Goal: Use online tool/utility: Utilize a website feature to perform a specific function

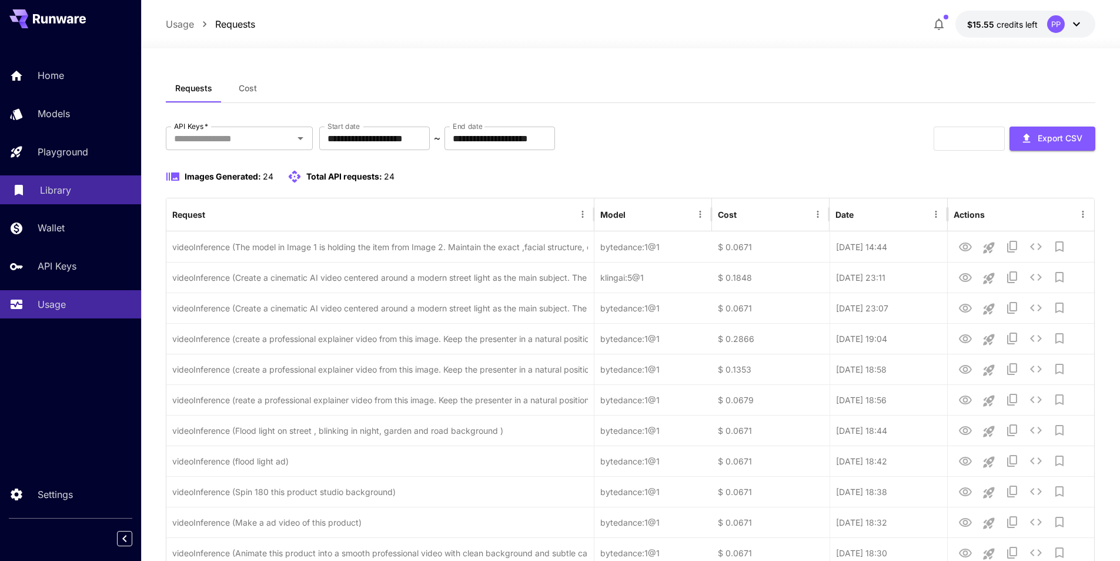
click at [71, 195] on div "Library" at bounding box center [86, 190] width 92 height 14
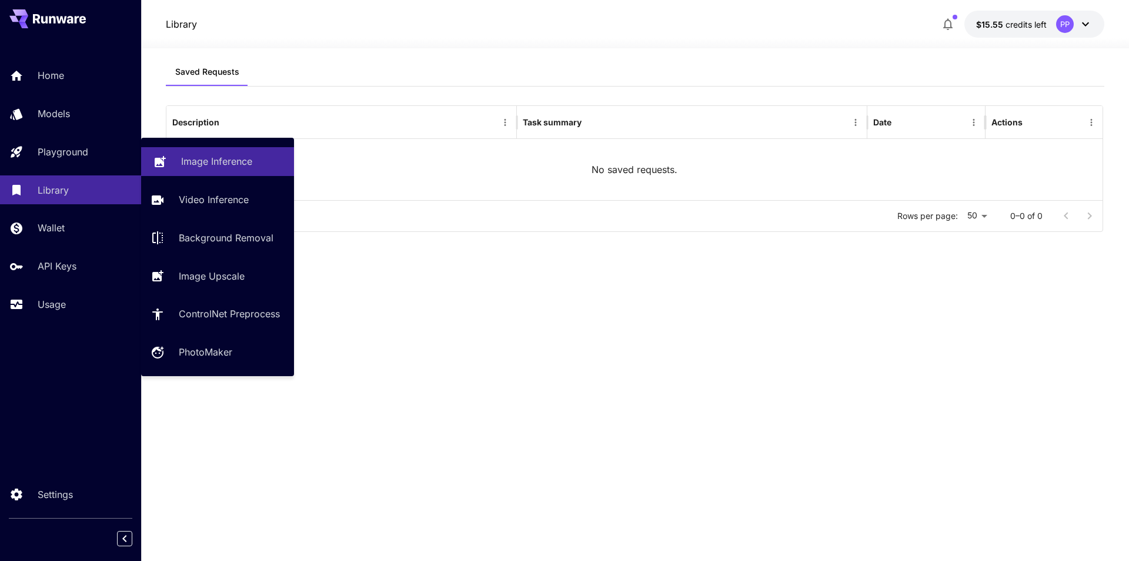
click at [220, 163] on p "Image Inference" at bounding box center [216, 161] width 71 height 14
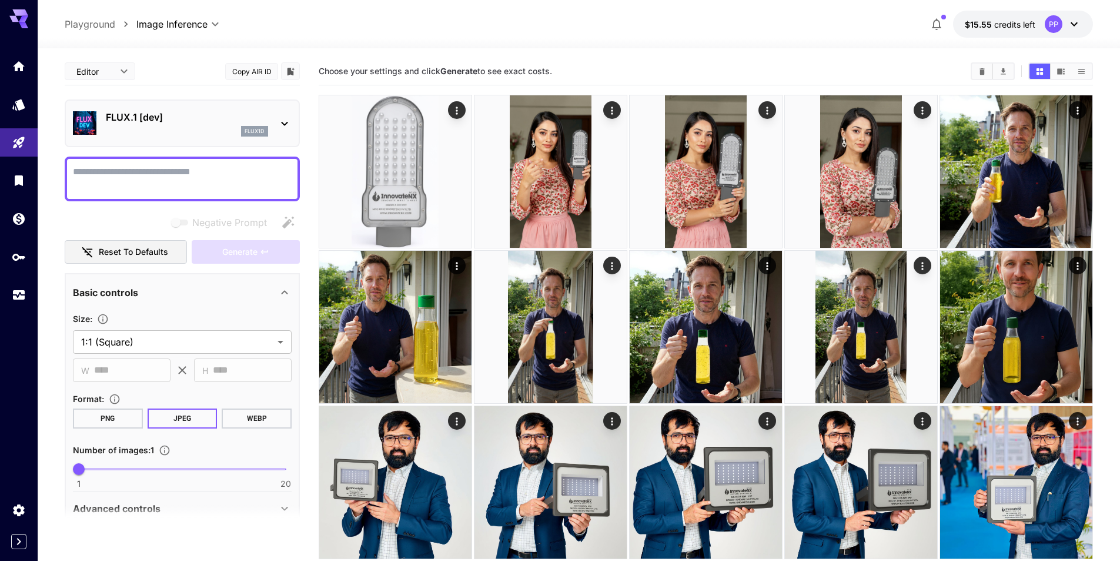
click at [285, 116] on div at bounding box center [285, 123] width 14 height 15
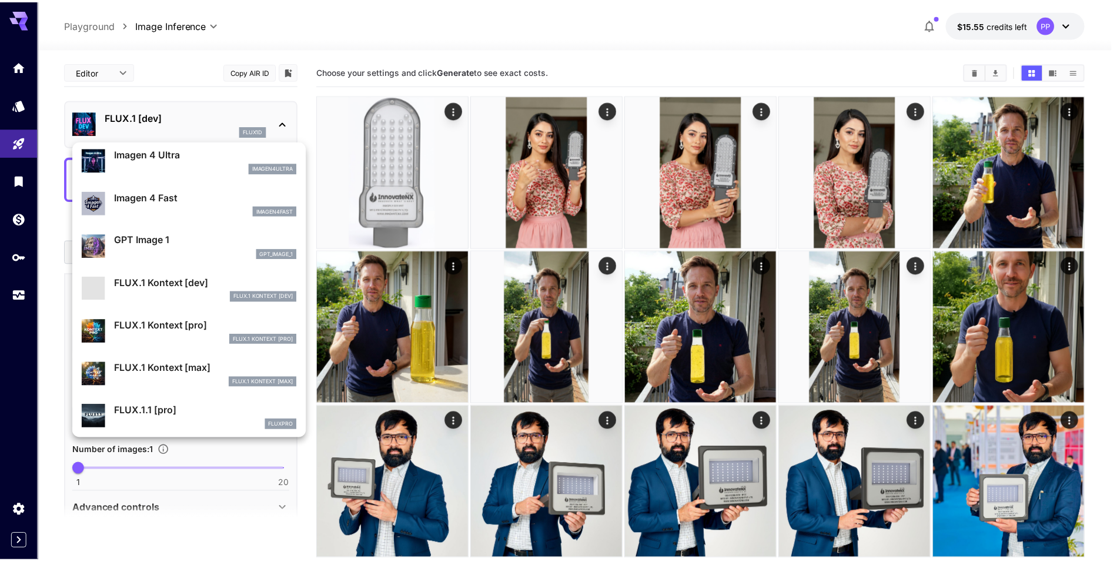
scroll to position [589, 0]
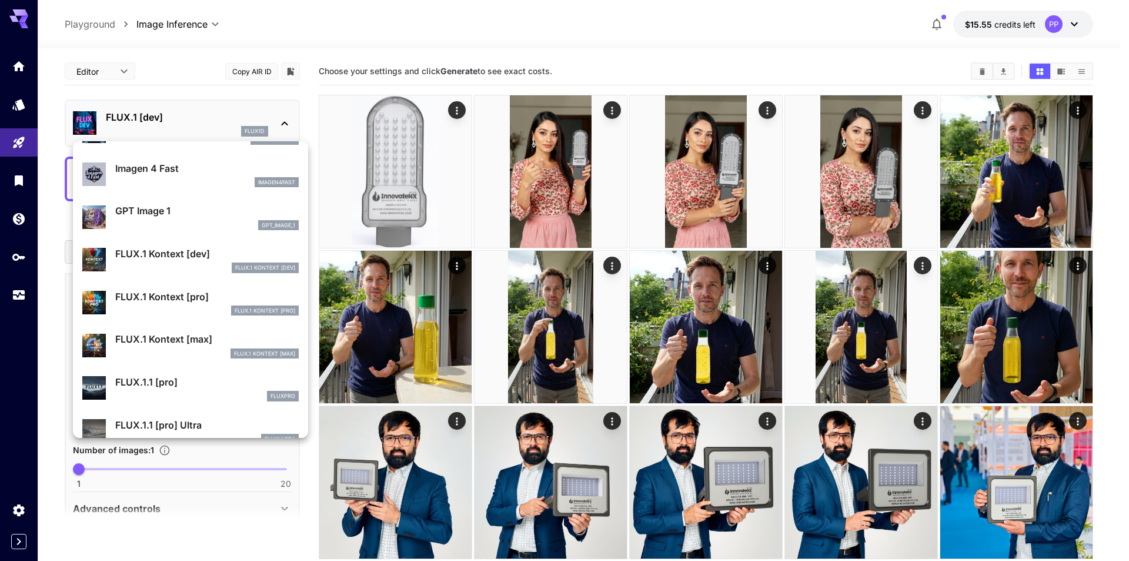
click at [172, 296] on p "FLUX.1 Kontext [pro]" at bounding box center [207, 296] width 184 height 14
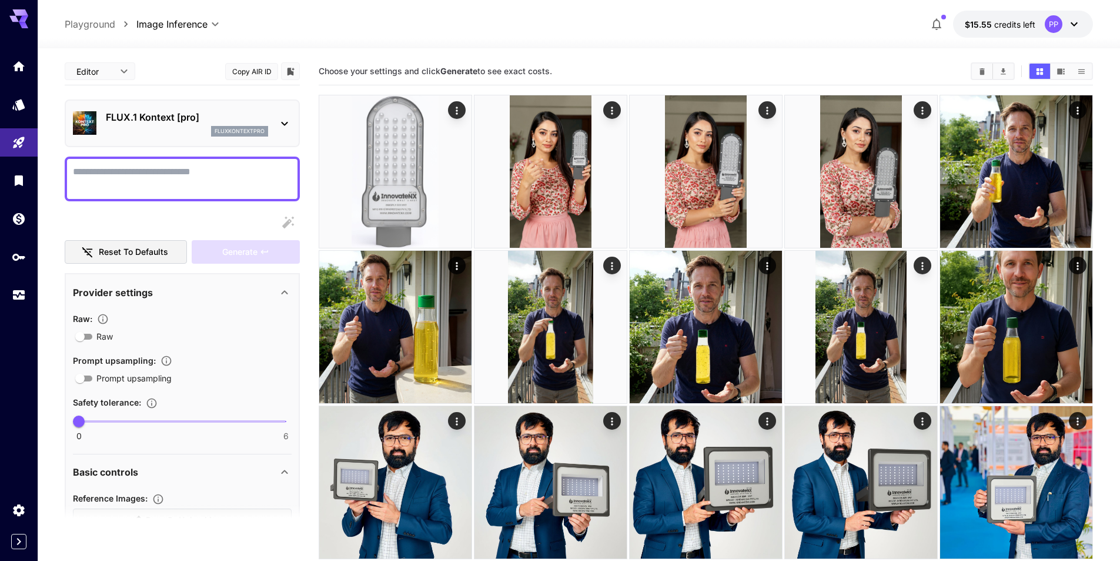
click at [154, 179] on textarea "Raw" at bounding box center [182, 179] width 219 height 28
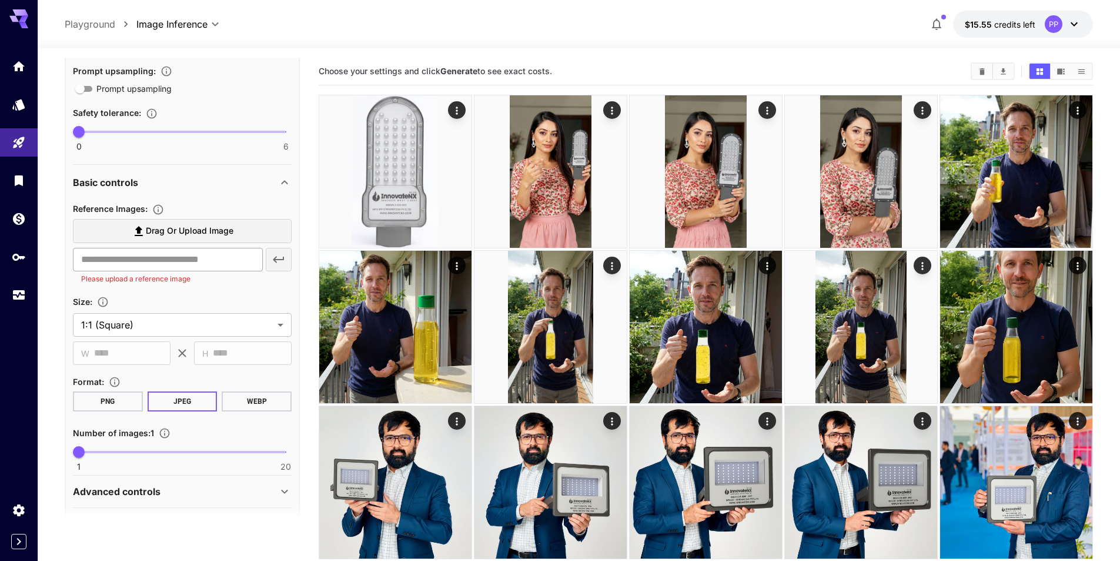
scroll to position [294, 0]
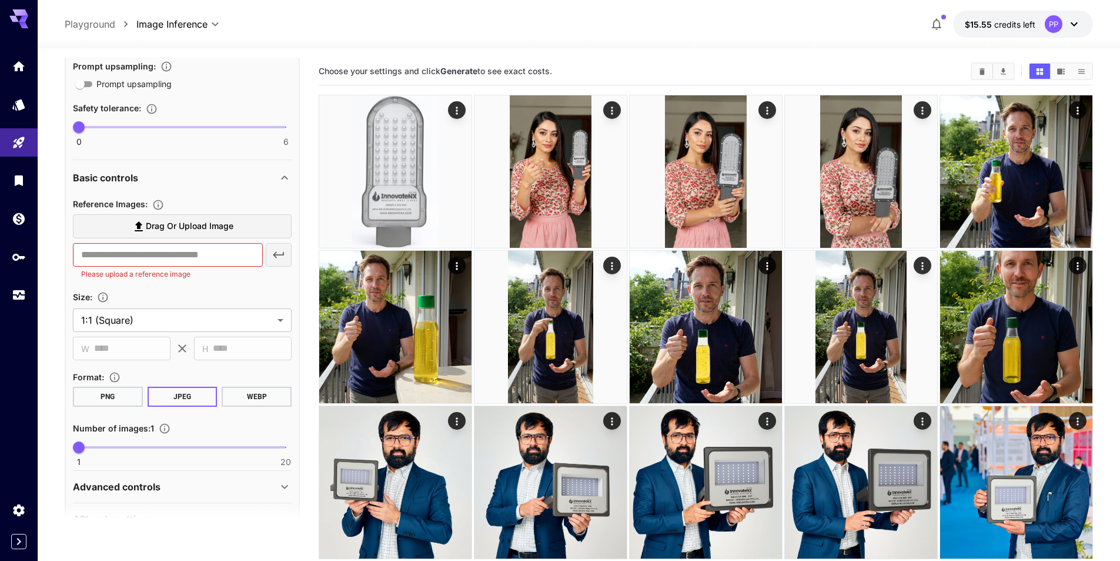
click at [178, 232] on span "Drag or upload image" at bounding box center [190, 226] width 88 height 15
click at [0, 0] on input "Drag or upload image" at bounding box center [0, 0] width 0 height 0
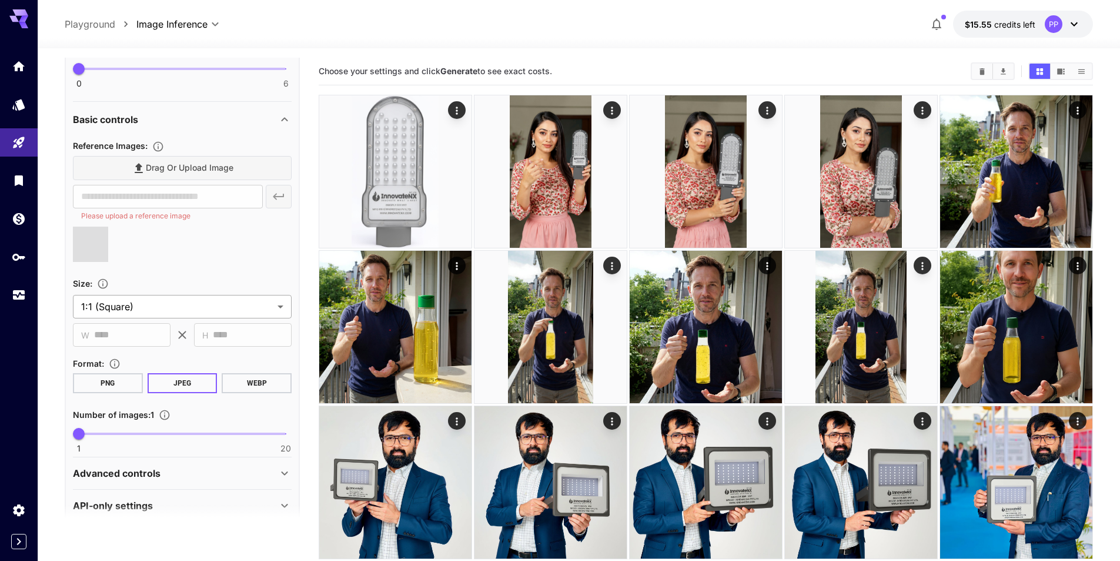
scroll to position [353, 0]
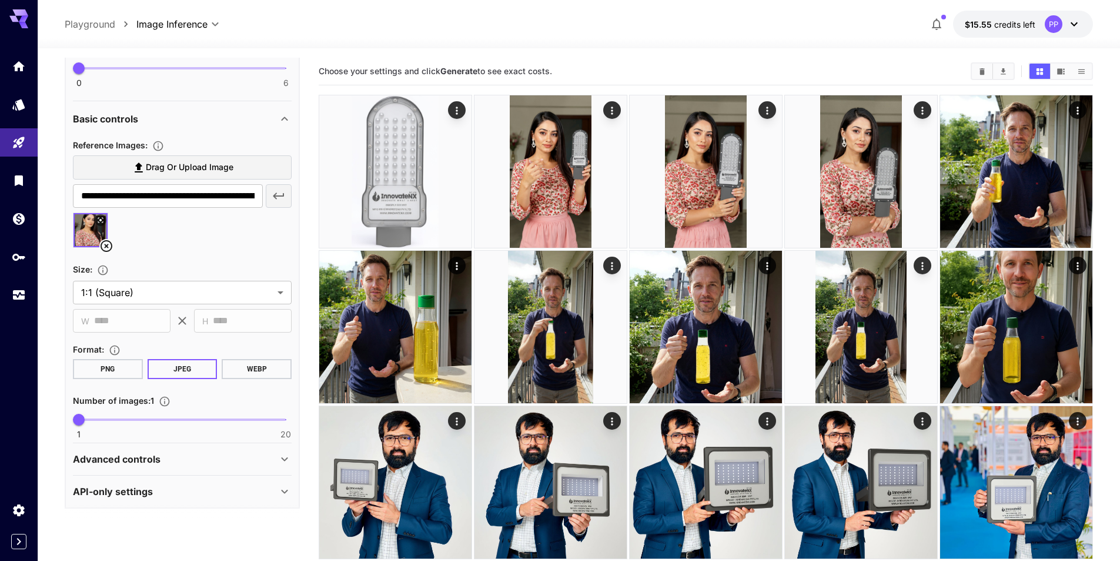
click at [159, 172] on span "Drag or upload image" at bounding box center [190, 167] width 88 height 15
click at [0, 0] on input "Drag or upload image" at bounding box center [0, 0] width 0 height 0
click at [226, 163] on span "Drag or upload image" at bounding box center [190, 167] width 88 height 15
click at [0, 0] on input "Drag or upload image" at bounding box center [0, 0] width 0 height 0
click at [168, 169] on span "Drag or upload image" at bounding box center [190, 167] width 88 height 15
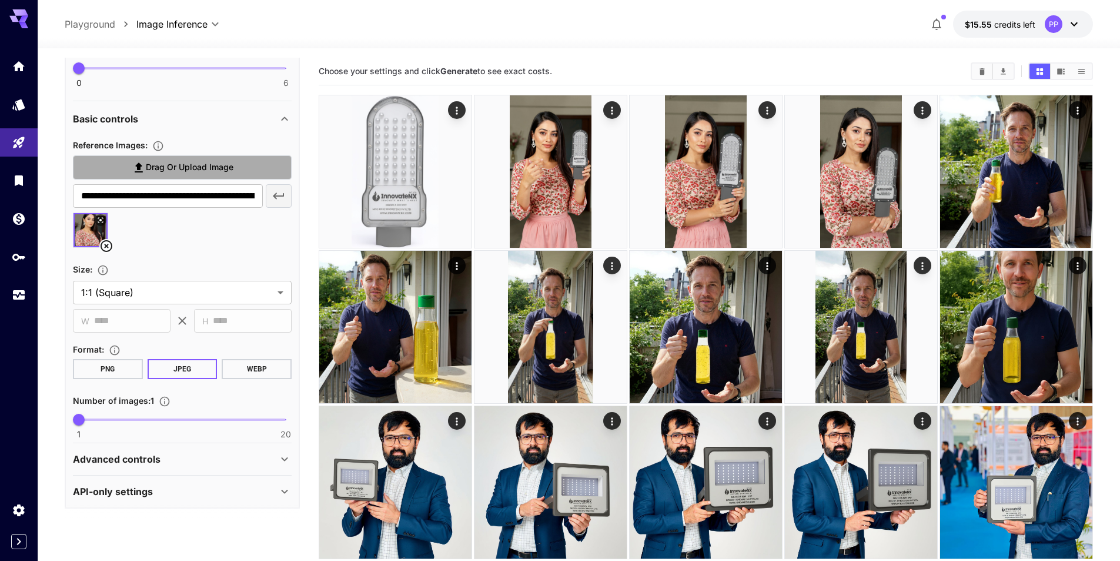
click at [0, 0] on input "Drag or upload image" at bounding box center [0, 0] width 0 height 0
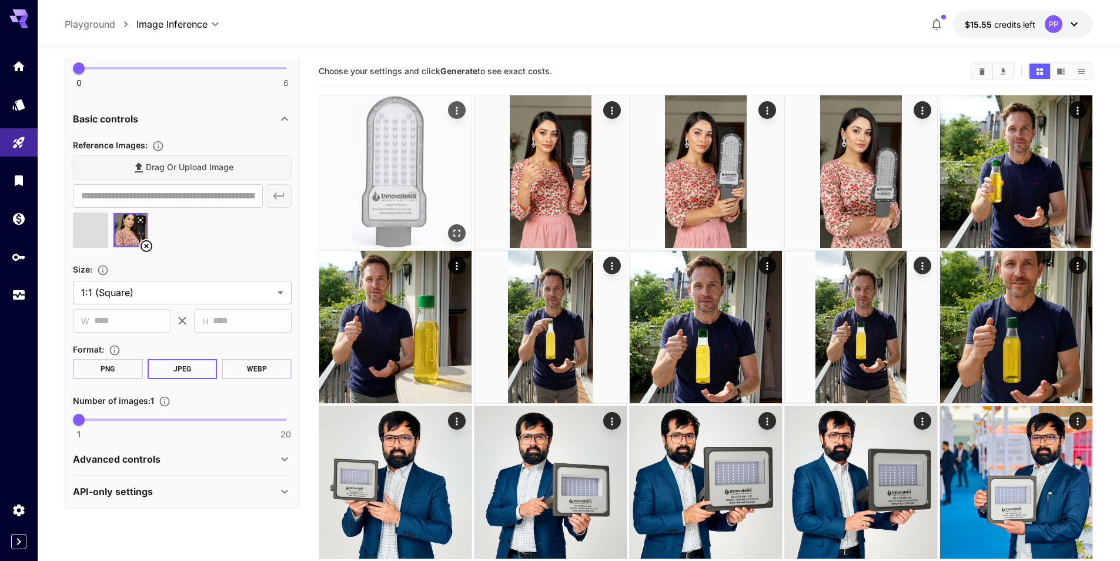
type input "**********"
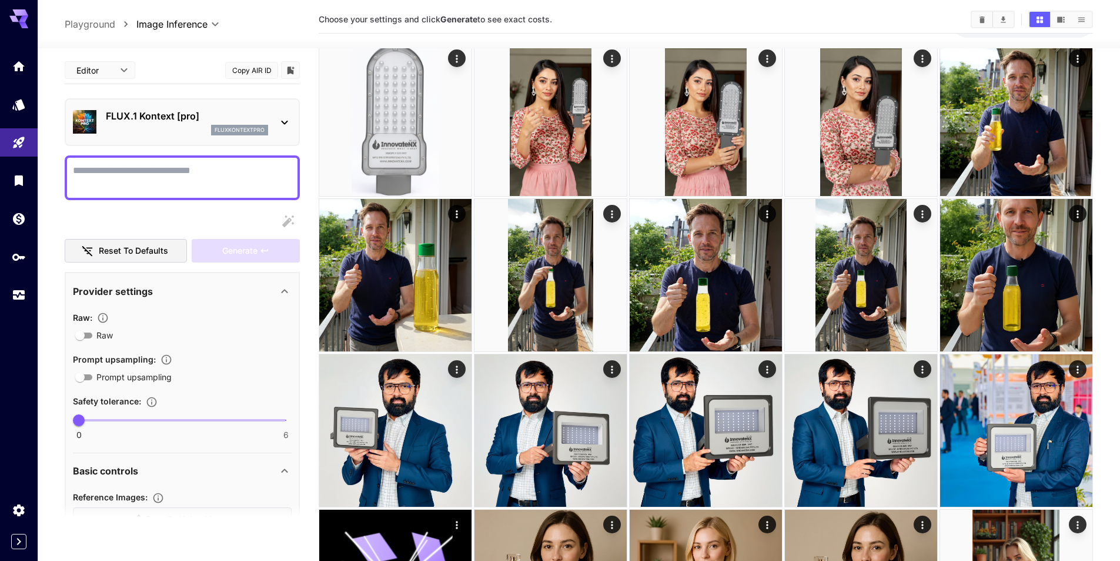
scroll to position [0, 0]
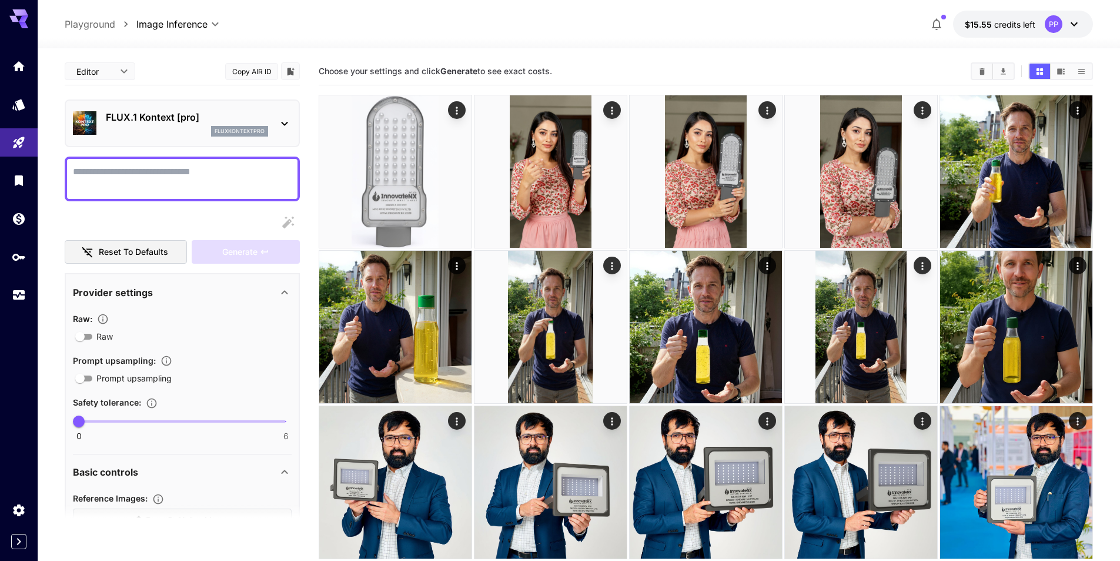
click at [144, 178] on textarea "Raw" at bounding box center [182, 179] width 219 height 28
paste textarea "**********"
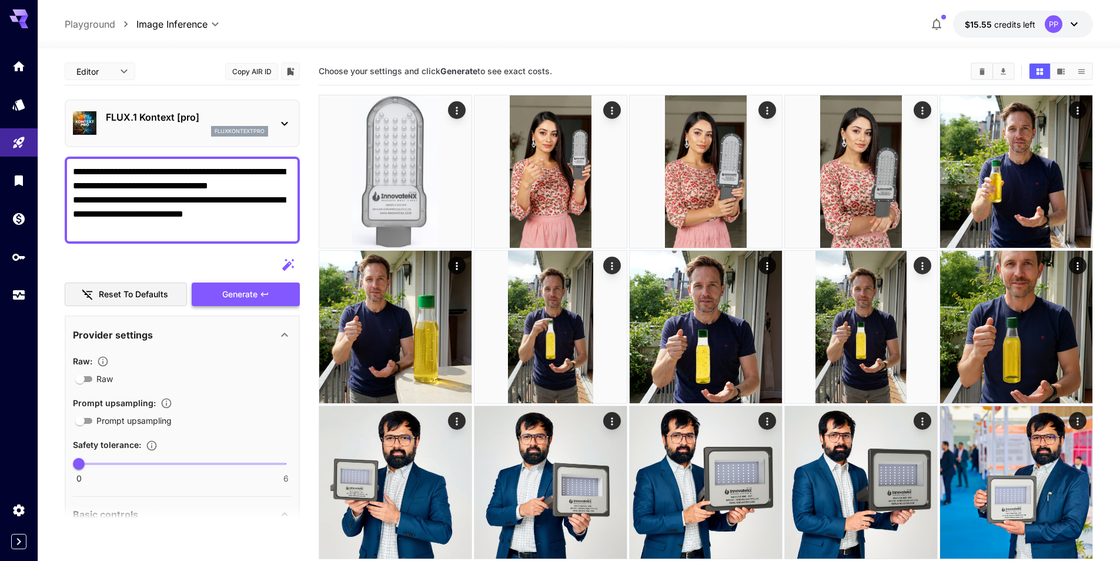
click at [258, 292] on button "Generate" at bounding box center [246, 294] width 108 height 24
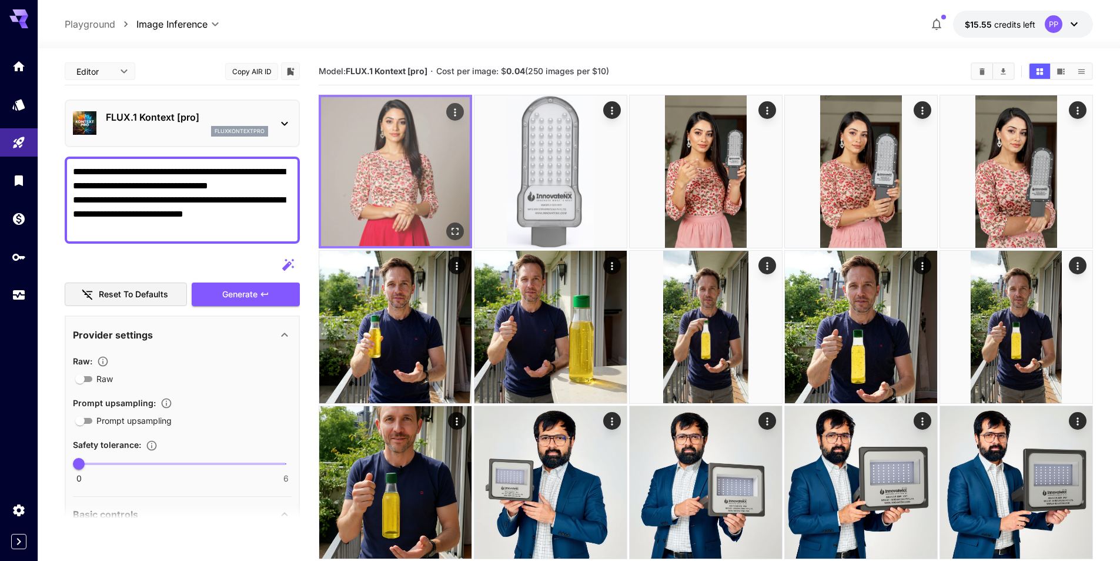
click at [426, 174] on img at bounding box center [395, 171] width 149 height 149
click at [455, 233] on icon "Open in fullscreen" at bounding box center [455, 231] width 12 height 12
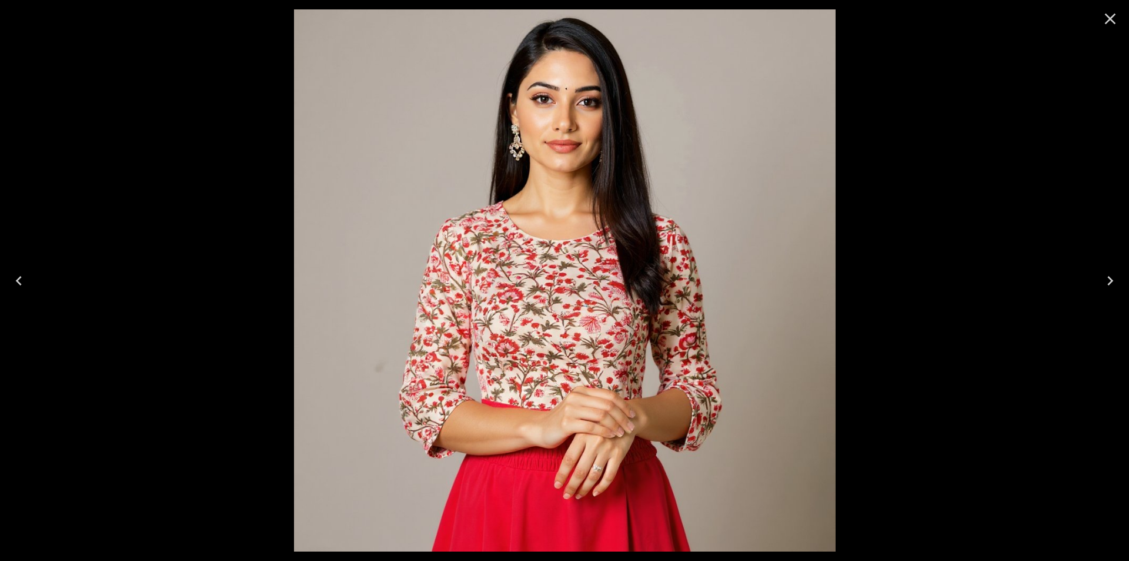
click at [1115, 16] on icon "Close" at bounding box center [1110, 18] width 19 height 19
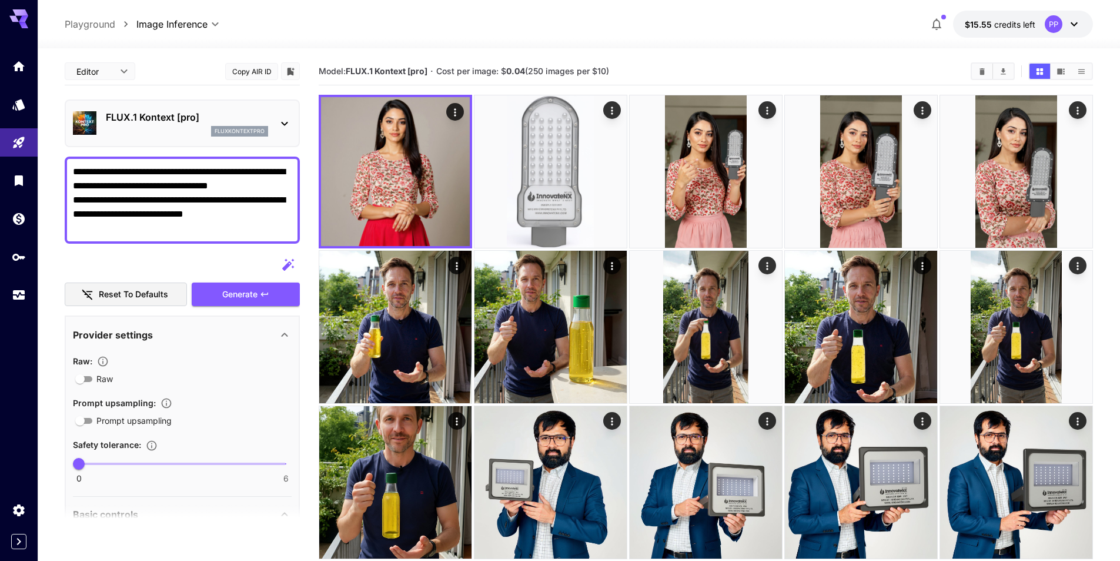
scroll to position [59, 0]
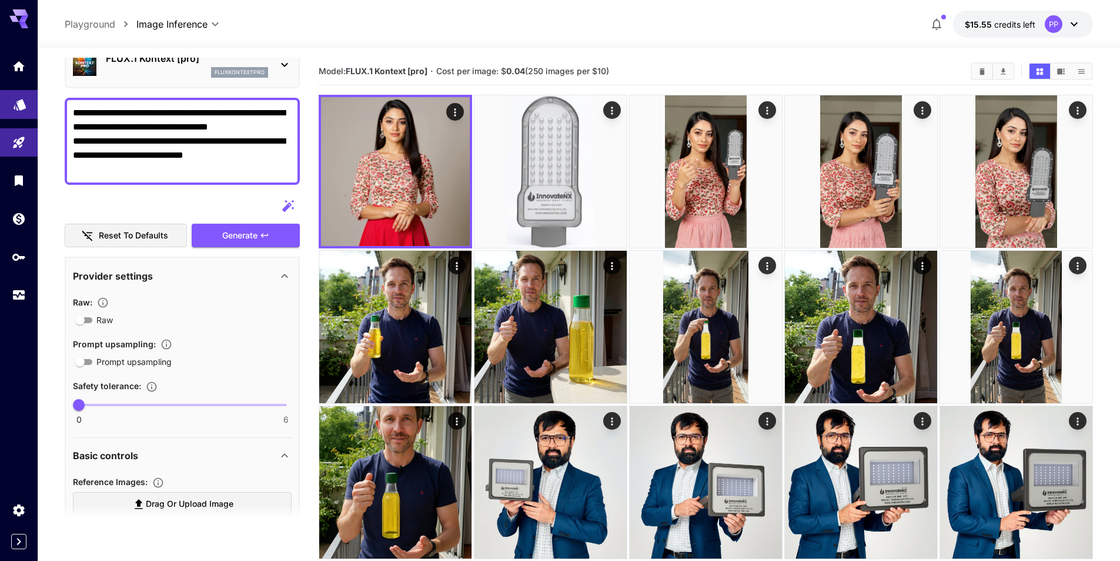
drag, startPoint x: 227, startPoint y: 166, endPoint x: 1, endPoint y: 104, distance: 235.0
paste textarea "**********"
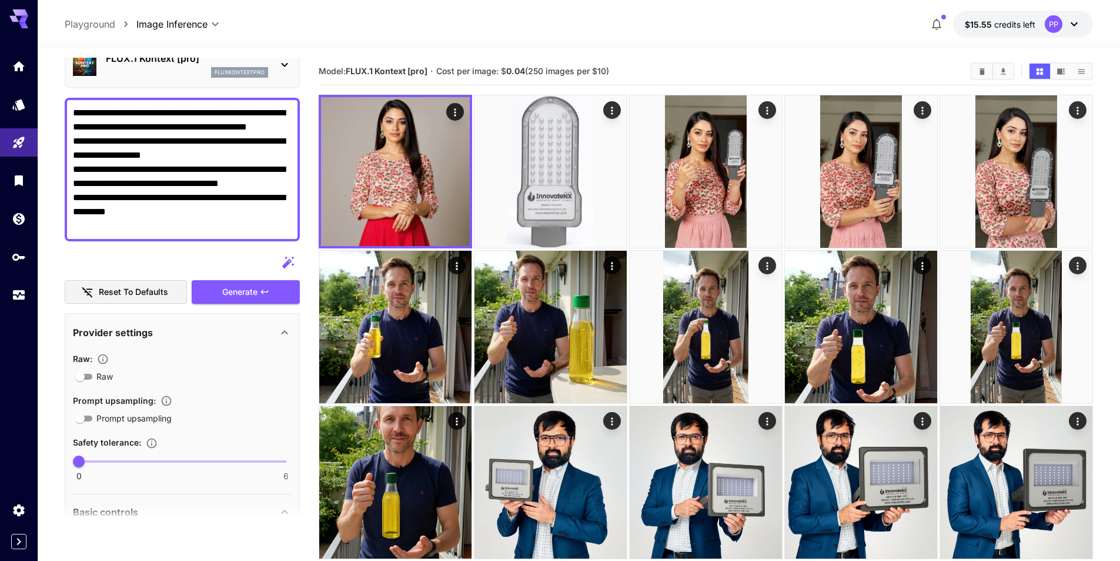
scroll to position [0, 0]
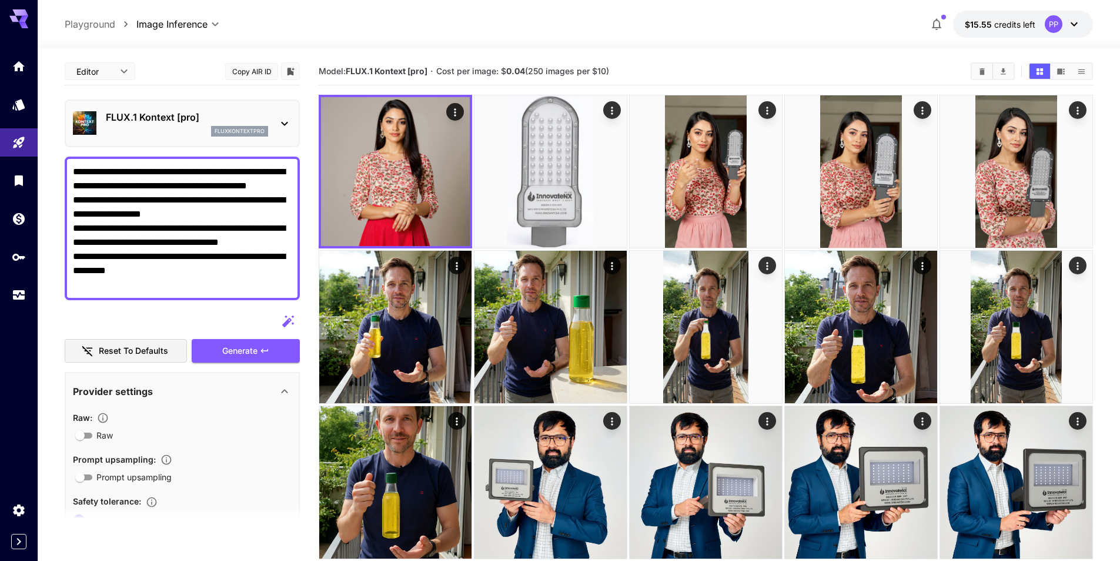
drag, startPoint x: 190, startPoint y: 171, endPoint x: 125, endPoint y: 173, distance: 65.3
click at [125, 173] on textarea "**********" at bounding box center [182, 228] width 219 height 127
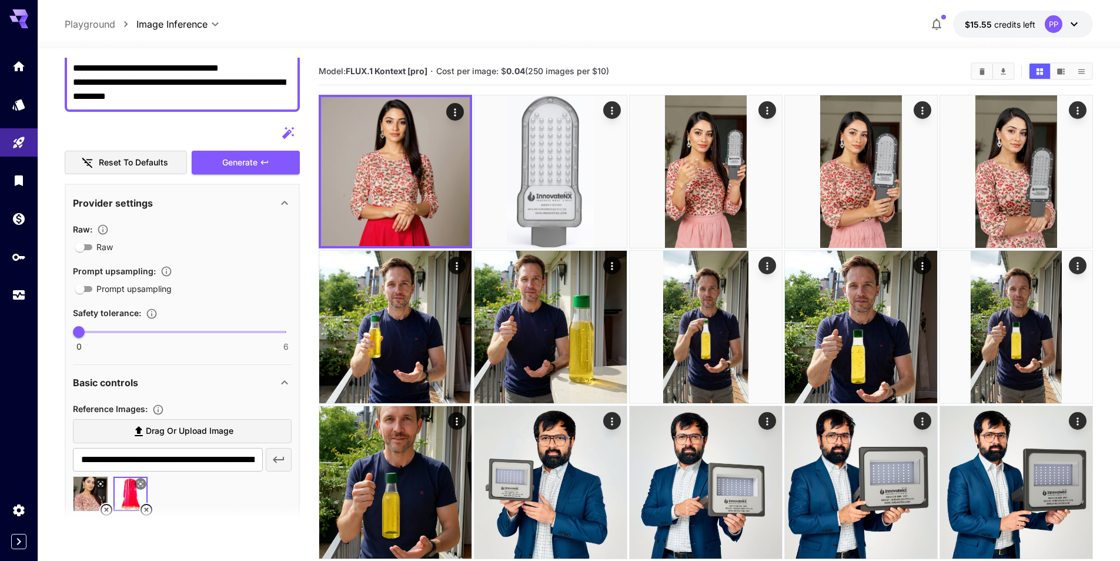
scroll to position [176, 0]
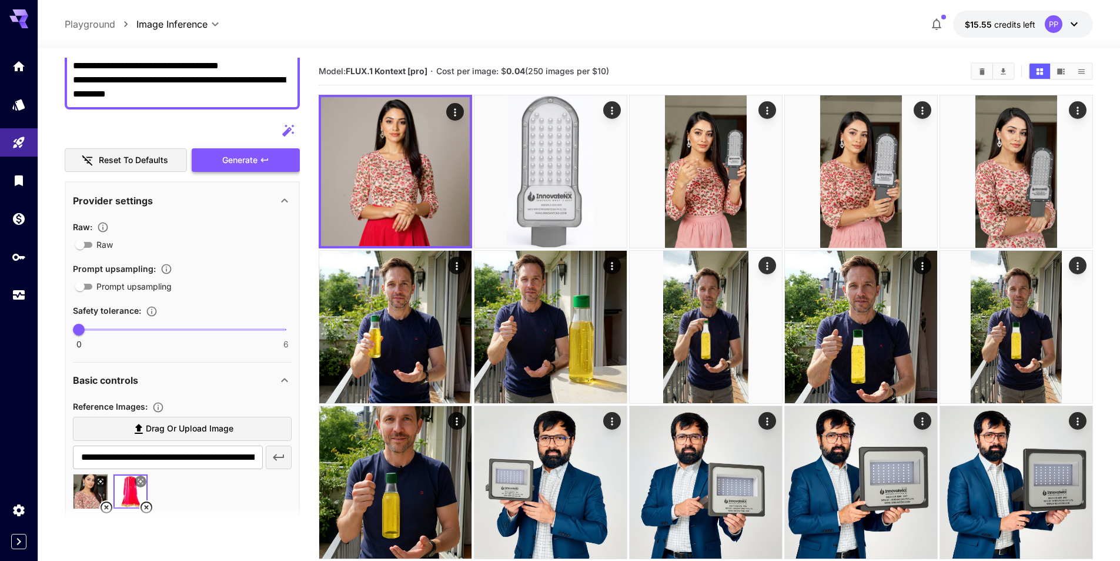
click at [236, 158] on span "Generate" at bounding box center [239, 160] width 35 height 15
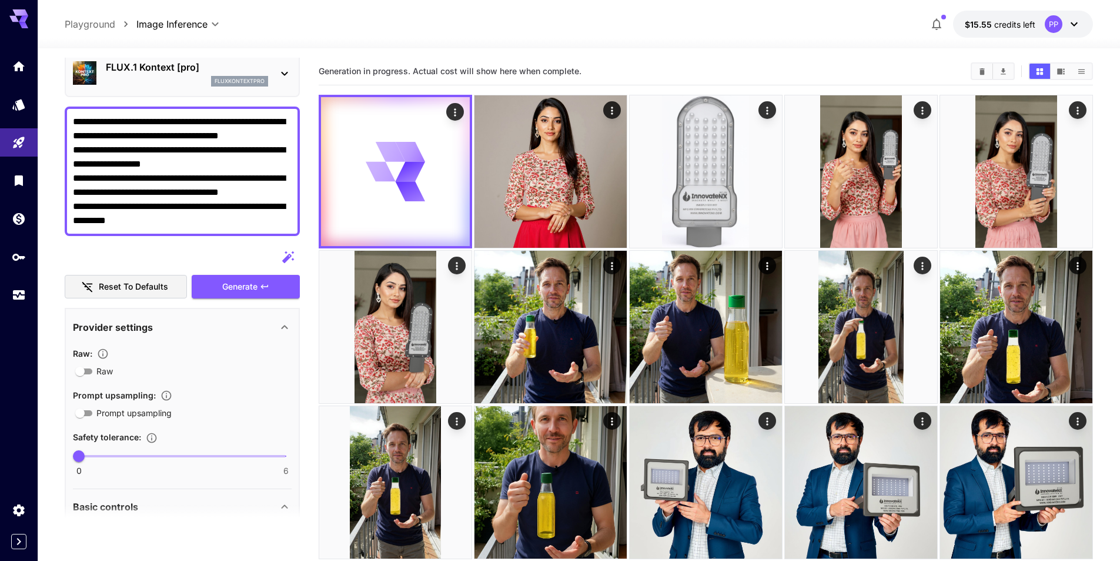
scroll to position [0, 0]
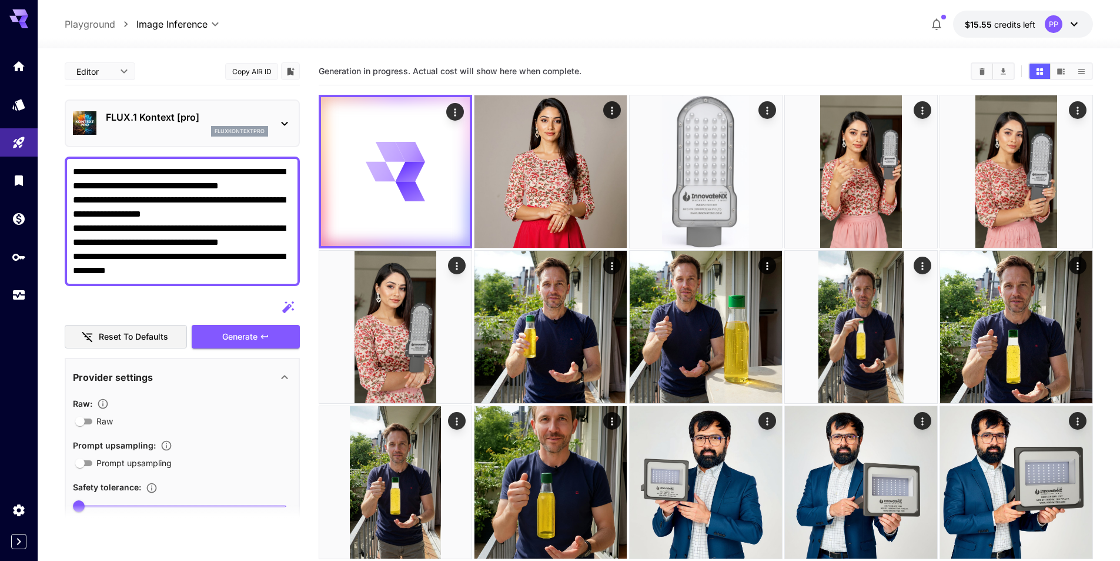
drag, startPoint x: 134, startPoint y: 228, endPoint x: 196, endPoint y: 225, distance: 61.8
click at [196, 225] on textarea "**********" at bounding box center [182, 221] width 219 height 113
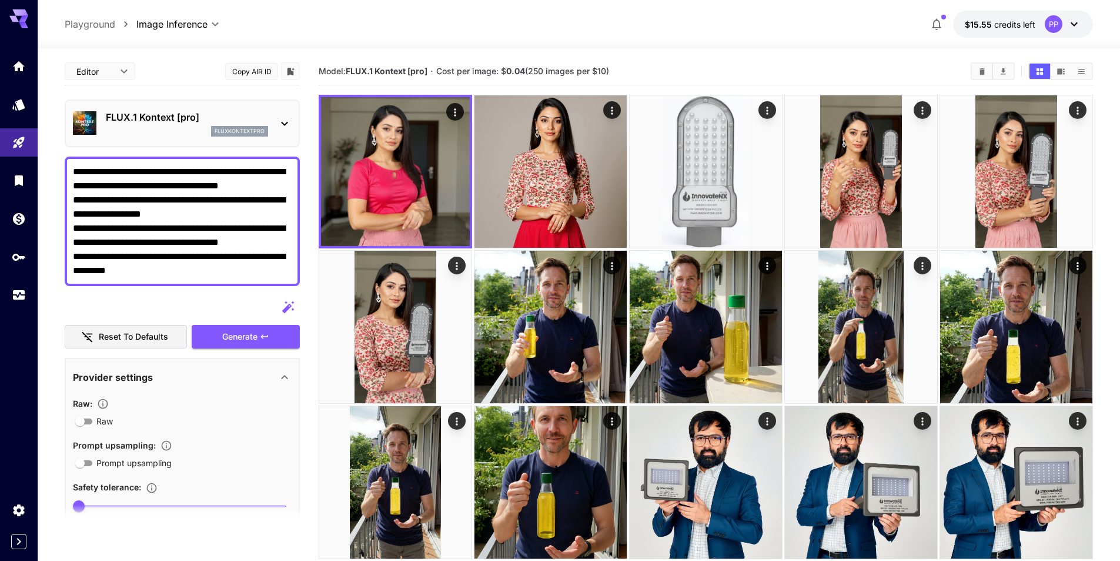
click at [199, 232] on textarea "**********" at bounding box center [182, 221] width 219 height 113
drag, startPoint x: 199, startPoint y: 229, endPoint x: 132, endPoint y: 227, distance: 67.1
click at [132, 227] on textarea "**********" at bounding box center [182, 221] width 219 height 113
type textarea "**********"
click at [229, 332] on span "Generate" at bounding box center [239, 336] width 35 height 15
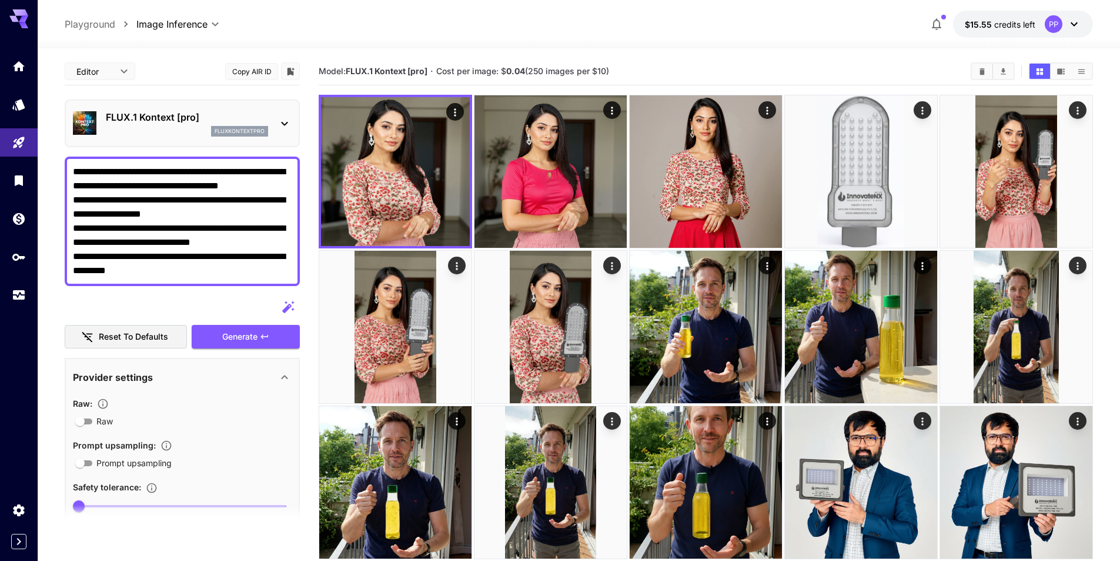
click at [285, 124] on icon at bounding box center [285, 123] width 14 height 14
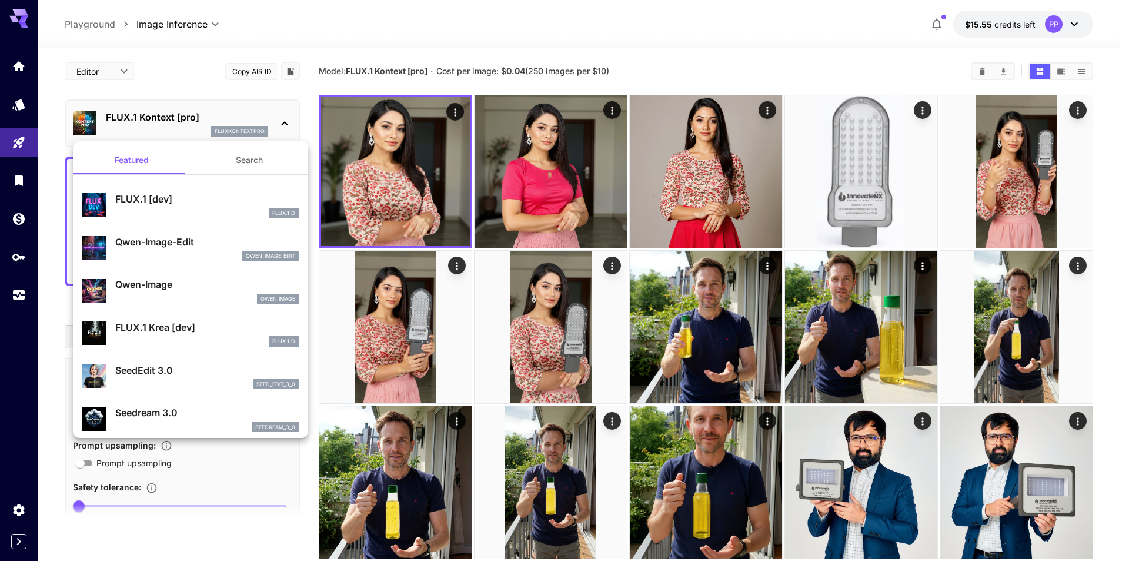
click at [184, 241] on p "Qwen-Image-Edit" at bounding box center [207, 242] width 184 height 14
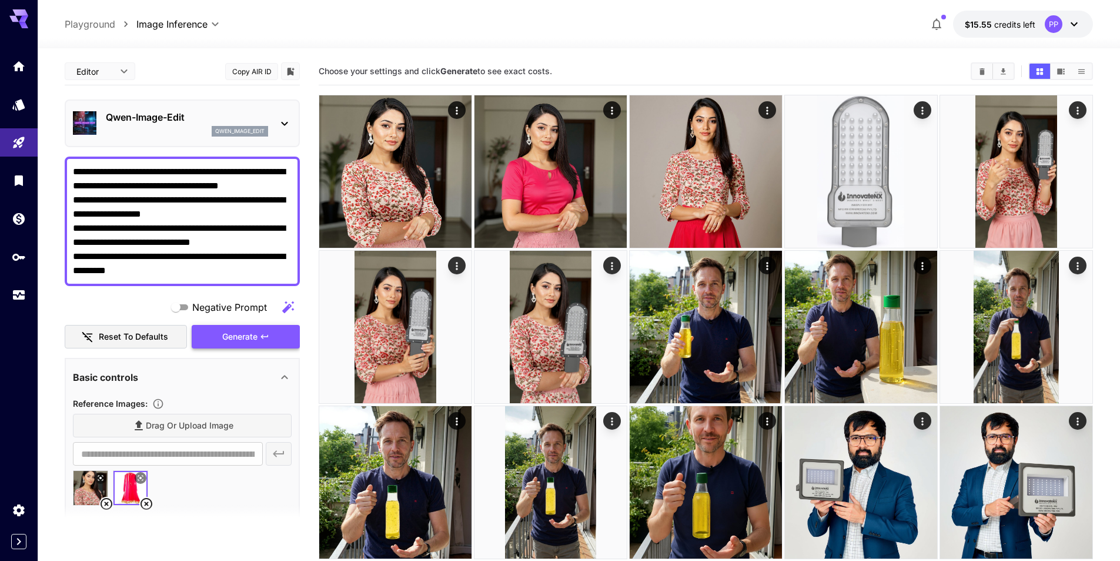
click at [239, 336] on span "Generate" at bounding box center [239, 336] width 35 height 15
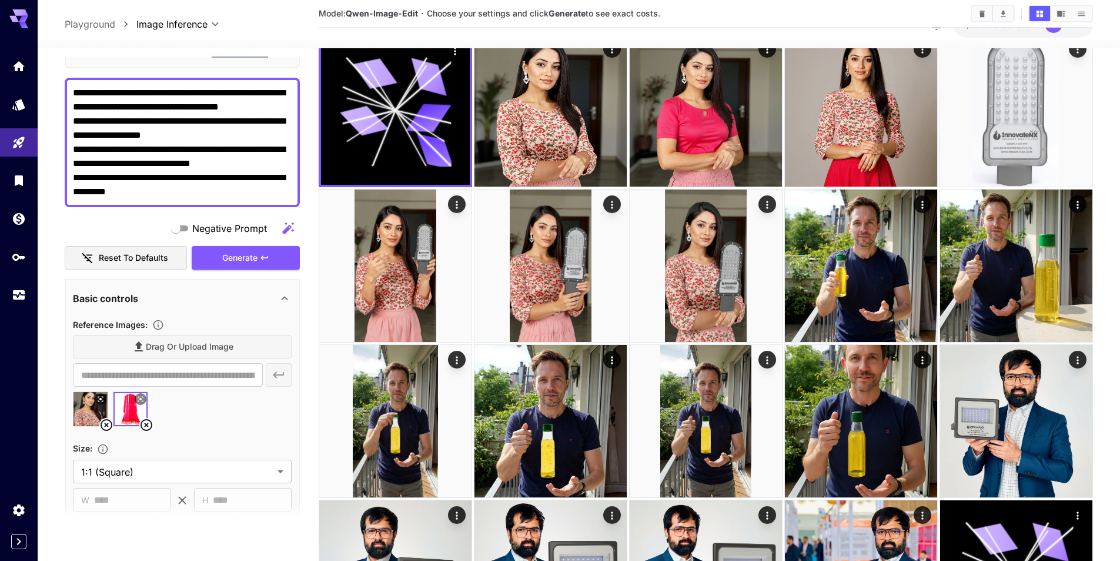
scroll to position [176, 0]
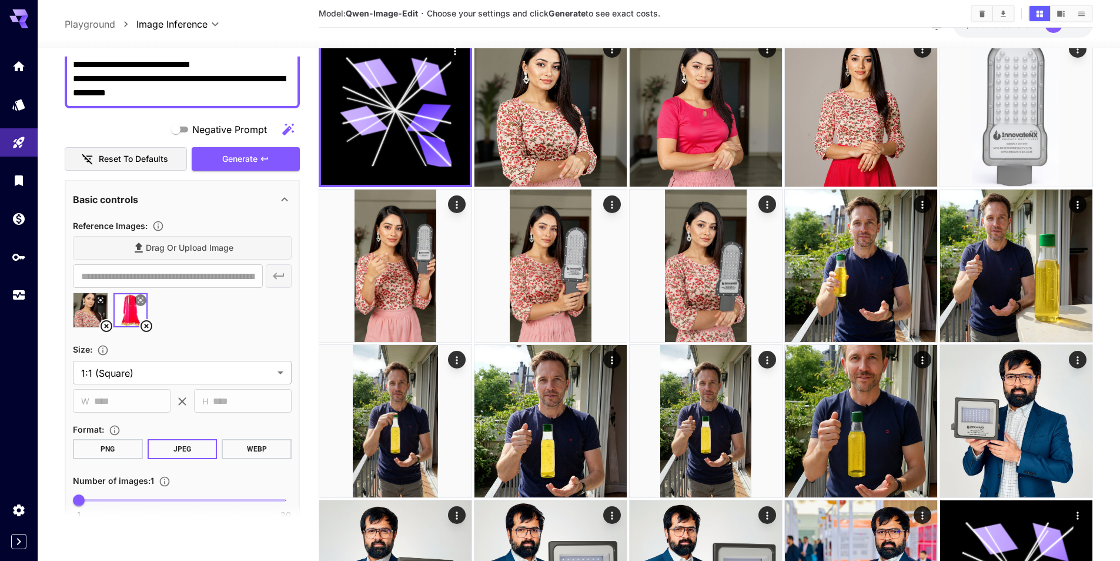
click at [148, 326] on icon at bounding box center [146, 326] width 14 height 14
click at [105, 325] on icon at bounding box center [107, 326] width 12 height 12
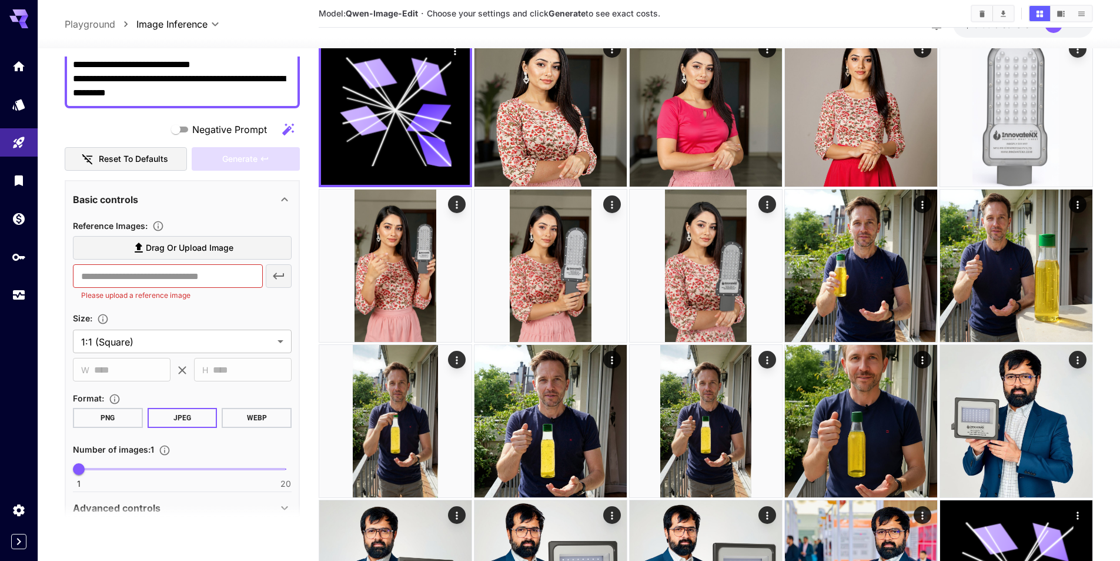
click at [178, 245] on span "Drag or upload image" at bounding box center [190, 248] width 88 height 15
click at [0, 0] on input "Drag or upload image" at bounding box center [0, 0] width 0 height 0
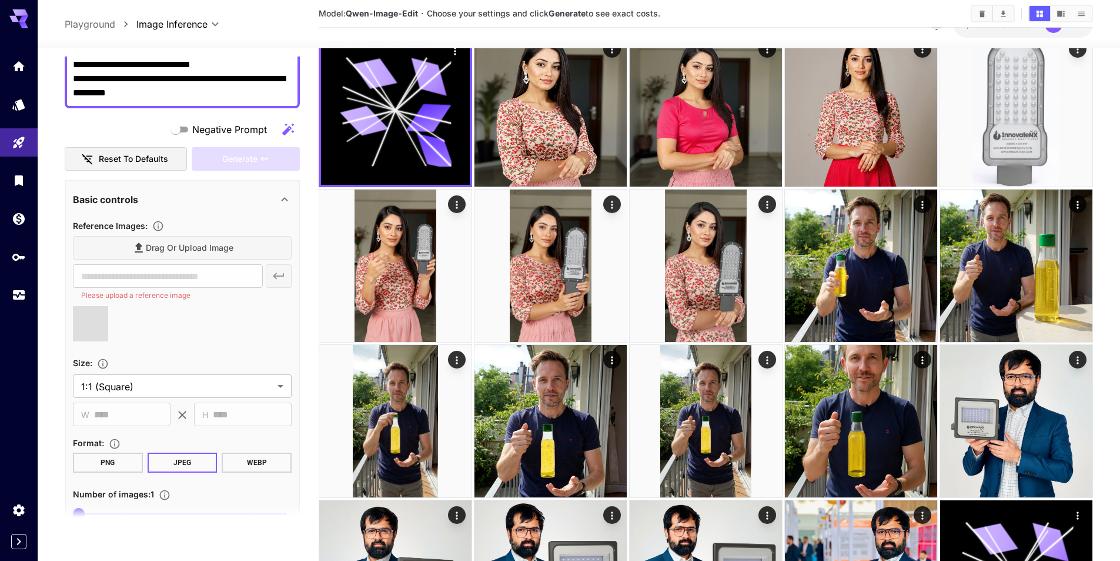
type input "**********"
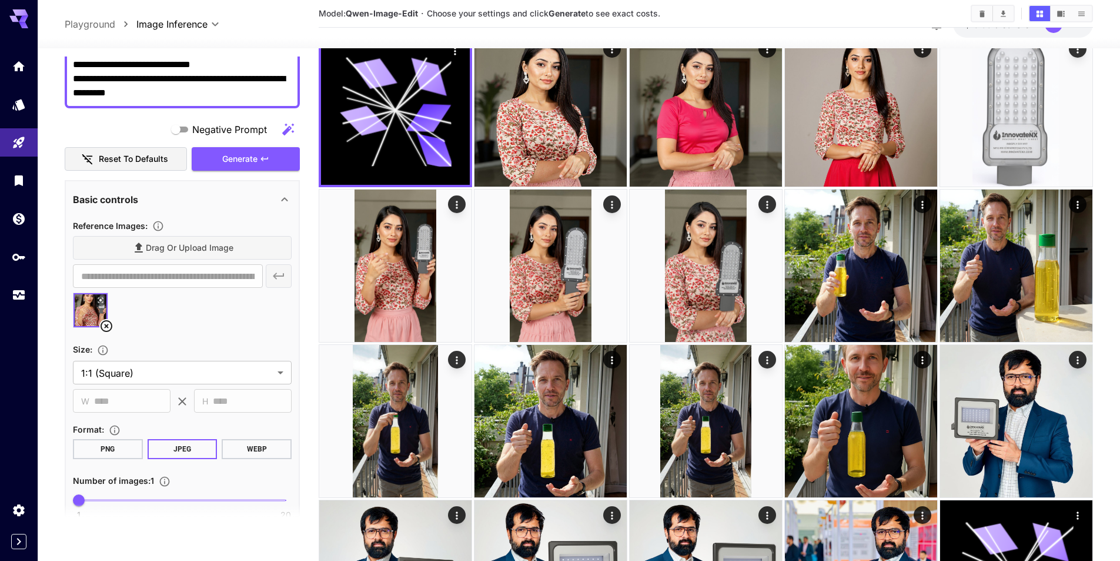
click at [198, 248] on div "Drag or upload image" at bounding box center [182, 248] width 219 height 24
click at [150, 248] on div "Drag or upload image" at bounding box center [182, 248] width 219 height 24
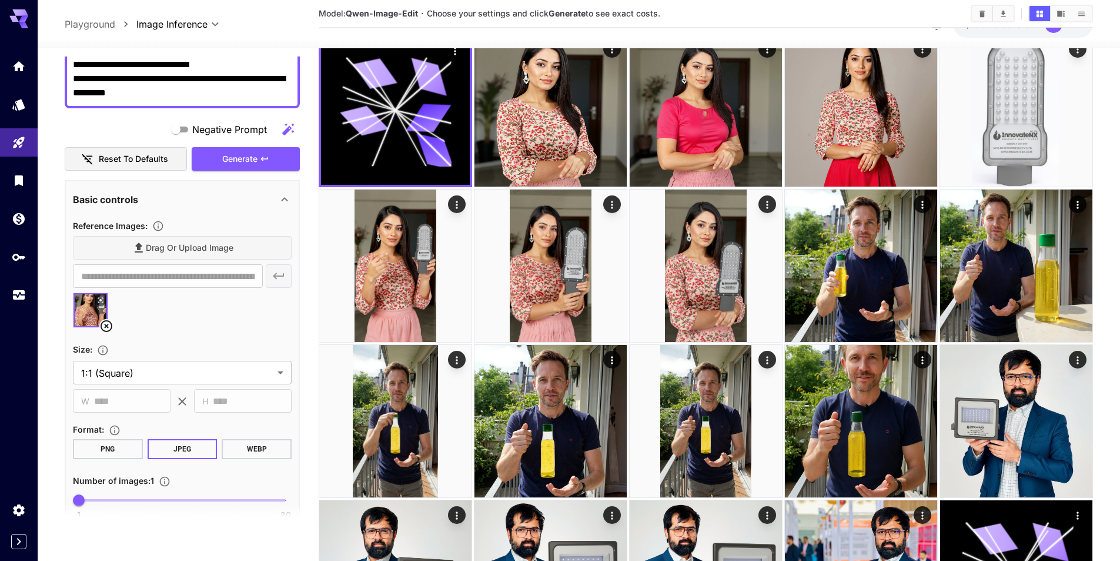
click at [150, 248] on div "Drag or upload image" at bounding box center [182, 248] width 219 height 24
drag, startPoint x: 149, startPoint y: 247, endPoint x: 138, endPoint y: 246, distance: 10.7
click at [146, 247] on div "Drag or upload image" at bounding box center [182, 248] width 219 height 24
click at [111, 239] on div "Drag or upload image" at bounding box center [182, 248] width 219 height 24
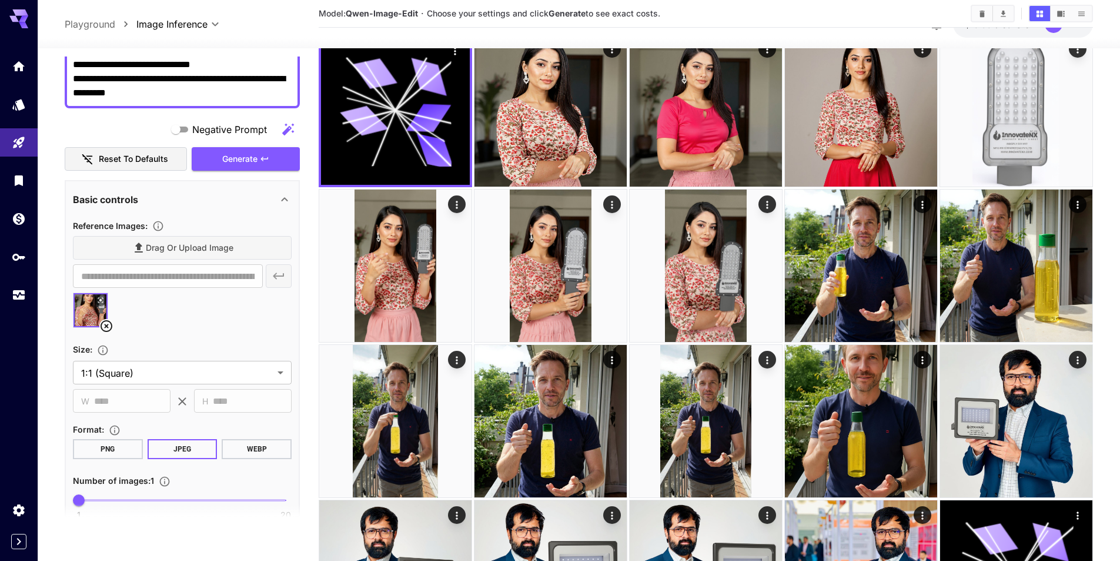
click at [111, 239] on div "Drag or upload image" at bounding box center [182, 248] width 219 height 24
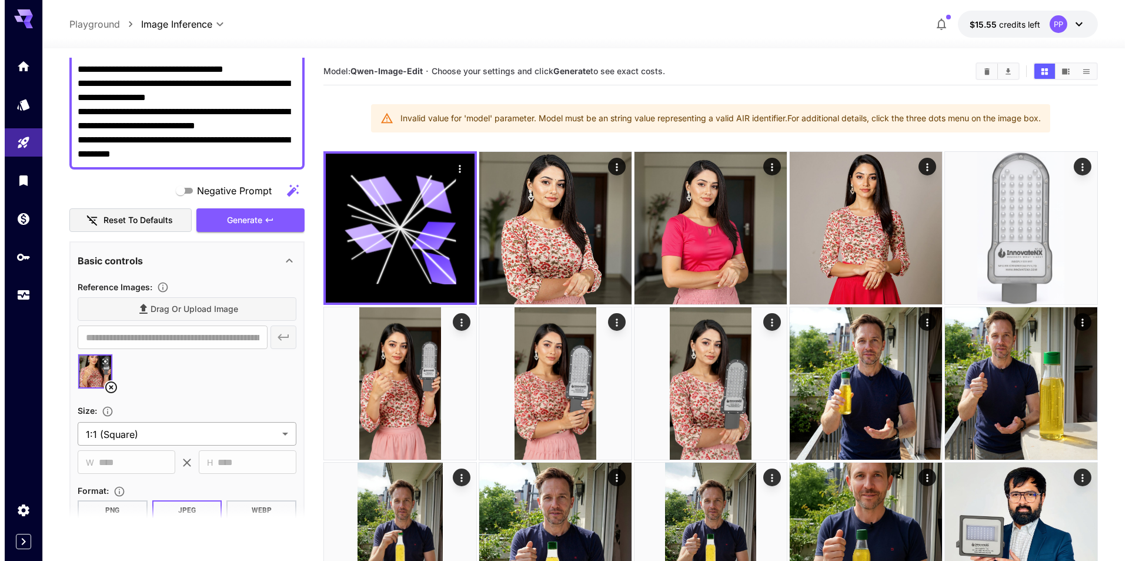
scroll to position [0, 0]
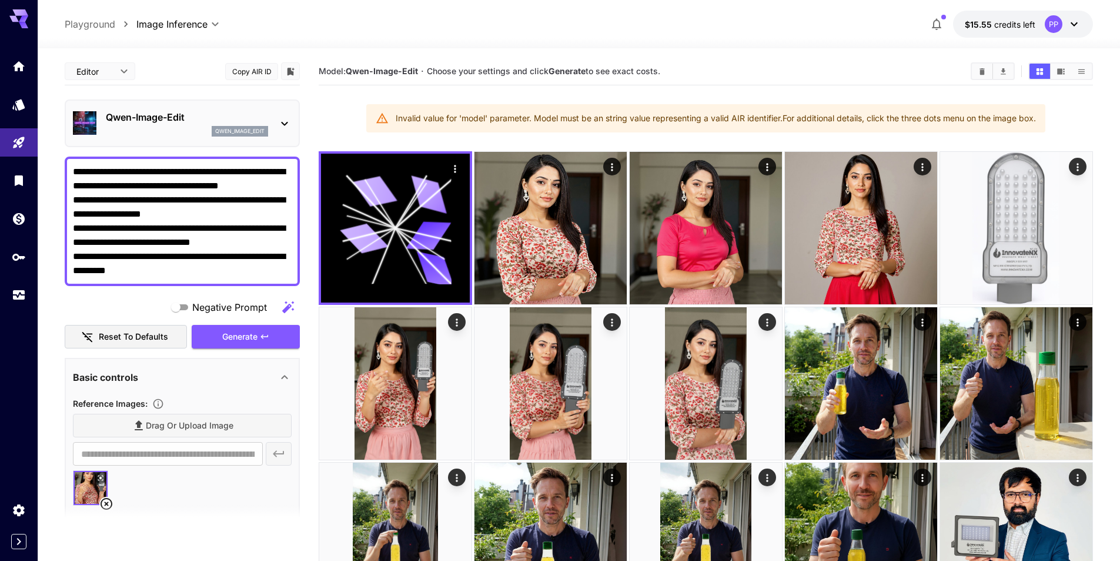
click at [286, 123] on icon at bounding box center [284, 124] width 6 height 4
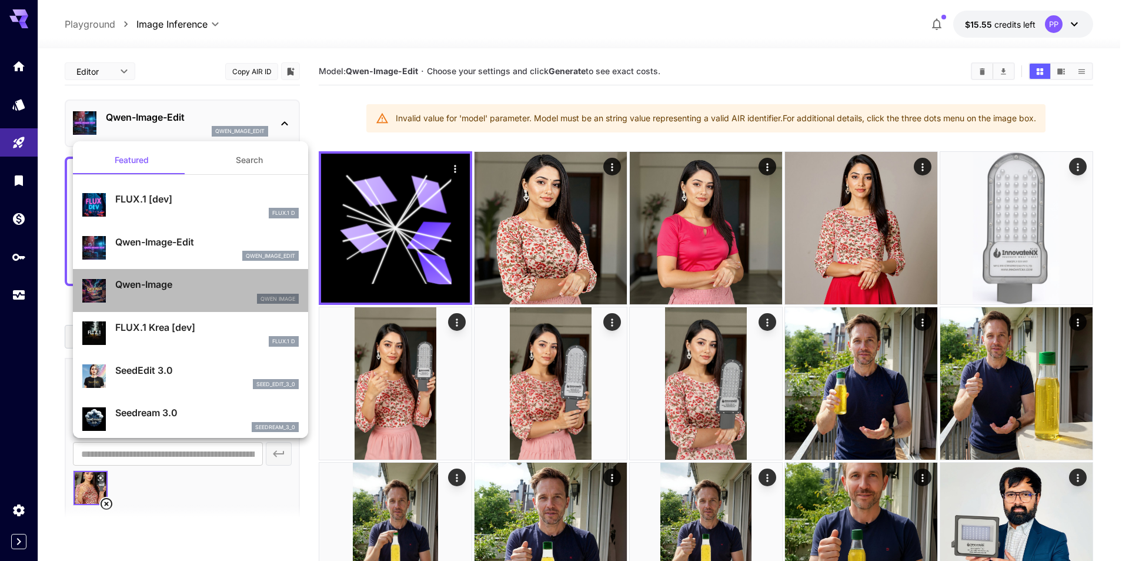
click at [191, 281] on p "Qwen-Image" at bounding box center [207, 284] width 184 height 14
type input "**"
type input "***"
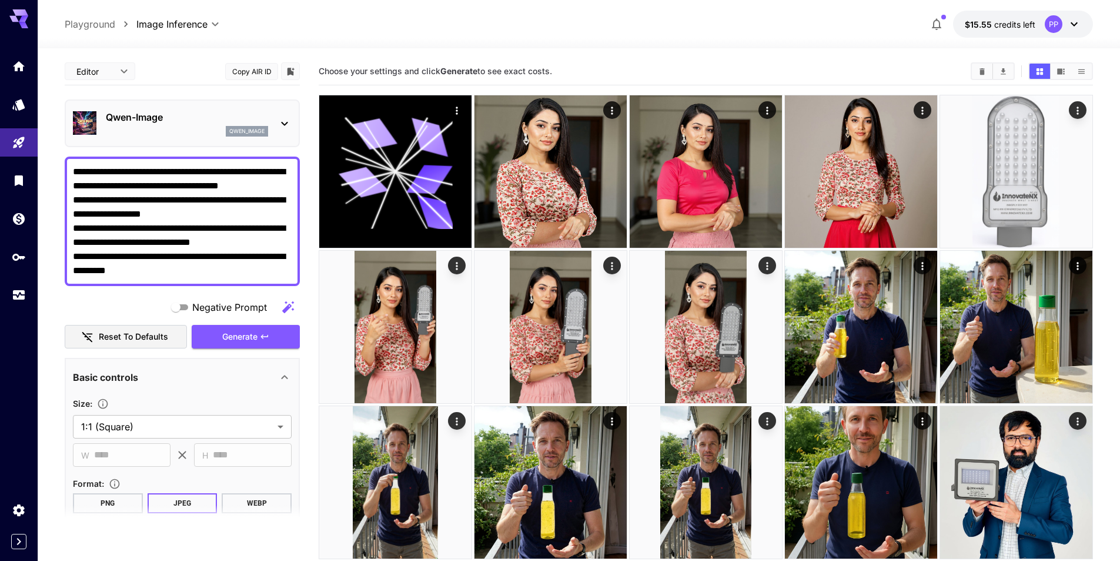
click at [285, 116] on icon at bounding box center [285, 123] width 14 height 14
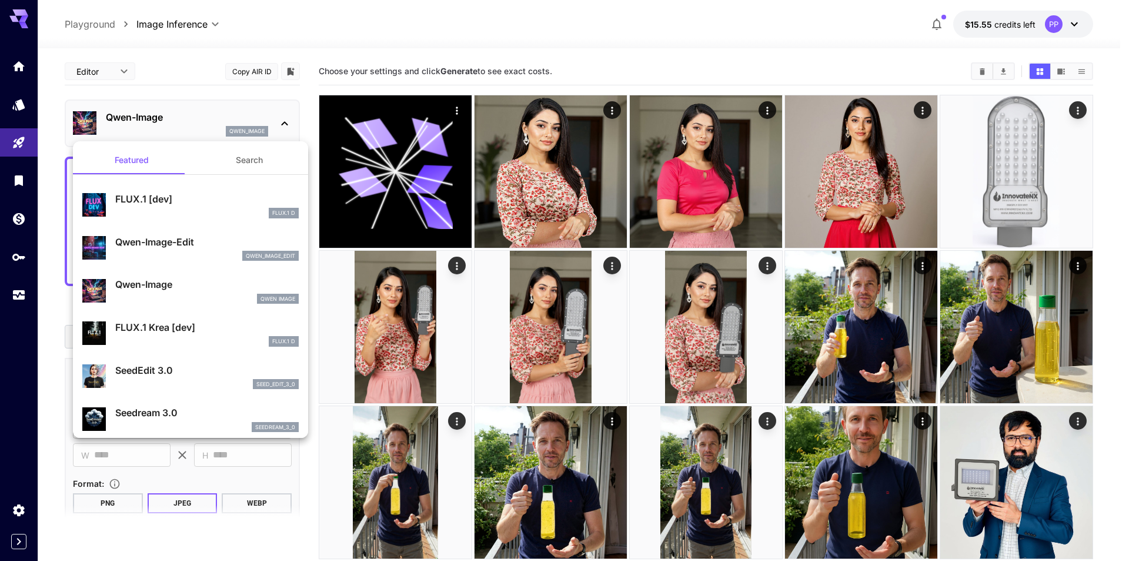
click at [669, 58] on div at bounding box center [564, 280] width 1129 height 561
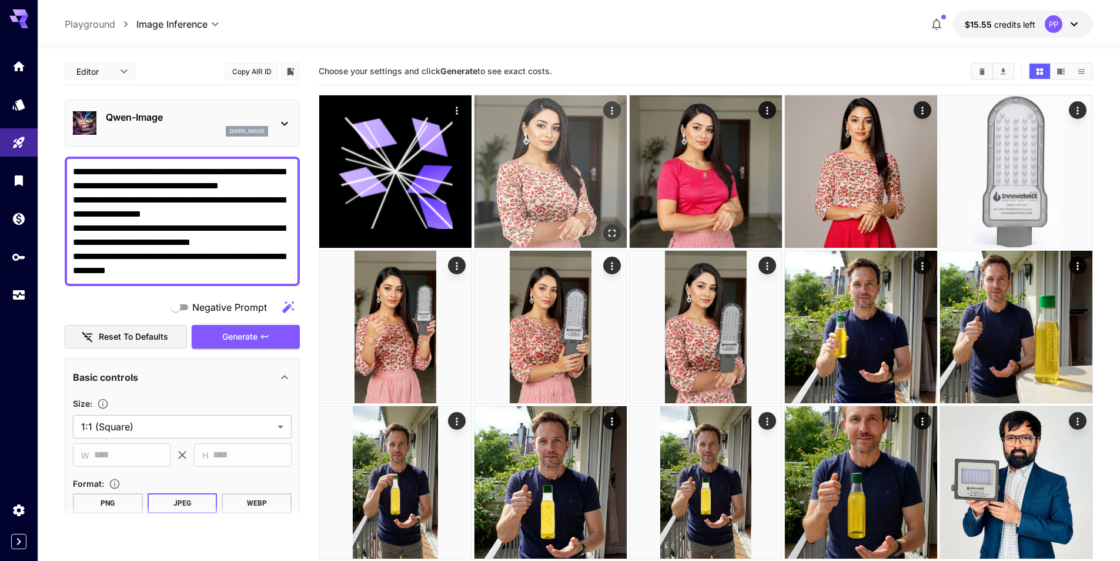
click at [619, 225] on div "Open in fullscreen" at bounding box center [612, 233] width 18 height 18
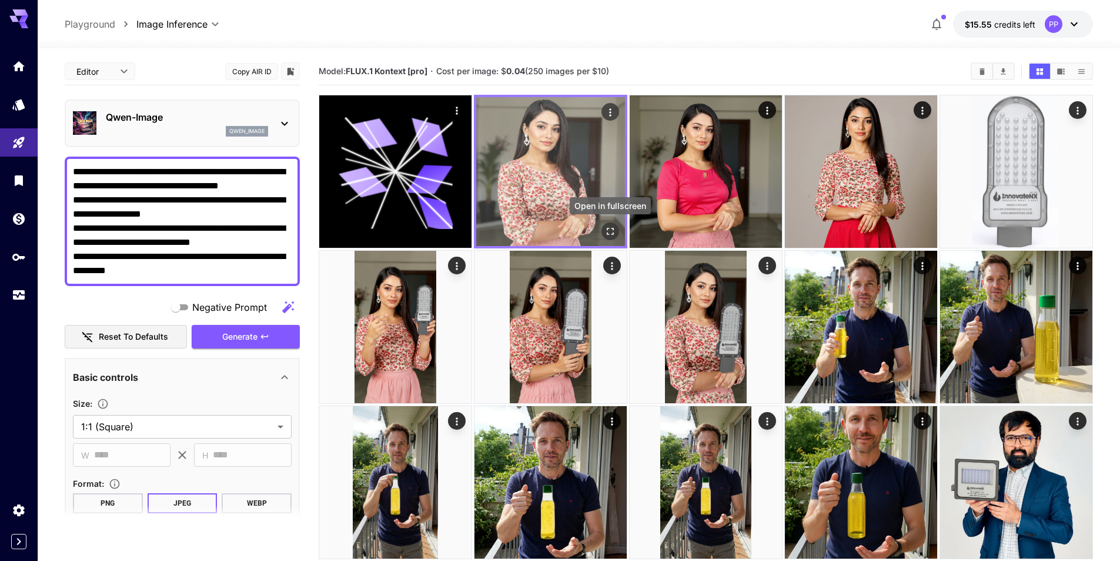
click at [615, 232] on icon "Open in fullscreen" at bounding box center [611, 231] width 12 height 12
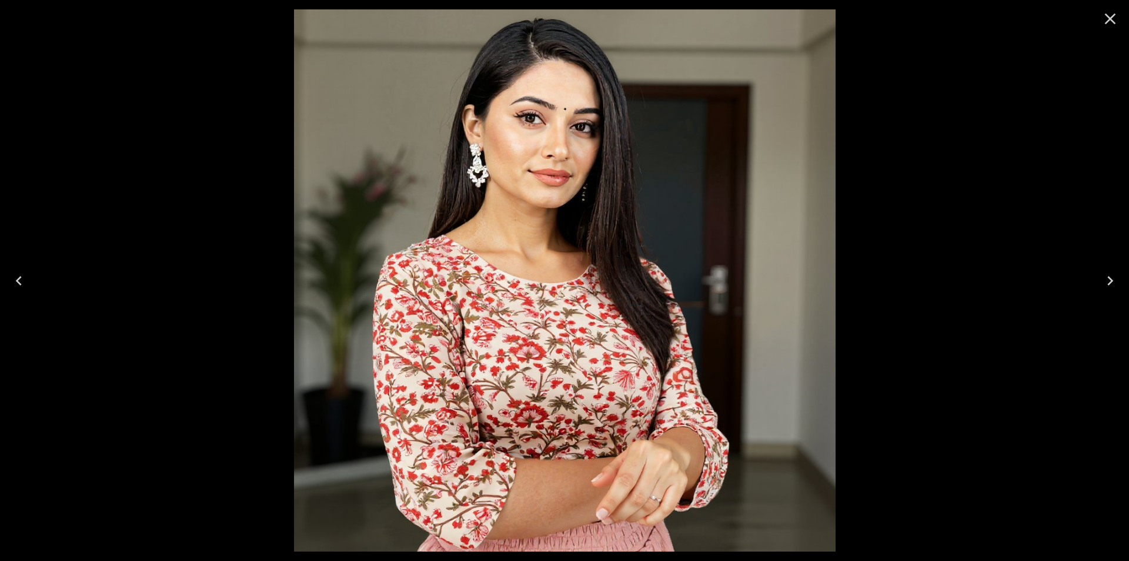
click at [946, 199] on div at bounding box center [564, 280] width 1129 height 561
click at [1120, 19] on button "Close" at bounding box center [1110, 19] width 28 height 28
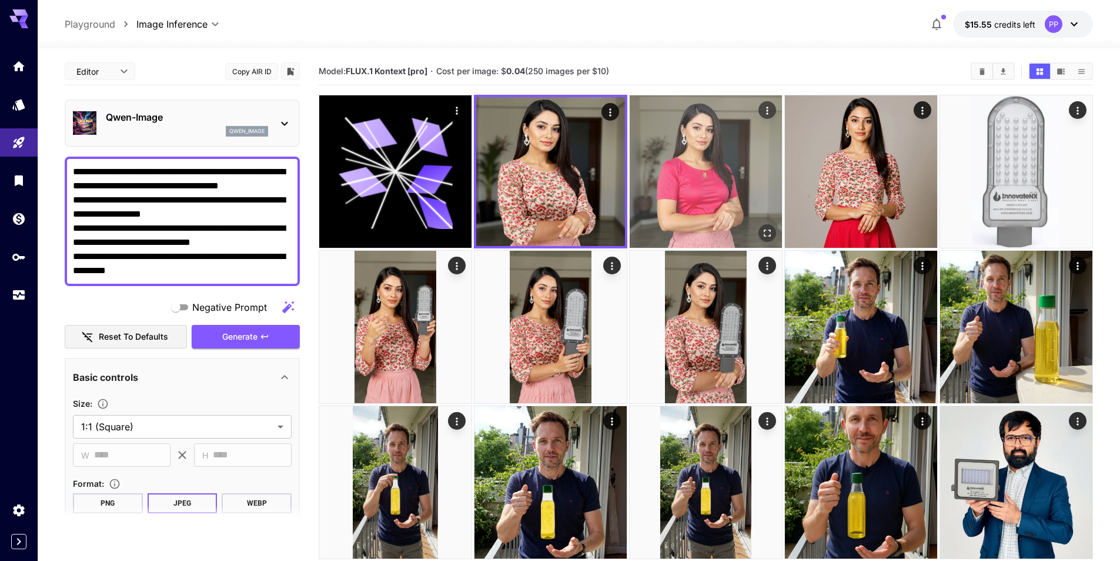
click at [769, 231] on icon "Open in fullscreen" at bounding box center [768, 233] width 12 height 12
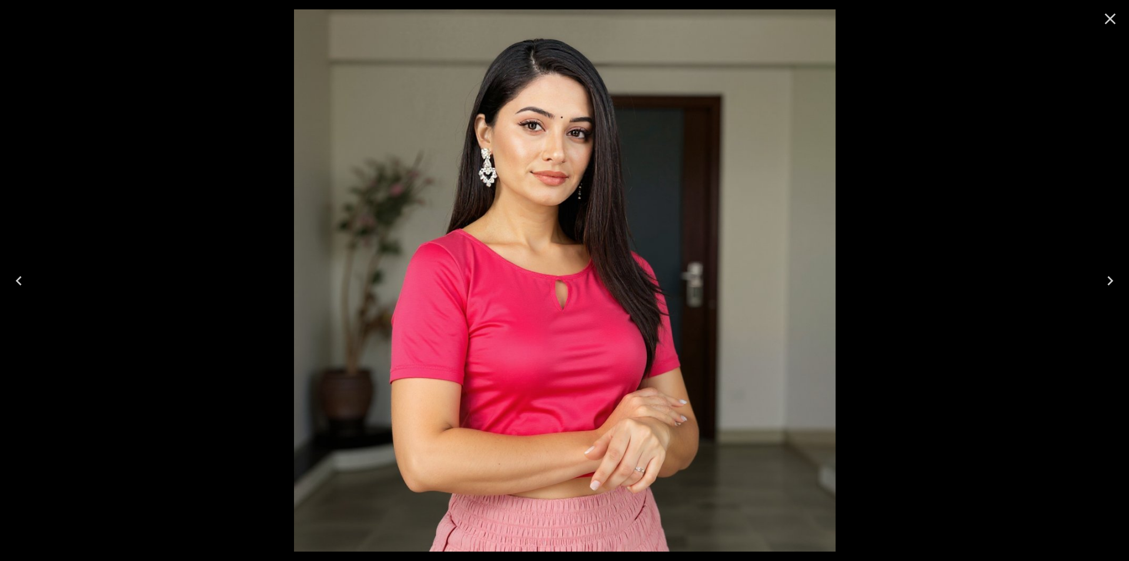
click at [1105, 25] on icon "Close" at bounding box center [1110, 18] width 19 height 19
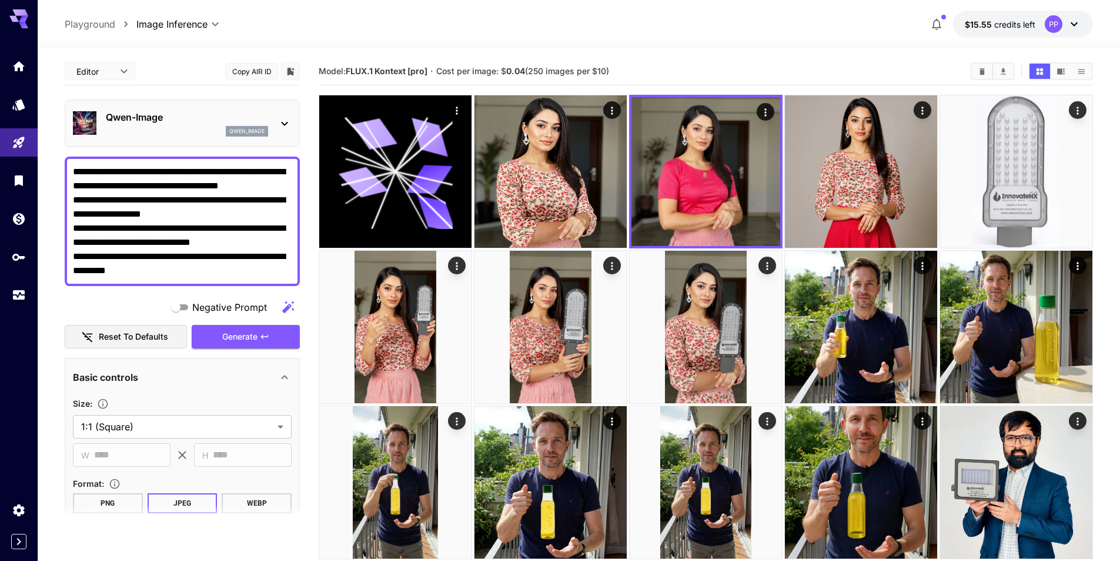
click at [194, 273] on textarea "**********" at bounding box center [182, 221] width 219 height 113
click at [24, 101] on icon "Models" at bounding box center [20, 100] width 12 height 11
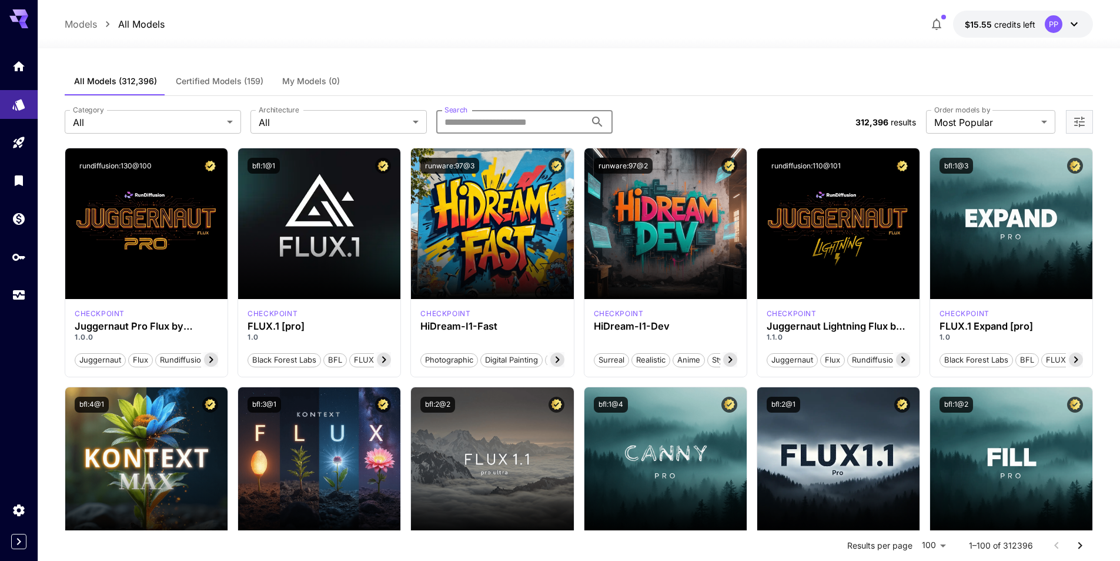
click at [488, 117] on input "Search" at bounding box center [510, 122] width 149 height 24
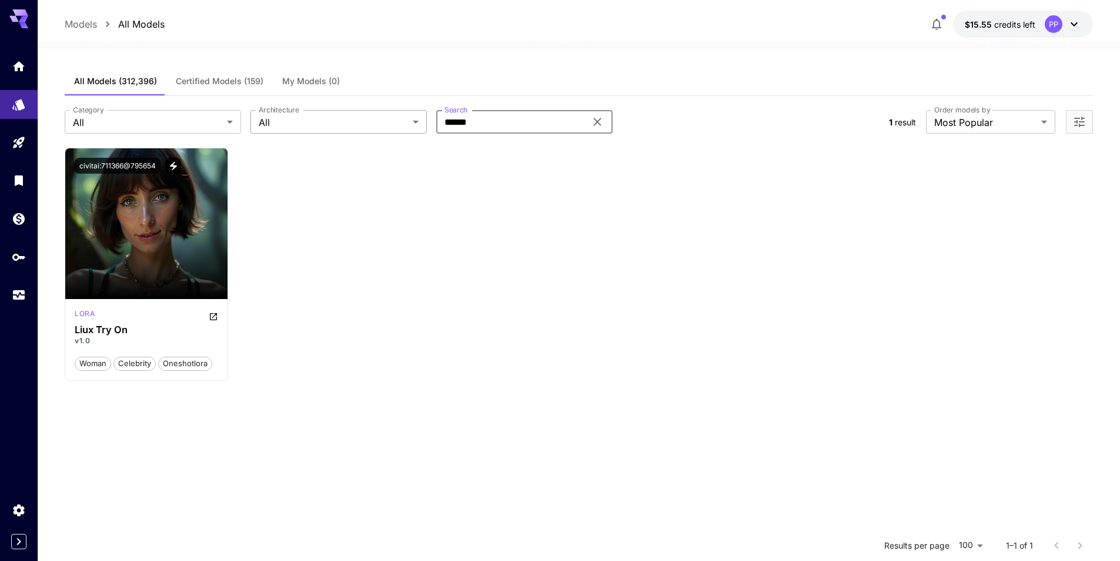
drag, startPoint x: 481, startPoint y: 119, endPoint x: 404, endPoint y: 122, distance: 76.5
click at [404, 122] on div "Category All *** Category Architecture All *** Architecture Search ****** Search" at bounding box center [472, 122] width 815 height 24
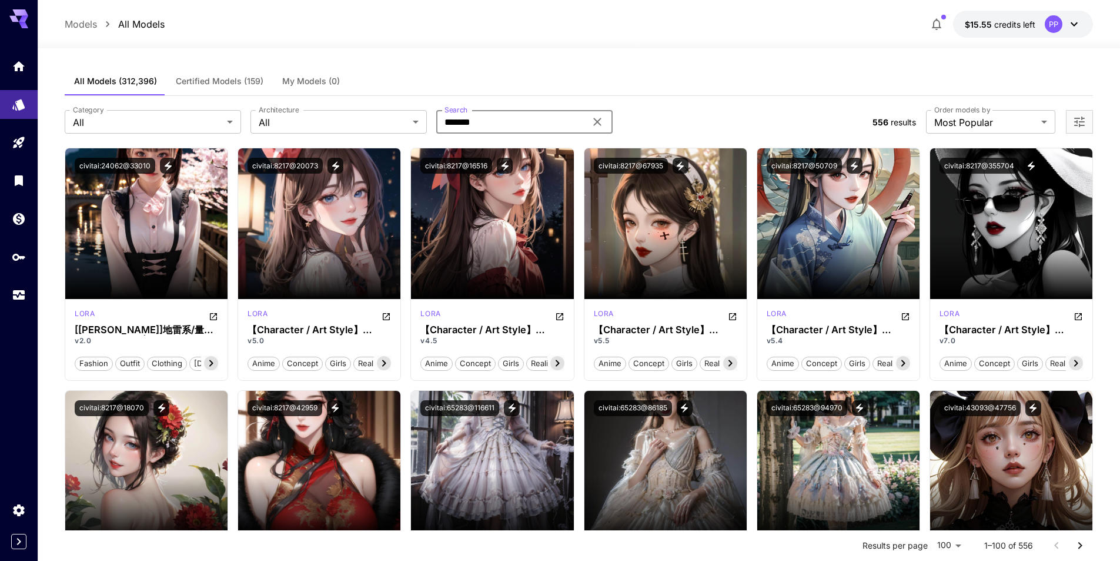
drag, startPoint x: 472, startPoint y: 126, endPoint x: 344, endPoint y: 134, distance: 127.9
click at [344, 134] on div "**********" at bounding box center [579, 122] width 1029 height 52
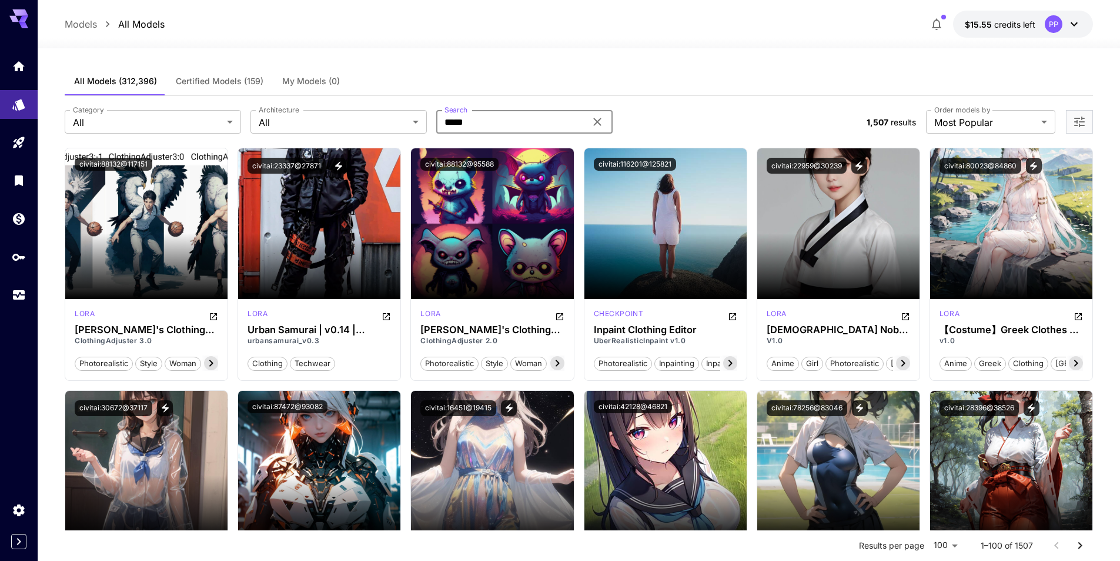
click at [484, 125] on input "*****" at bounding box center [510, 122] width 149 height 24
type input "**********"
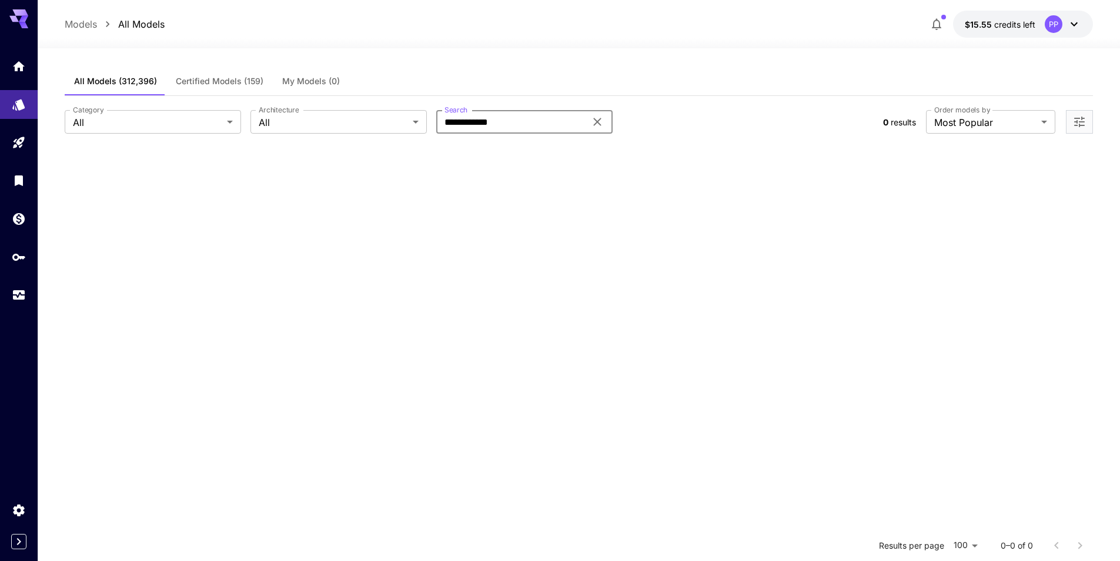
click at [472, 122] on input "**********" at bounding box center [510, 122] width 149 height 24
drag, startPoint x: 499, startPoint y: 122, endPoint x: 508, endPoint y: 122, distance: 8.8
click at [500, 122] on input "**********" at bounding box center [510, 122] width 149 height 24
click at [538, 119] on input "**********" at bounding box center [510, 122] width 149 height 24
drag, startPoint x: 562, startPoint y: 123, endPoint x: 391, endPoint y: 125, distance: 171.8
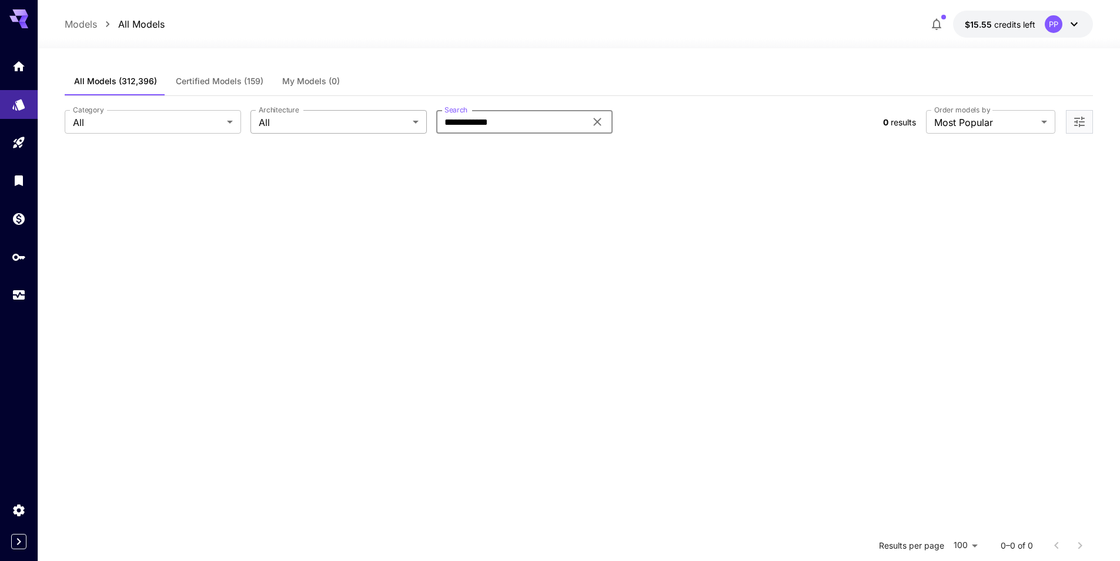
click at [391, 125] on div "**********" at bounding box center [469, 122] width 809 height 24
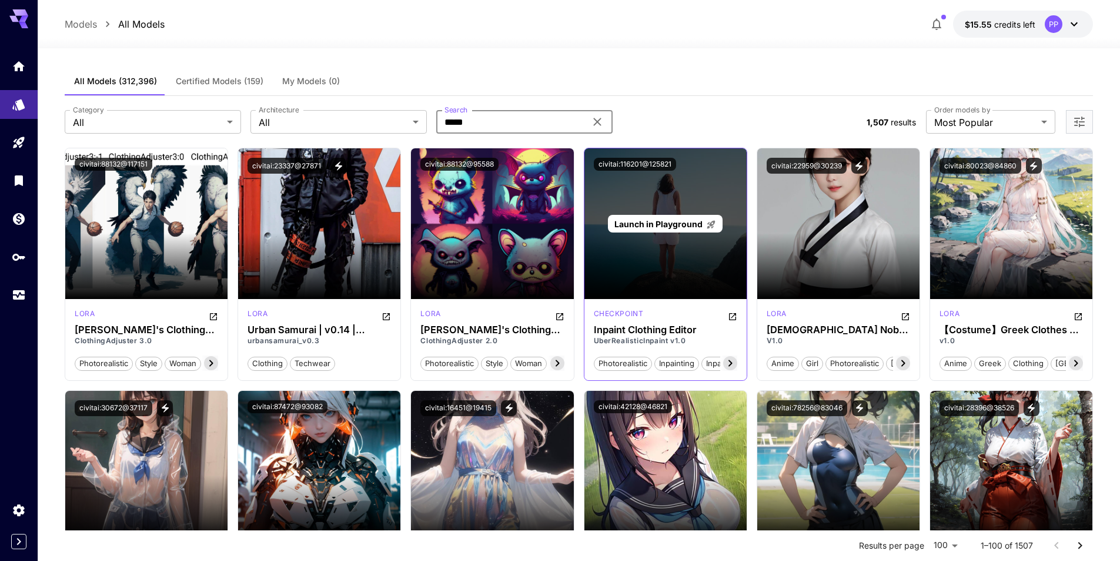
type input "*****"
click at [679, 226] on span "Launch in Playground" at bounding box center [659, 224] width 88 height 10
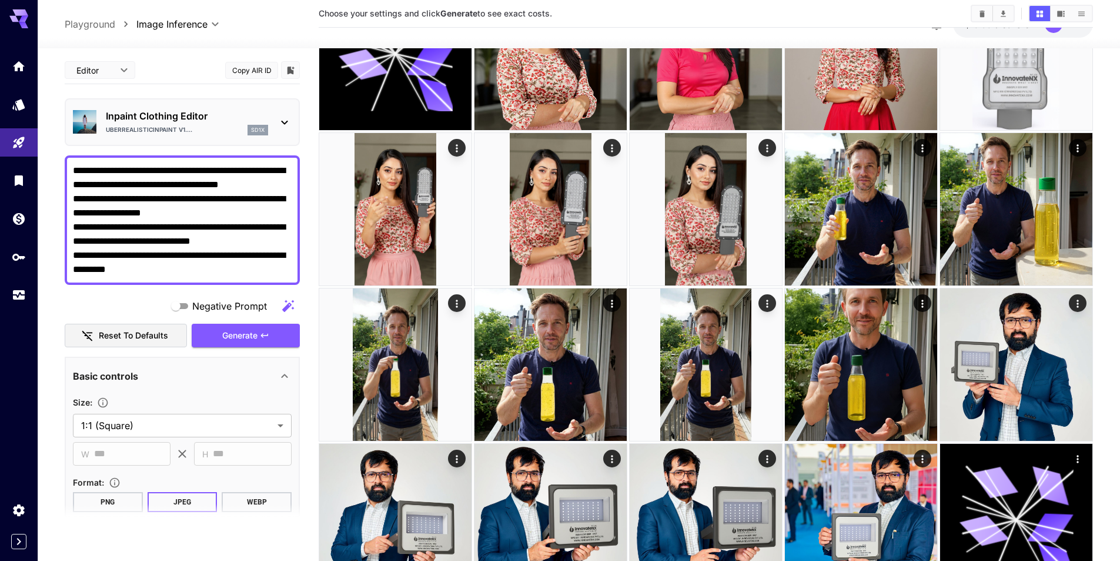
click at [255, 250] on textarea "**********" at bounding box center [182, 220] width 219 height 113
click at [194, 269] on textarea "**********" at bounding box center [182, 220] width 219 height 113
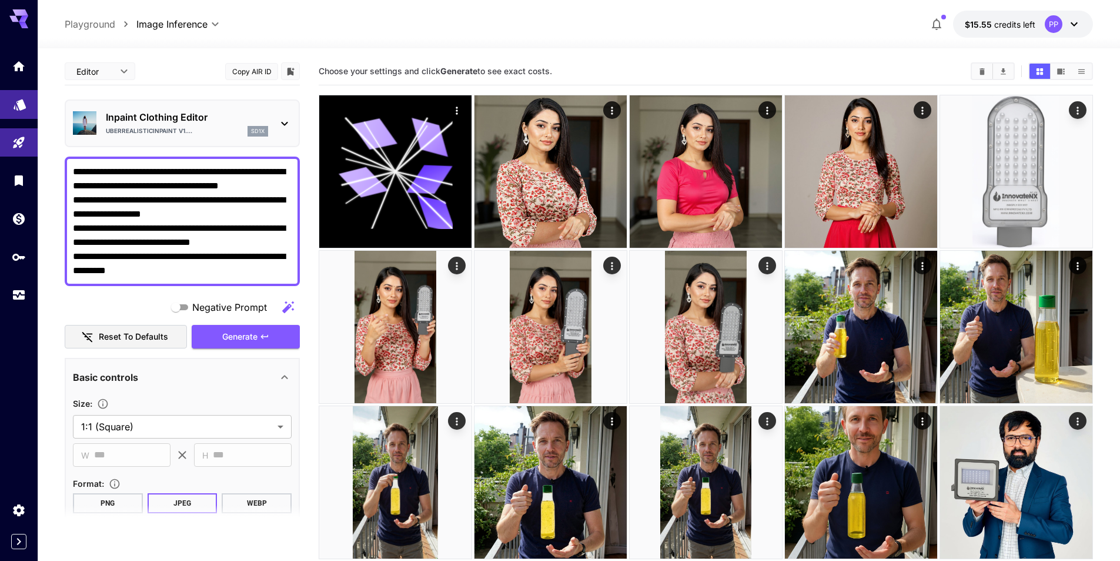
click at [17, 105] on icon "Models" at bounding box center [20, 104] width 12 height 11
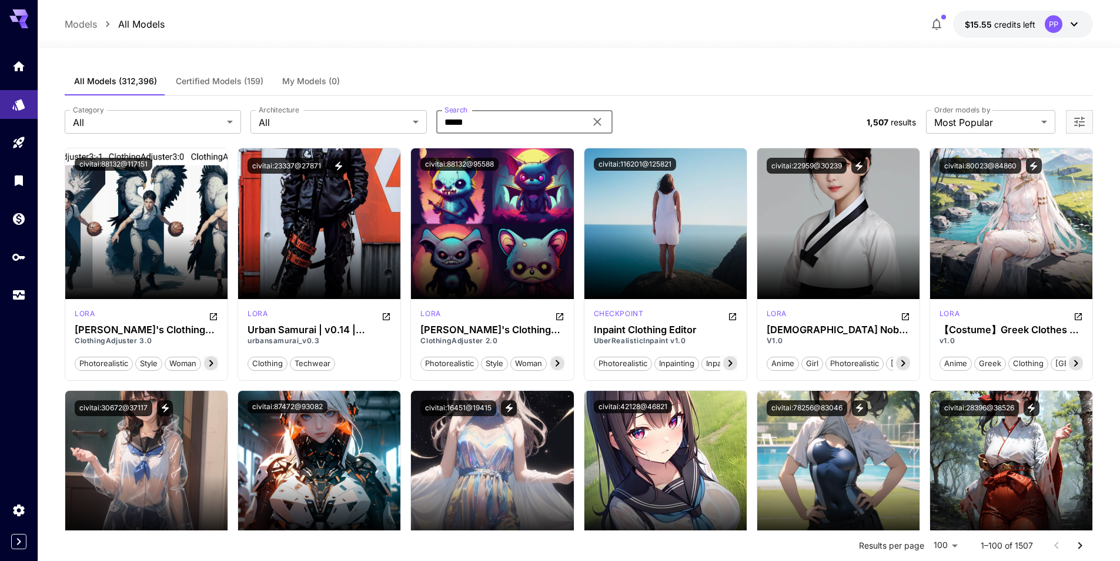
click at [536, 133] on input "*****" at bounding box center [510, 122] width 149 height 24
click at [734, 319] on icon "Open in CivitAI" at bounding box center [732, 316] width 9 height 9
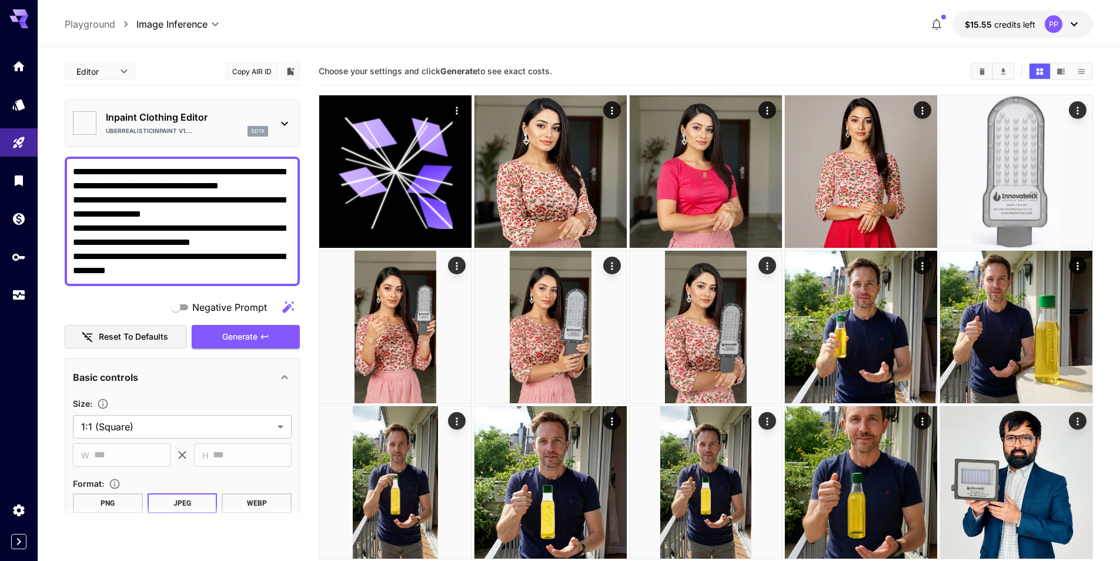
type input "*******"
click at [281, 118] on icon at bounding box center [285, 123] width 14 height 14
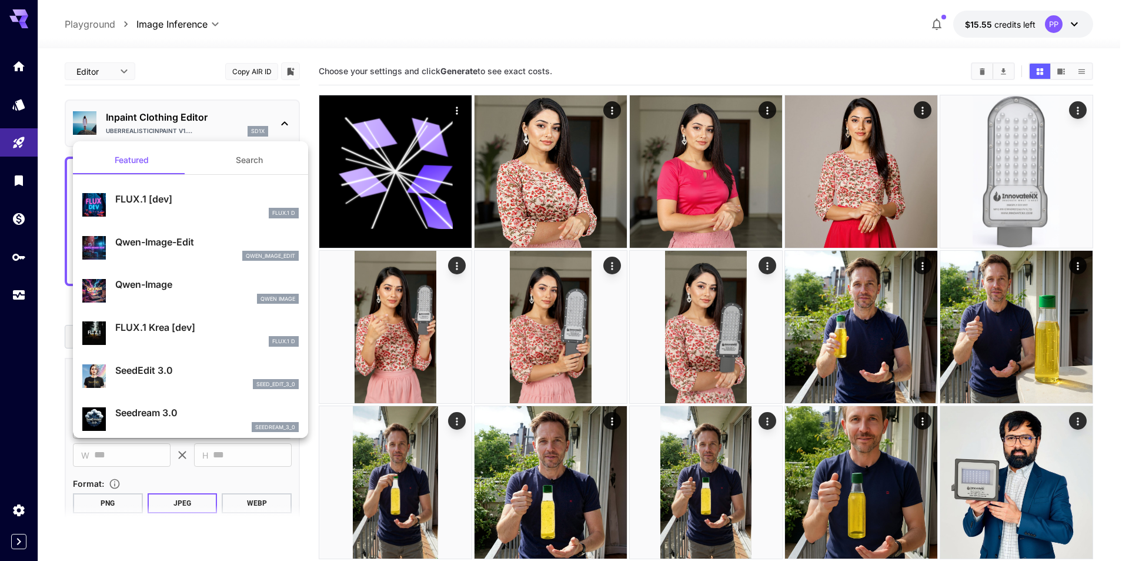
click at [145, 168] on button "Featured" at bounding box center [132, 160] width 118 height 28
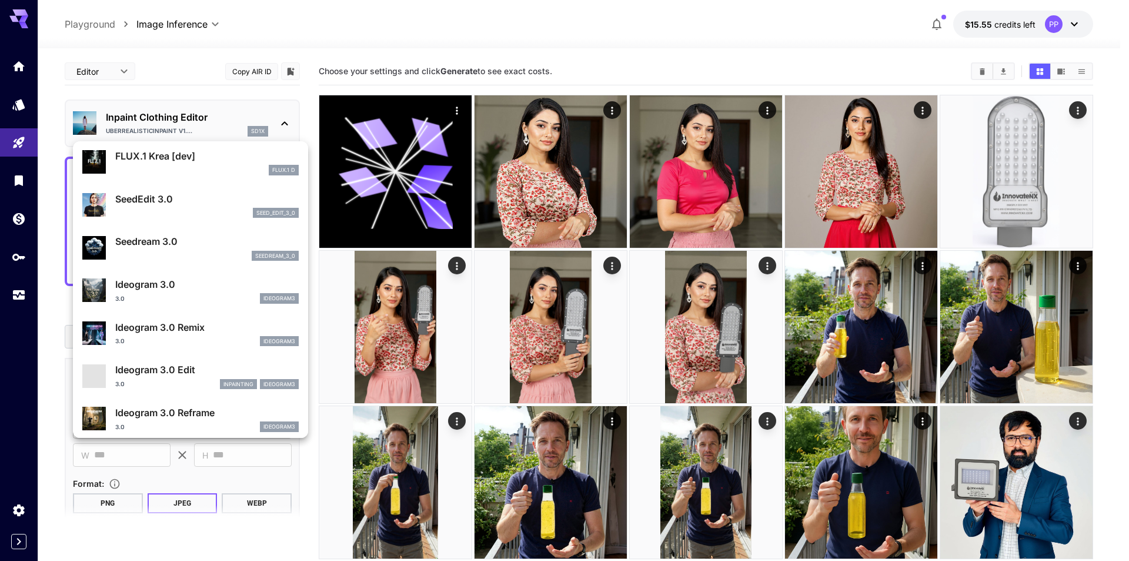
scroll to position [176, 0]
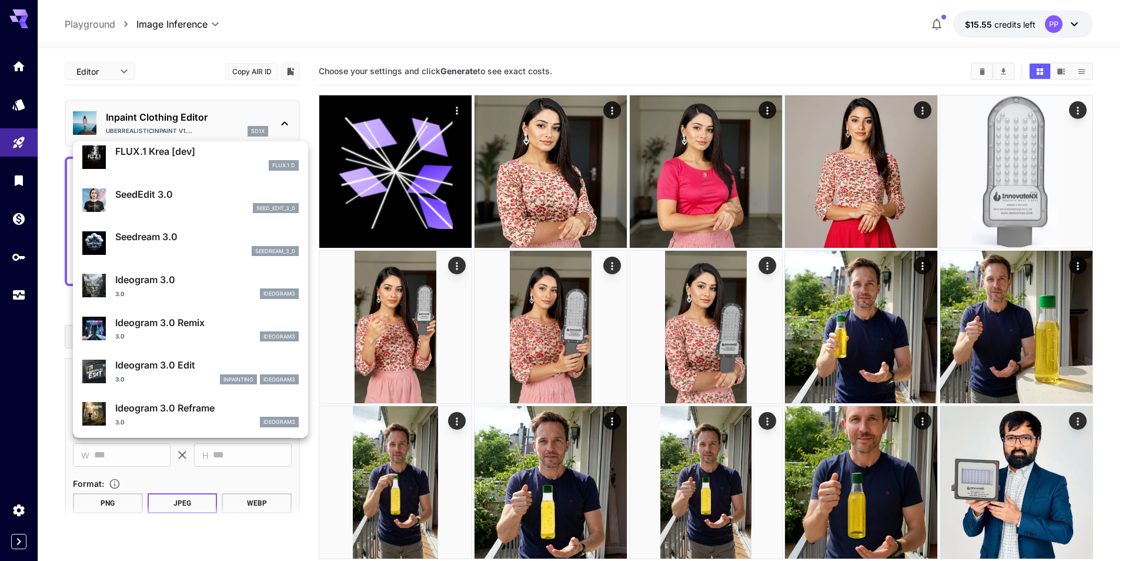
click at [162, 35] on div at bounding box center [564, 280] width 1129 height 561
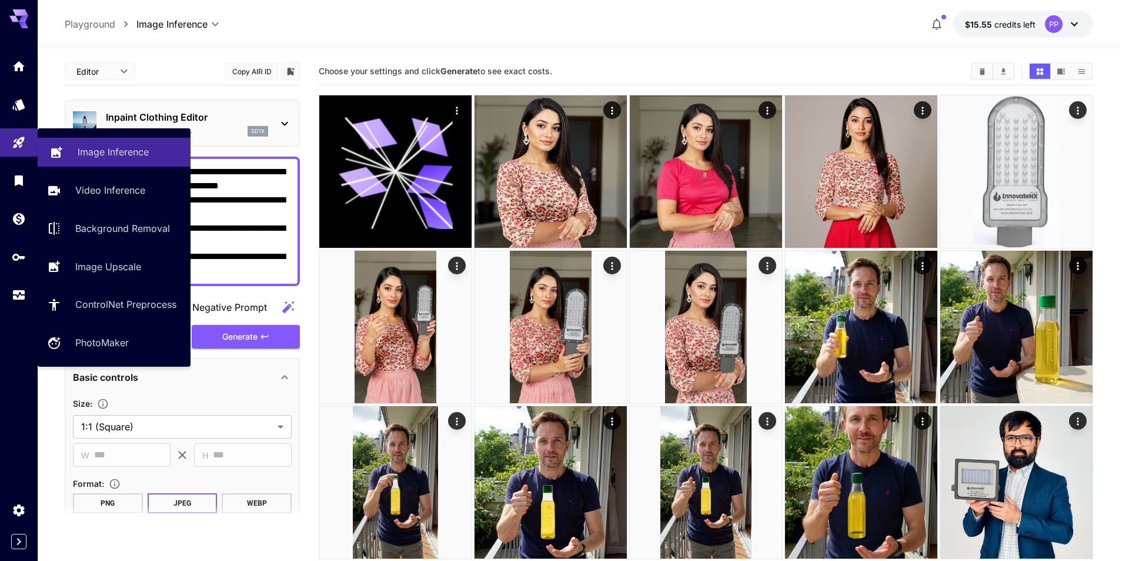
click at [78, 154] on p "Image Inference" at bounding box center [113, 152] width 71 height 14
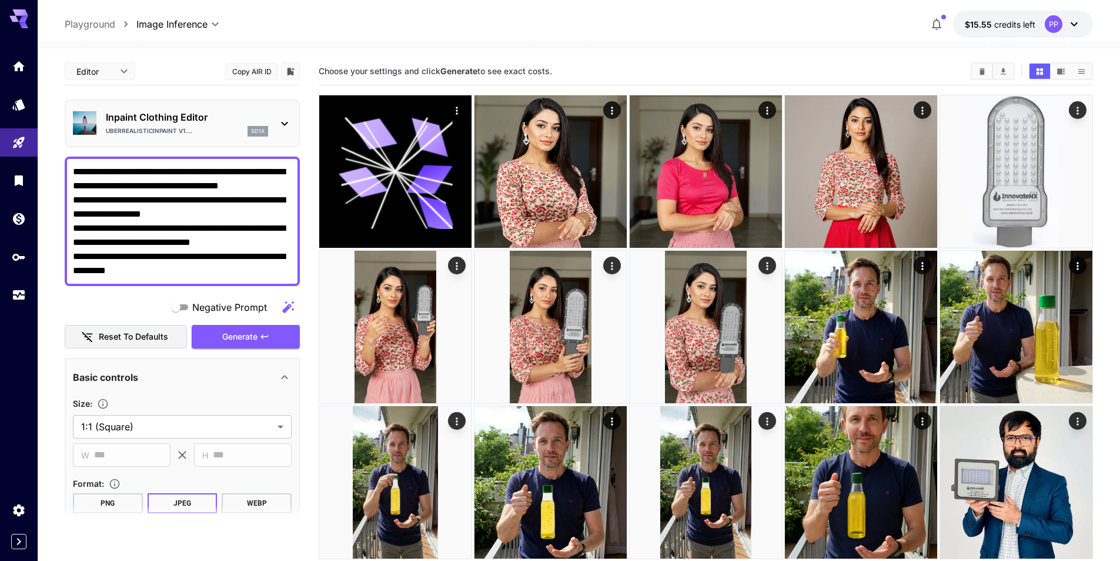
click at [286, 120] on icon at bounding box center [285, 123] width 14 height 14
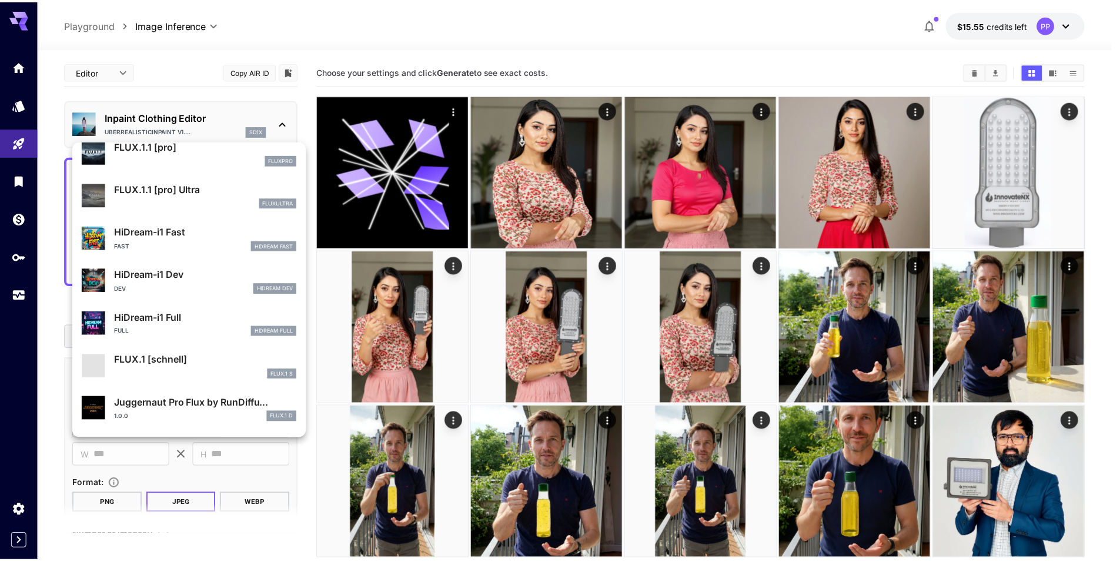
scroll to position [866, 0]
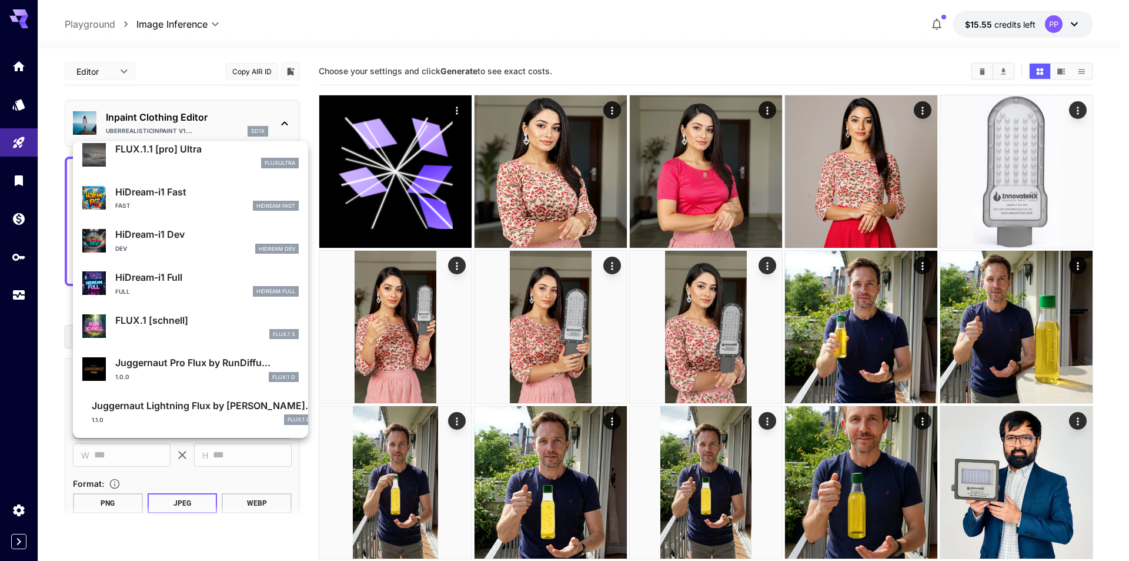
click at [579, 51] on div at bounding box center [564, 280] width 1129 height 561
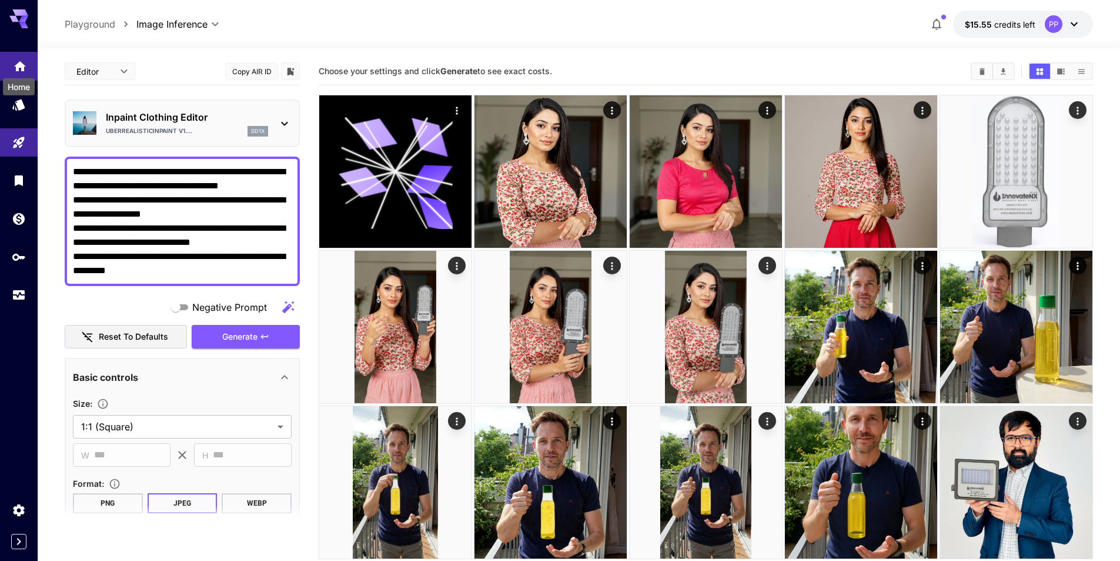
click at [22, 62] on icon "Home" at bounding box center [20, 63] width 12 height 10
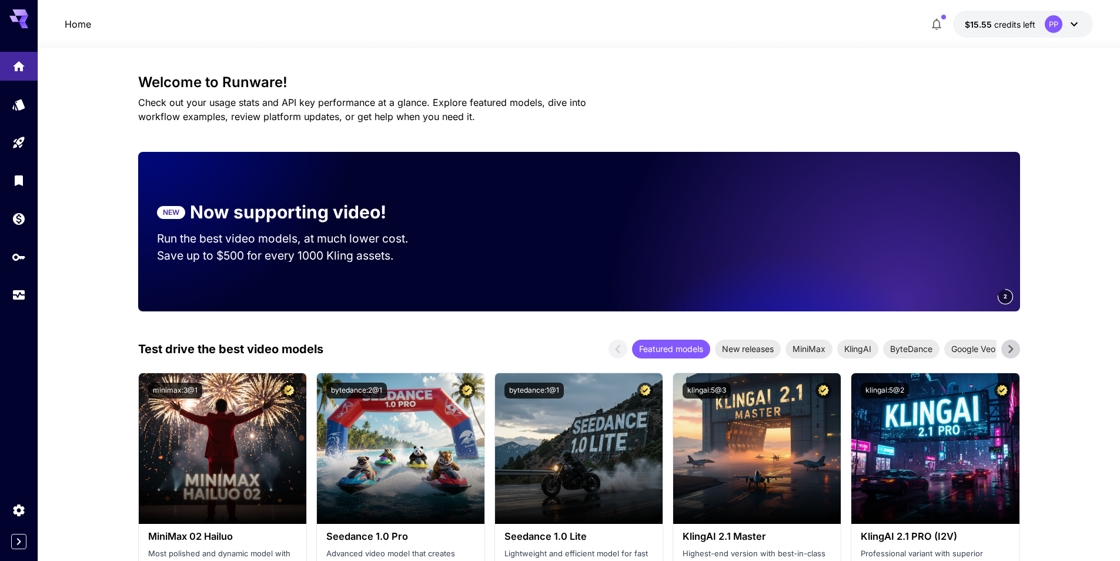
click at [1008, 355] on icon at bounding box center [1011, 349] width 18 height 18
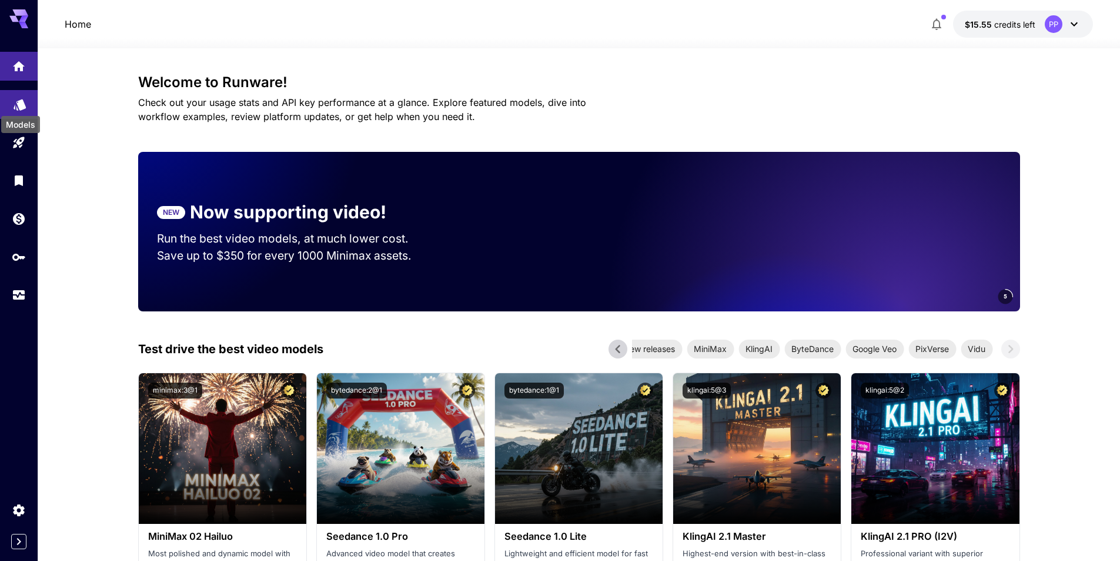
click at [16, 104] on icon "Models" at bounding box center [20, 101] width 14 height 14
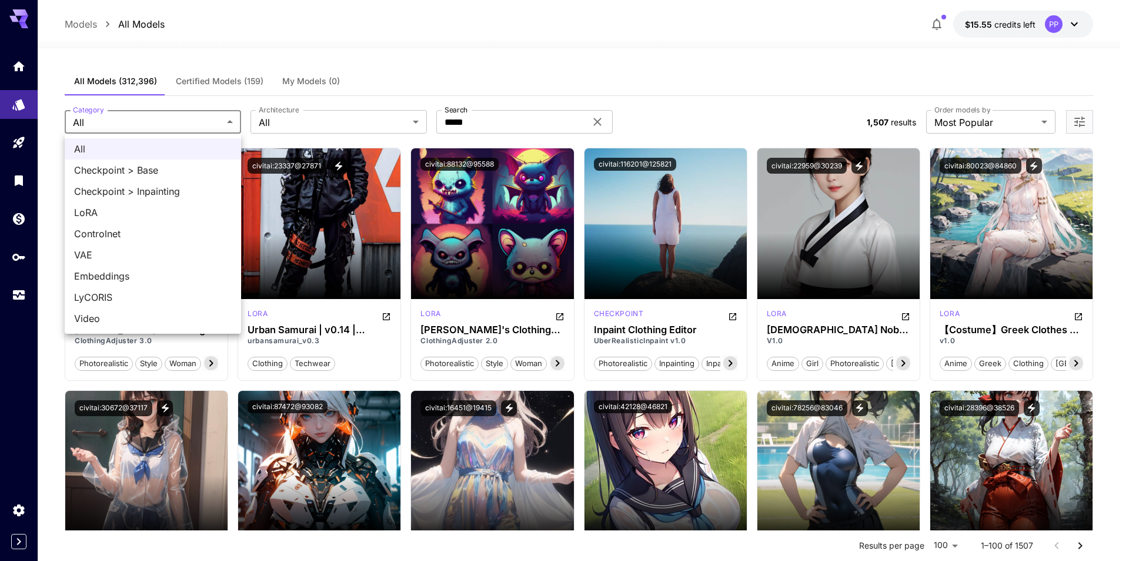
click at [198, 78] on div at bounding box center [564, 280] width 1129 height 561
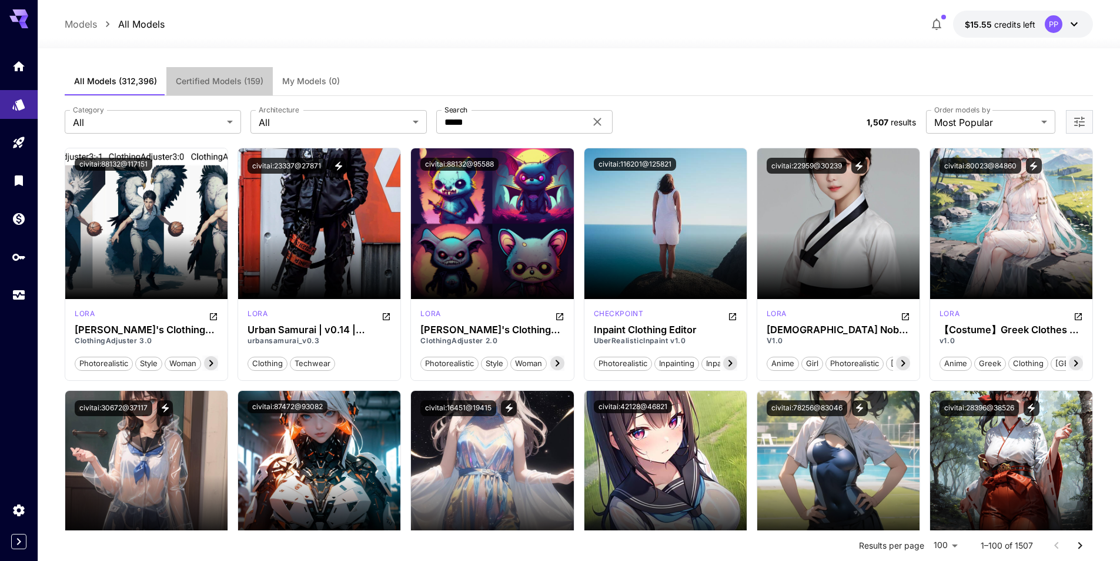
click at [219, 75] on button "Certified Models (159)" at bounding box center [219, 81] width 106 height 28
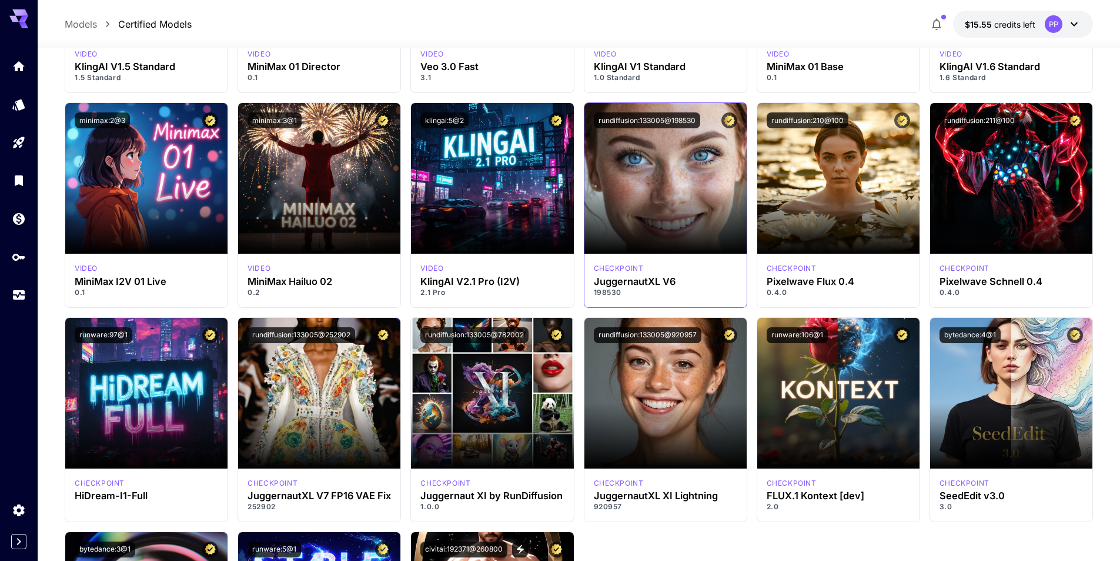
scroll to position [5235, 0]
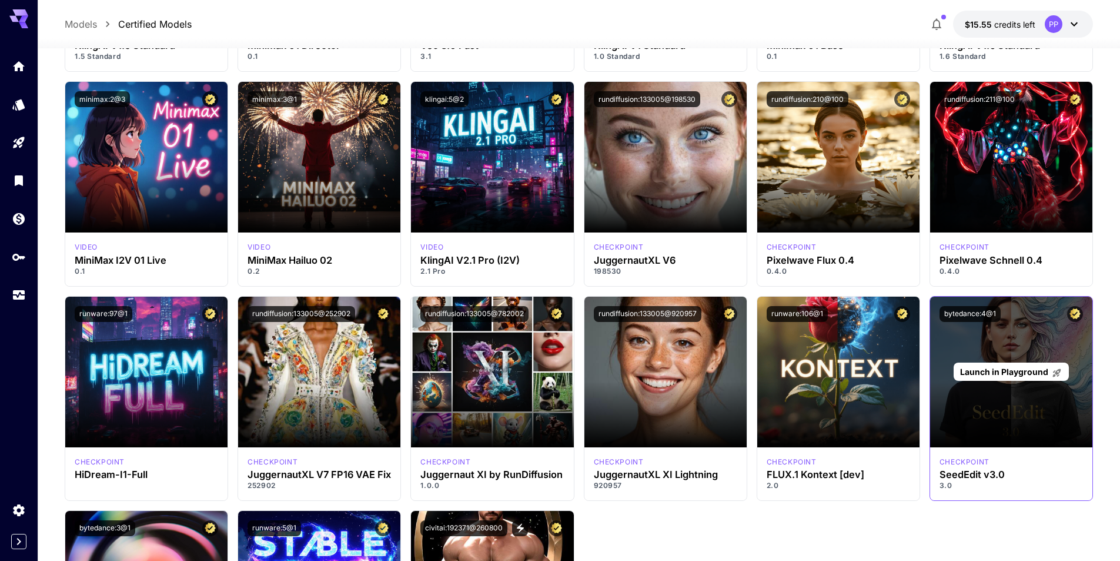
click at [1014, 370] on span "Launch in Playground" at bounding box center [1004, 371] width 88 height 10
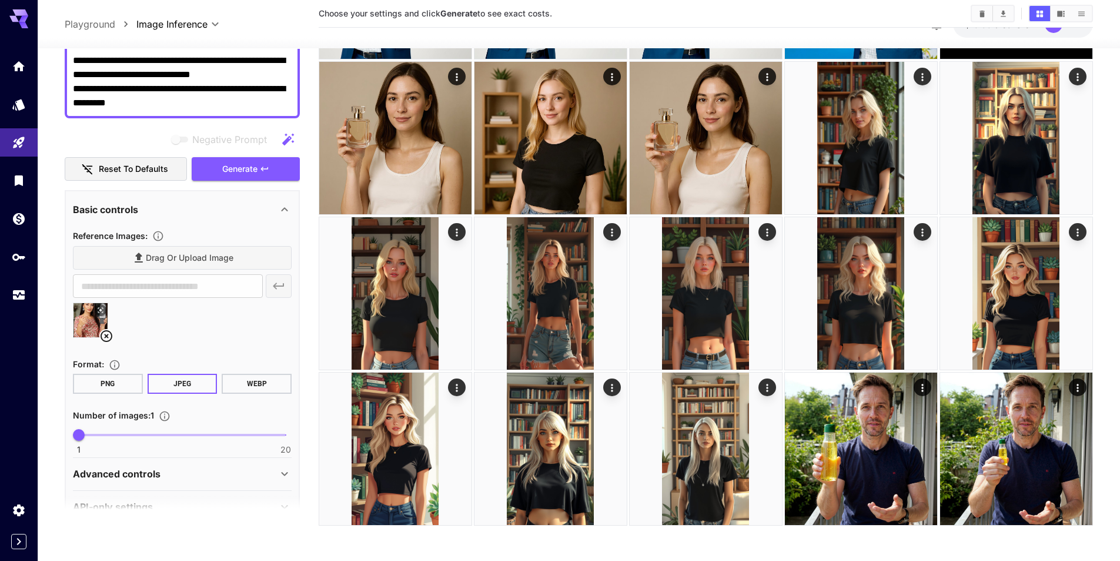
scroll to position [176, 0]
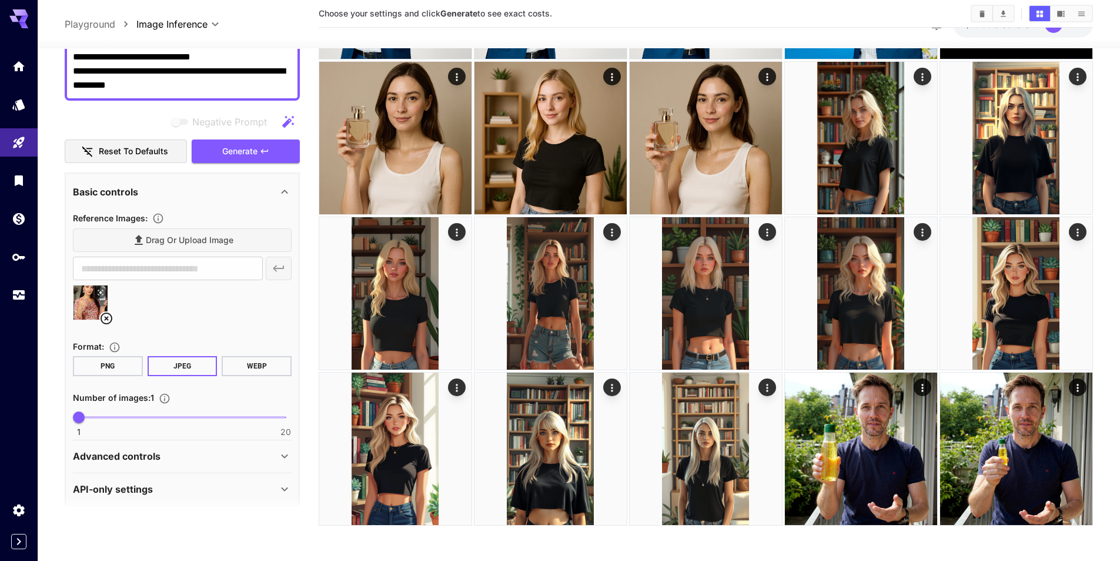
click at [198, 226] on section "Reference Images : Drag or upload image ​" at bounding box center [182, 270] width 219 height 119
click at [192, 232] on div "Drag or upload image" at bounding box center [182, 240] width 219 height 24
click at [162, 241] on div "Drag or upload image" at bounding box center [182, 240] width 219 height 24
click at [111, 321] on icon at bounding box center [106, 318] width 14 height 14
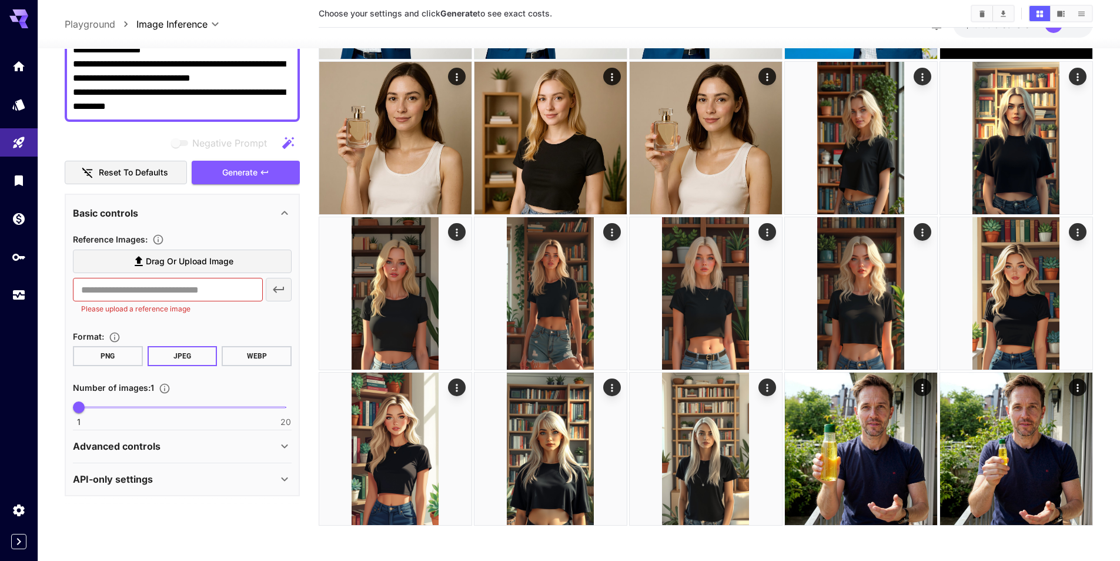
scroll to position [155, 0]
click at [201, 259] on span "Drag or upload image" at bounding box center [190, 261] width 88 height 15
click at [0, 0] on input "Drag or upload image" at bounding box center [0, 0] width 0 height 0
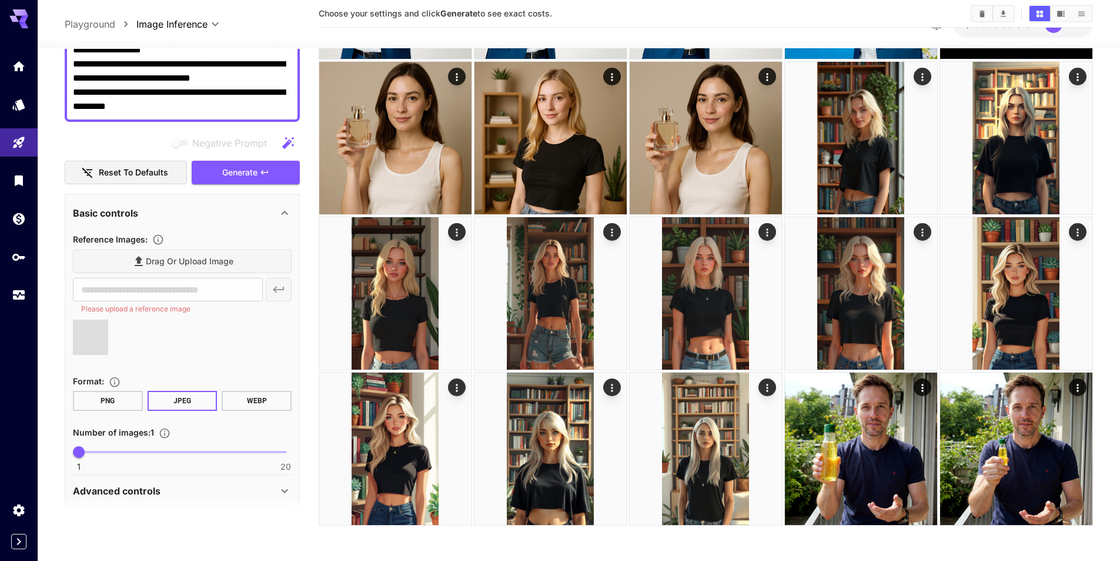
type input "**********"
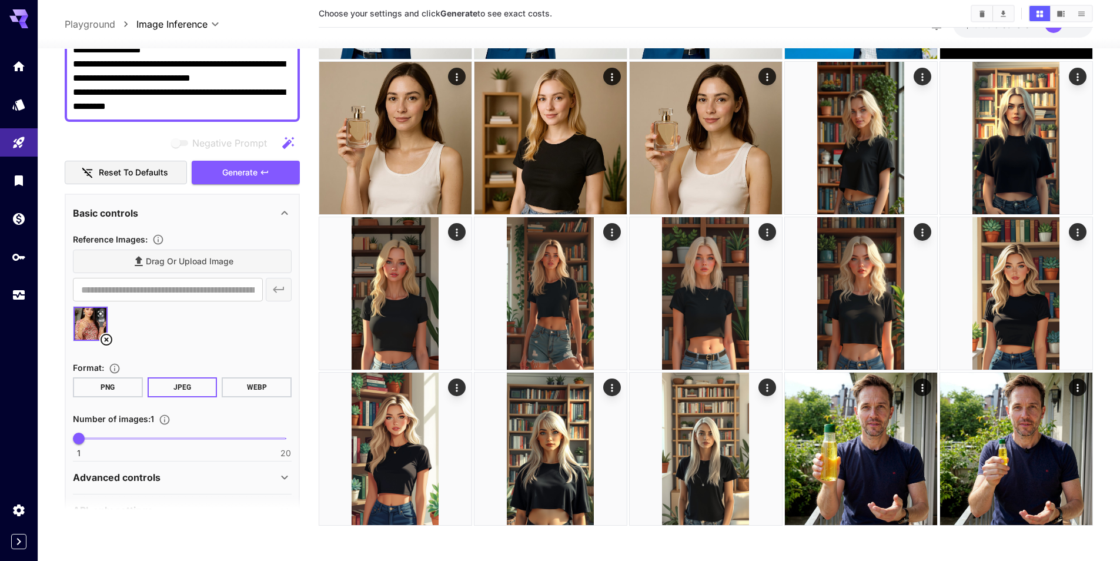
click at [146, 262] on div "Drag or upload image" at bounding box center [182, 261] width 219 height 24
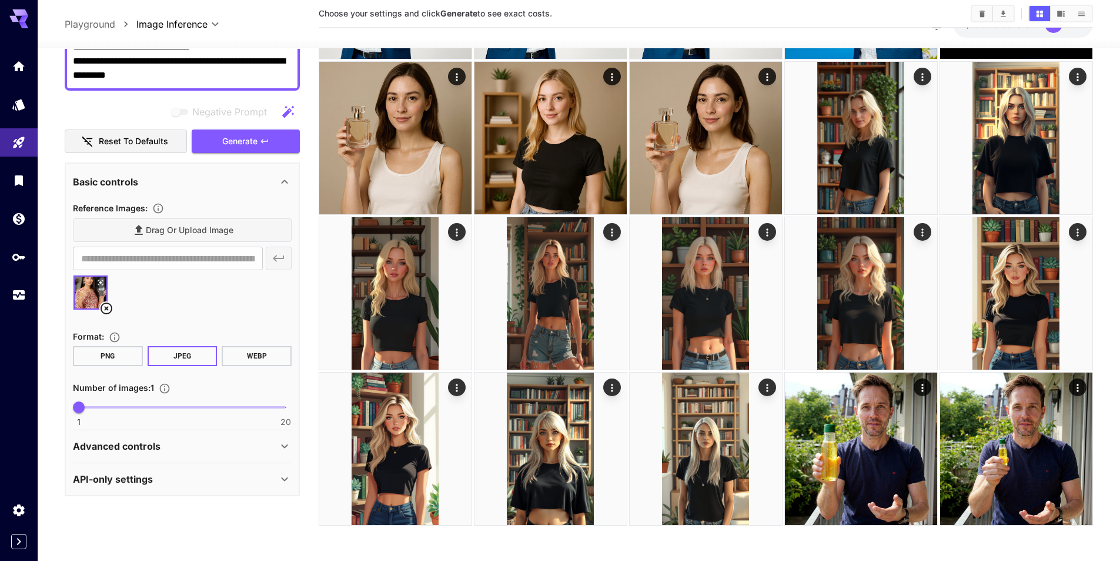
click at [230, 455] on div "Advanced controls" at bounding box center [182, 446] width 219 height 28
click at [228, 448] on div "Advanced controls" at bounding box center [175, 446] width 205 height 14
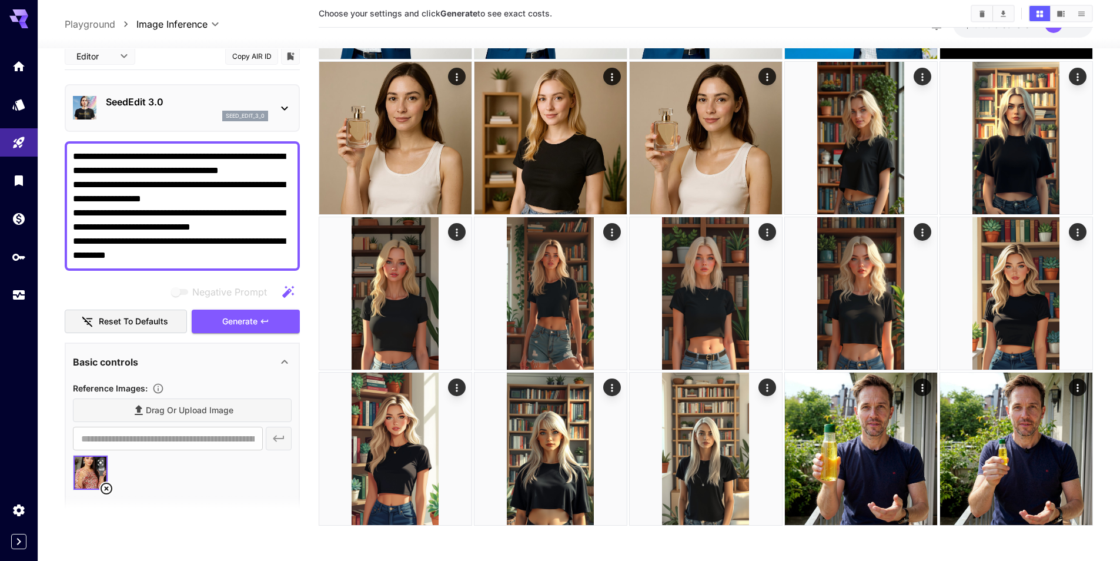
scroll to position [0, 0]
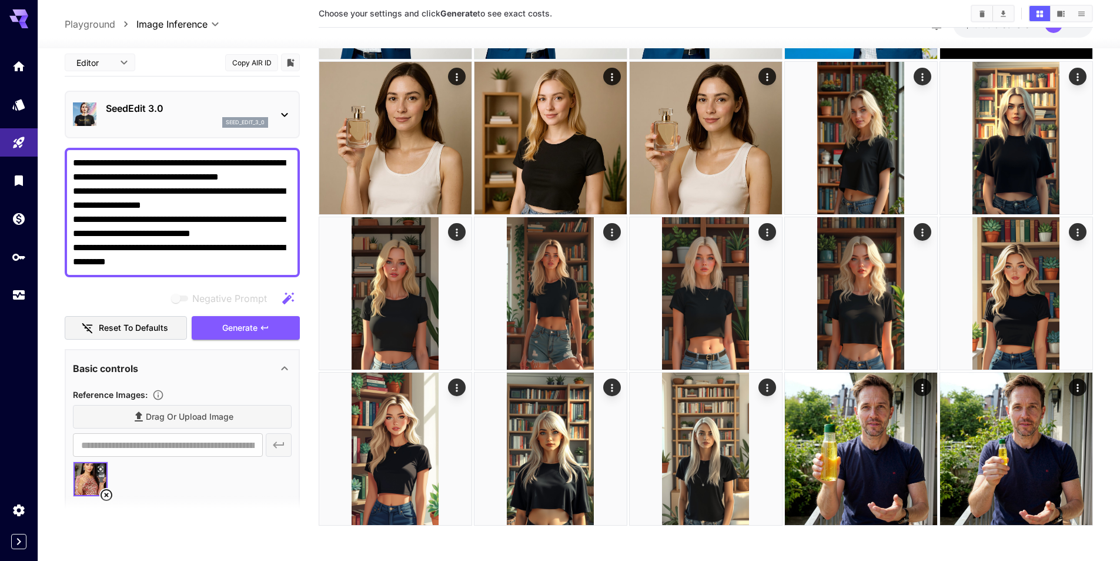
click at [249, 227] on textarea "**********" at bounding box center [182, 212] width 219 height 113
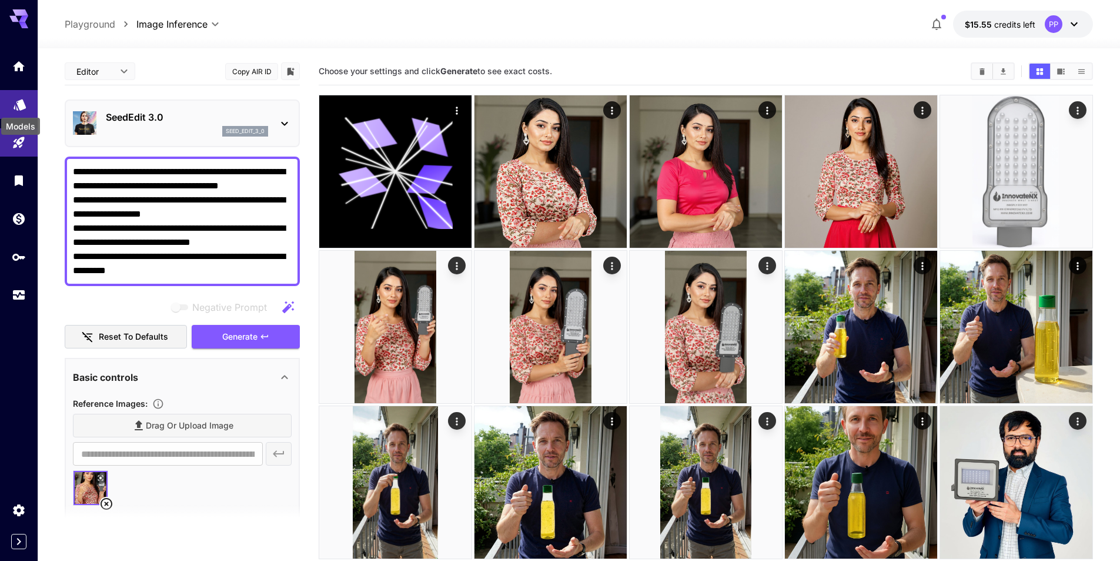
click at [13, 96] on icon "Models" at bounding box center [20, 101] width 14 height 14
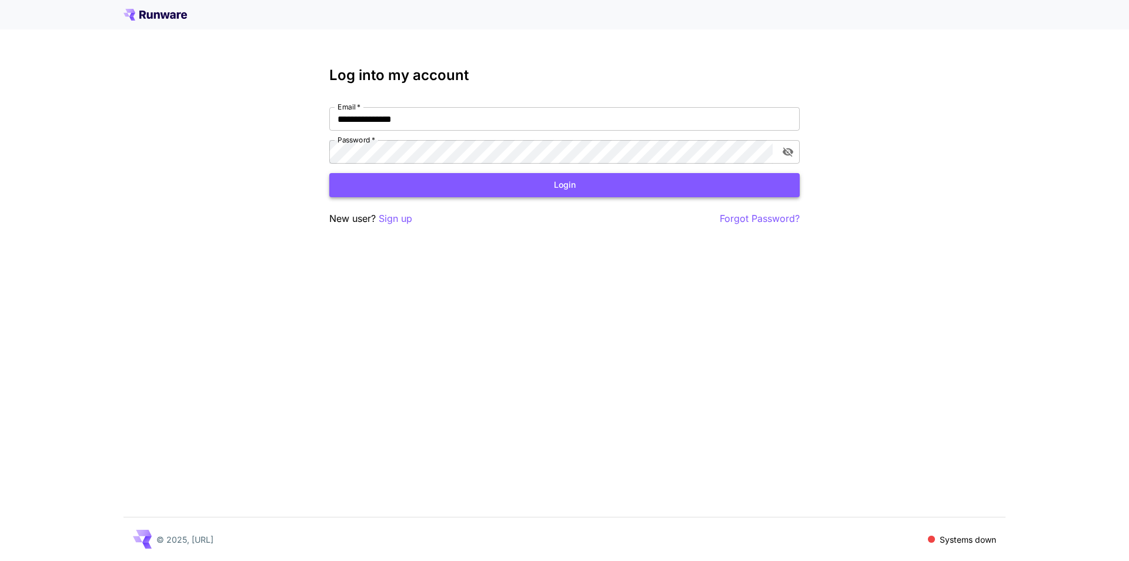
click at [531, 188] on button "Login" at bounding box center [564, 185] width 471 height 24
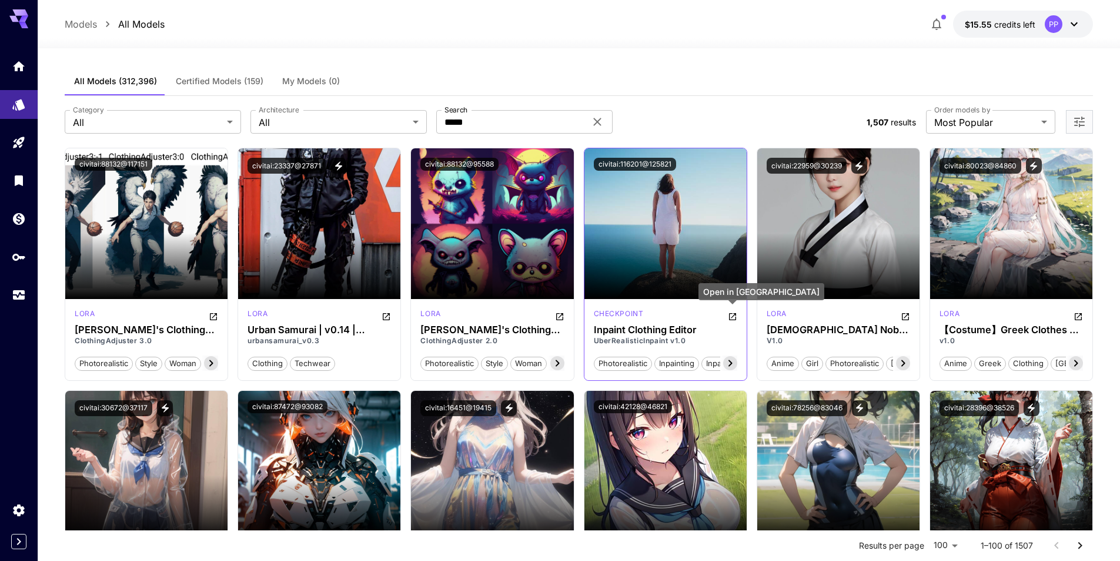
click at [737, 313] on icon "Open in CivitAI" at bounding box center [732, 316] width 9 height 9
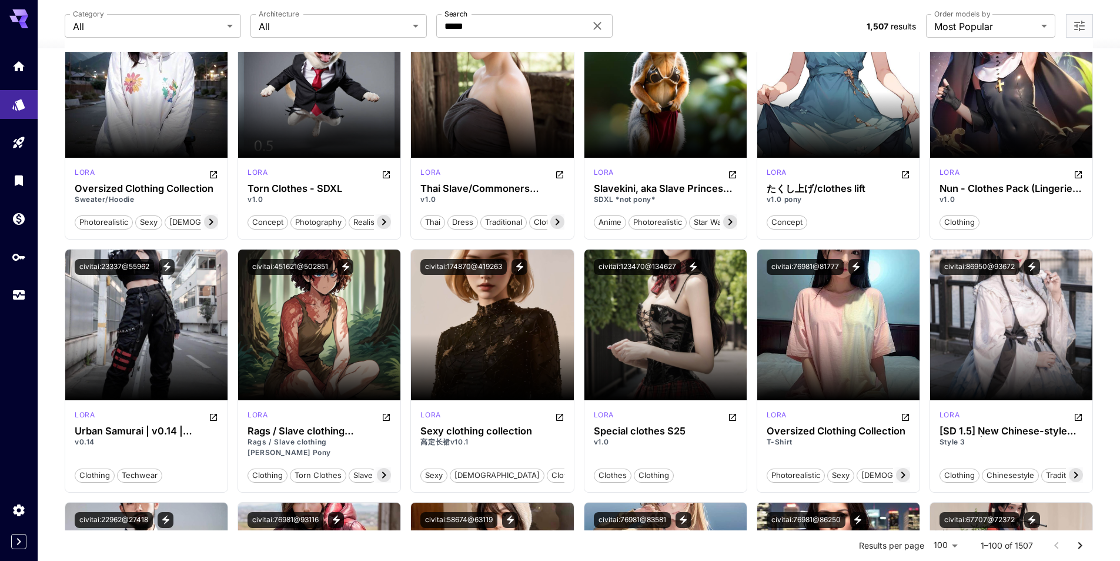
scroll to position [1765, 0]
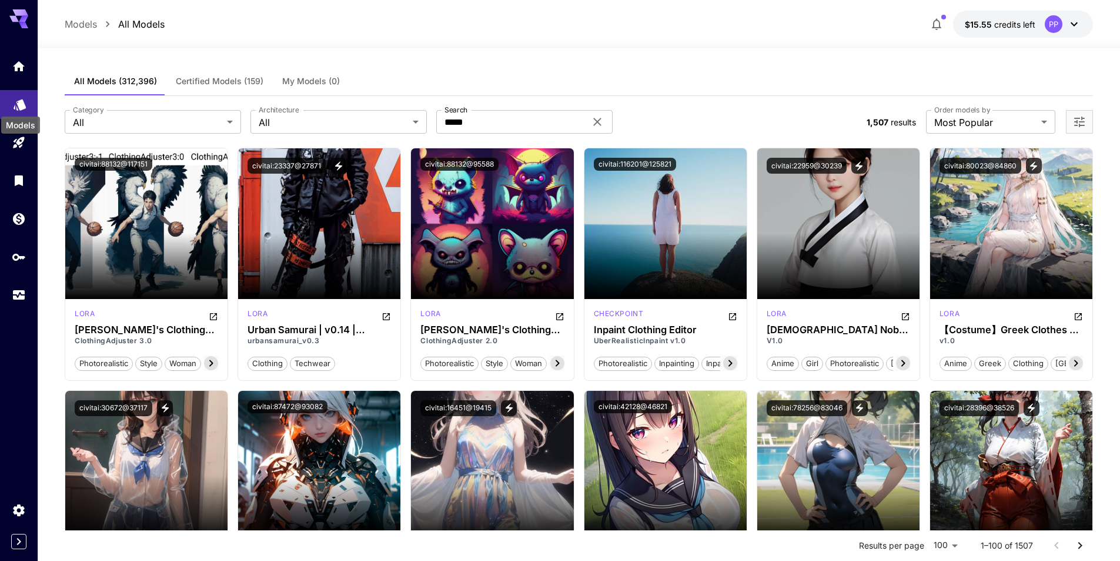
click at [21, 103] on icon "Models" at bounding box center [20, 100] width 12 height 11
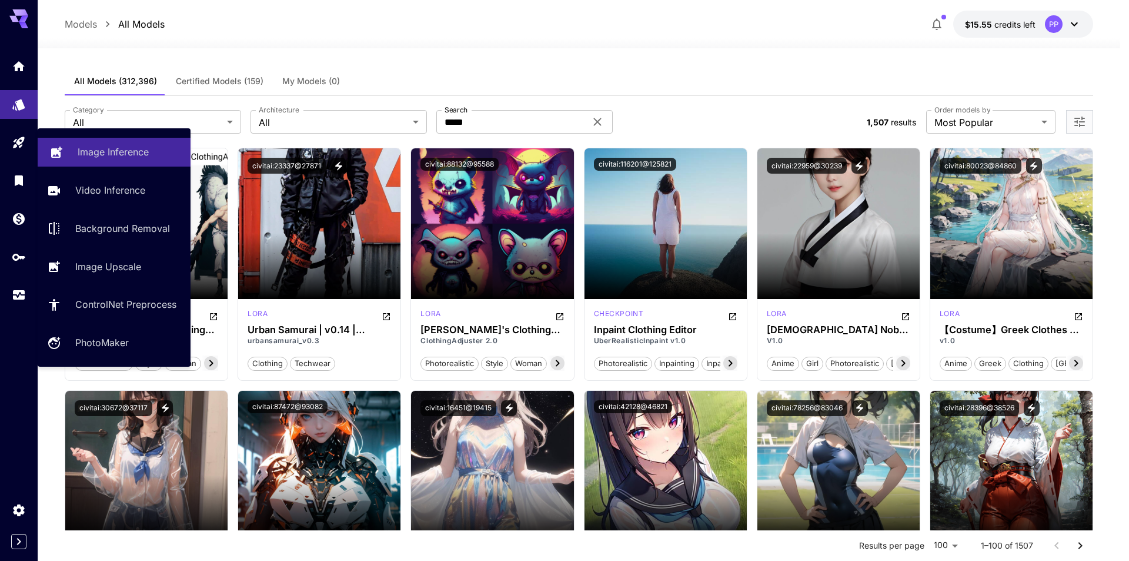
click at [103, 159] on p "Image Inference" at bounding box center [113, 152] width 71 height 14
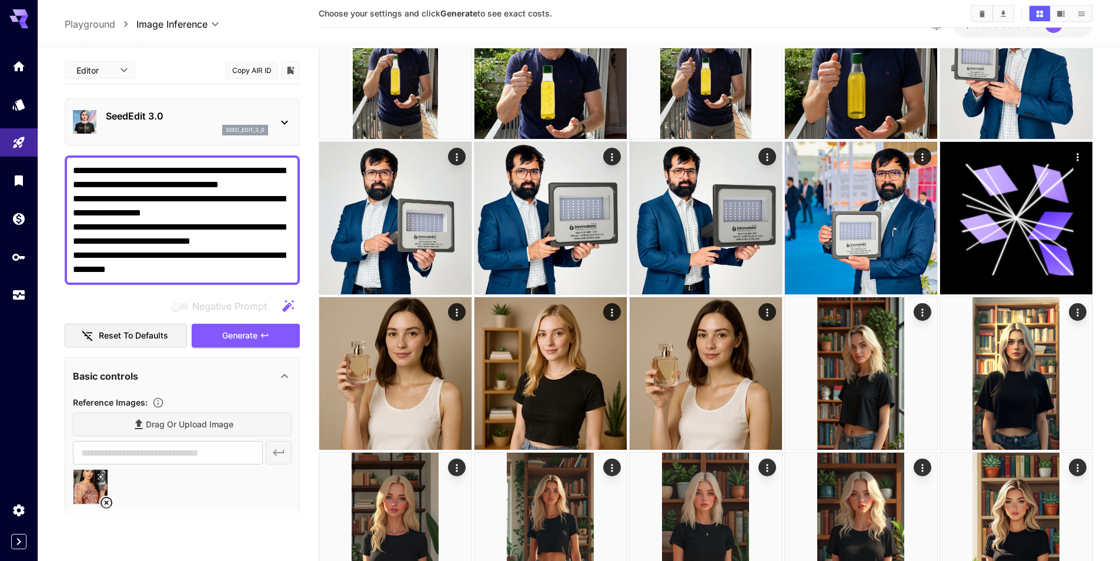
click at [282, 126] on icon at bounding box center [285, 122] width 14 height 14
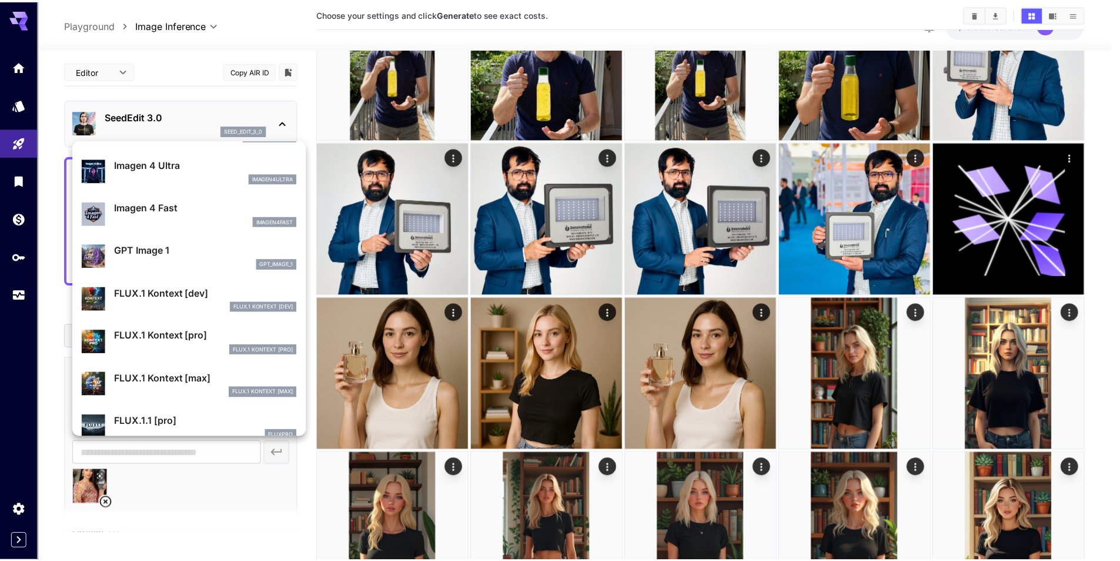
scroll to position [529, 0]
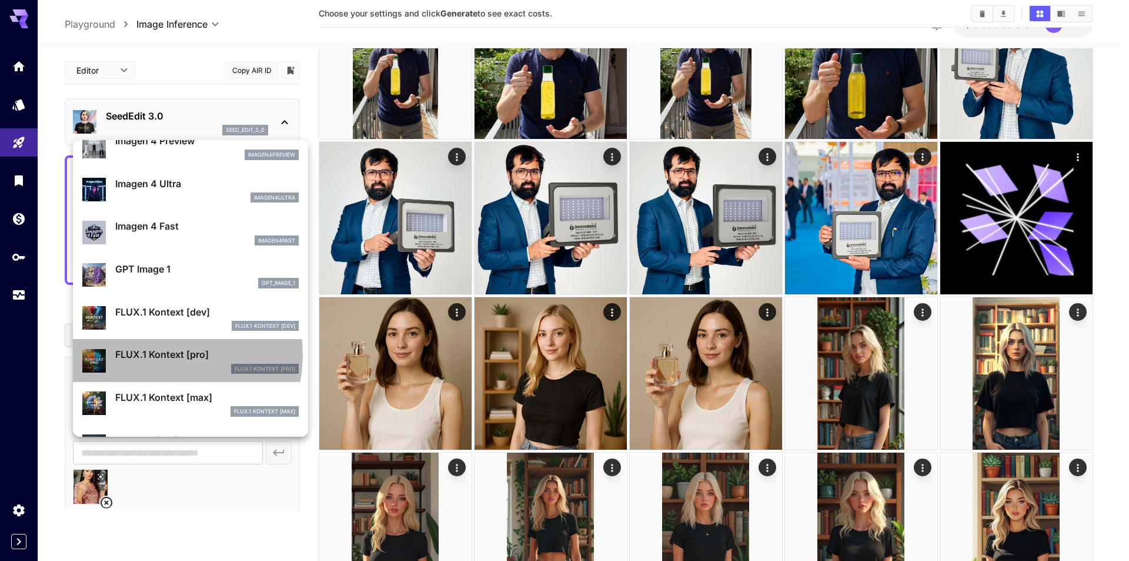
click at [161, 354] on p "FLUX.1 Kontext [pro]" at bounding box center [207, 354] width 184 height 14
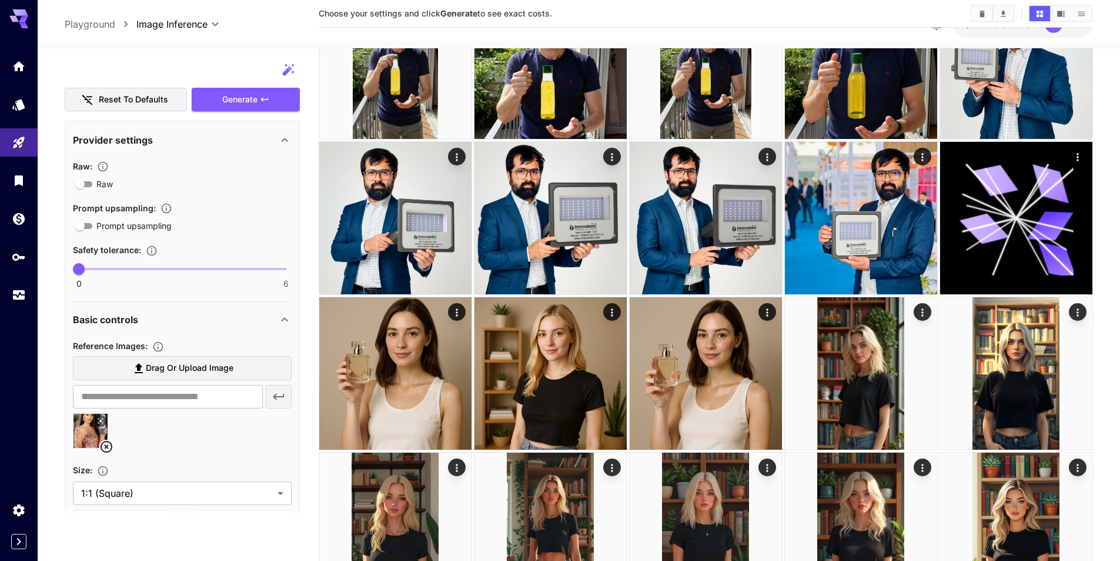
scroll to position [353, 0]
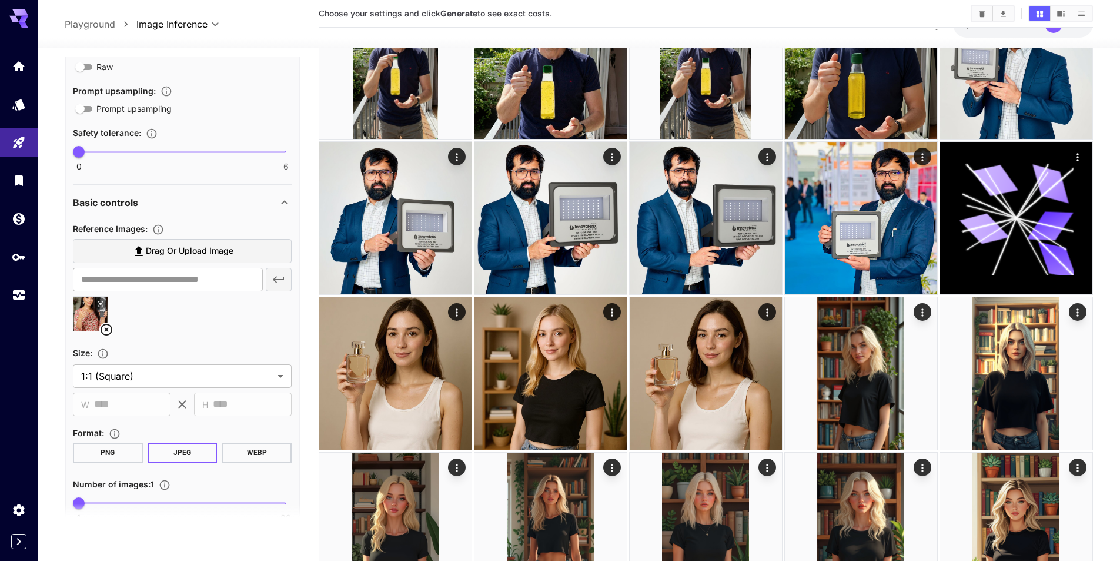
click at [176, 252] on span "Drag or upload image" at bounding box center [190, 251] width 88 height 15
click at [0, 0] on input "Drag or upload image" at bounding box center [0, 0] width 0 height 0
click at [175, 246] on span "Drag or upload image" at bounding box center [190, 251] width 88 height 15
click at [0, 0] on input "Drag or upload image" at bounding box center [0, 0] width 0 height 0
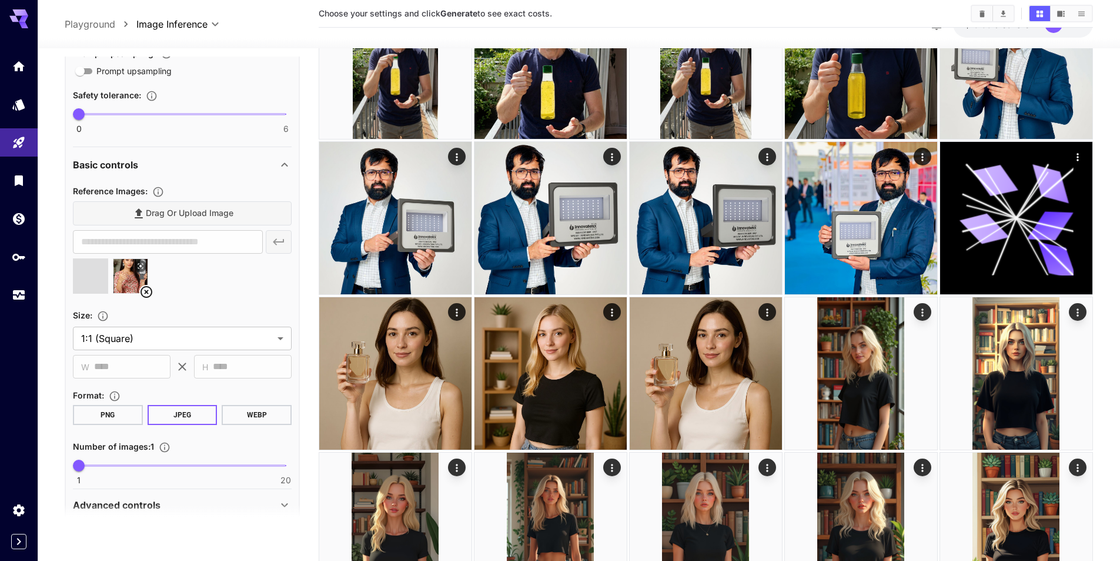
scroll to position [412, 0]
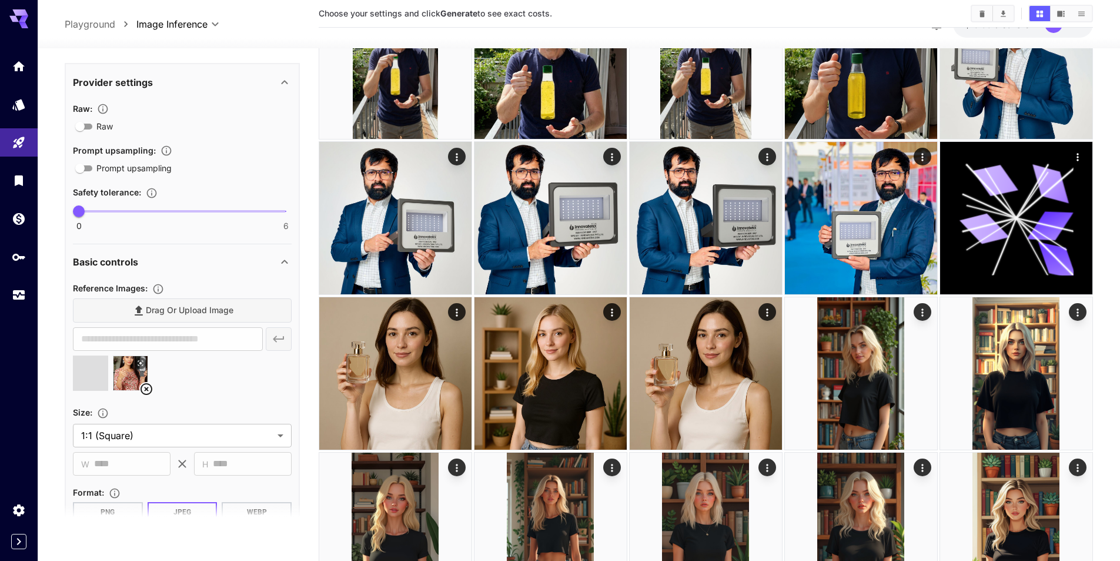
type input "**********"
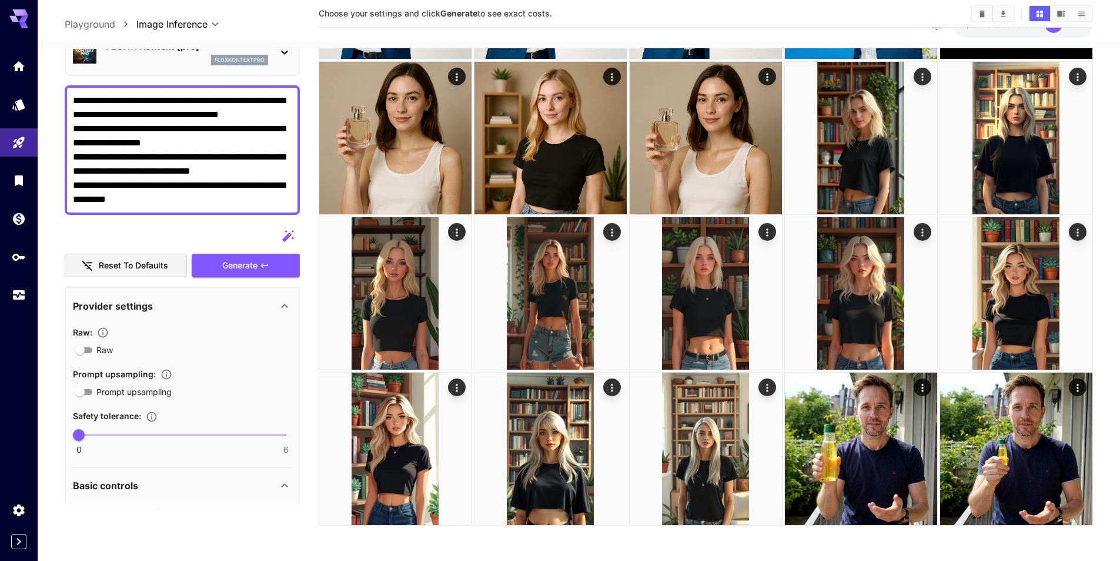
scroll to position [0, 0]
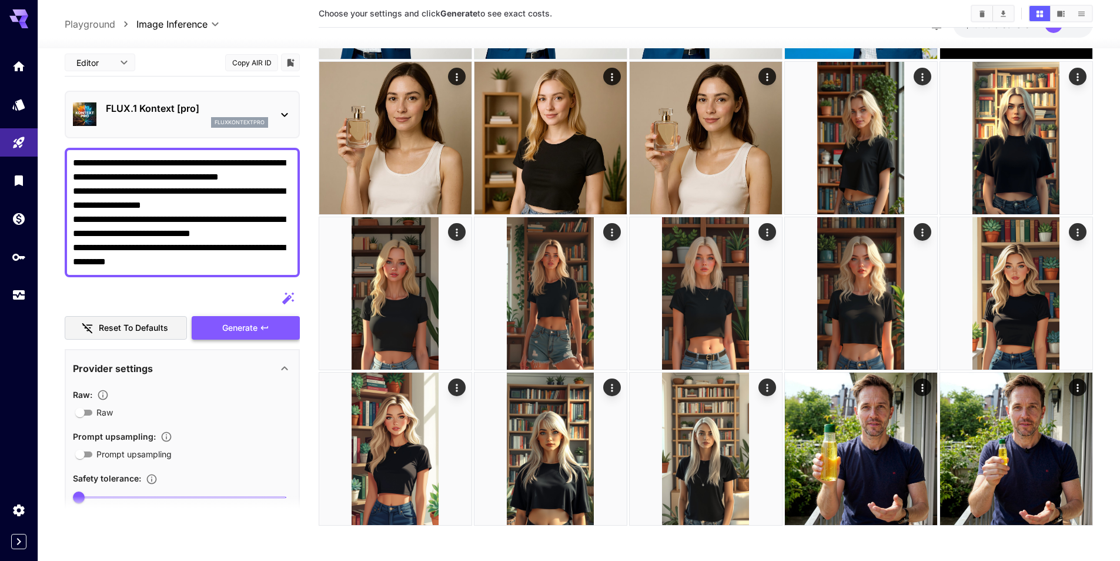
click at [255, 326] on button "Generate" at bounding box center [246, 328] width 108 height 24
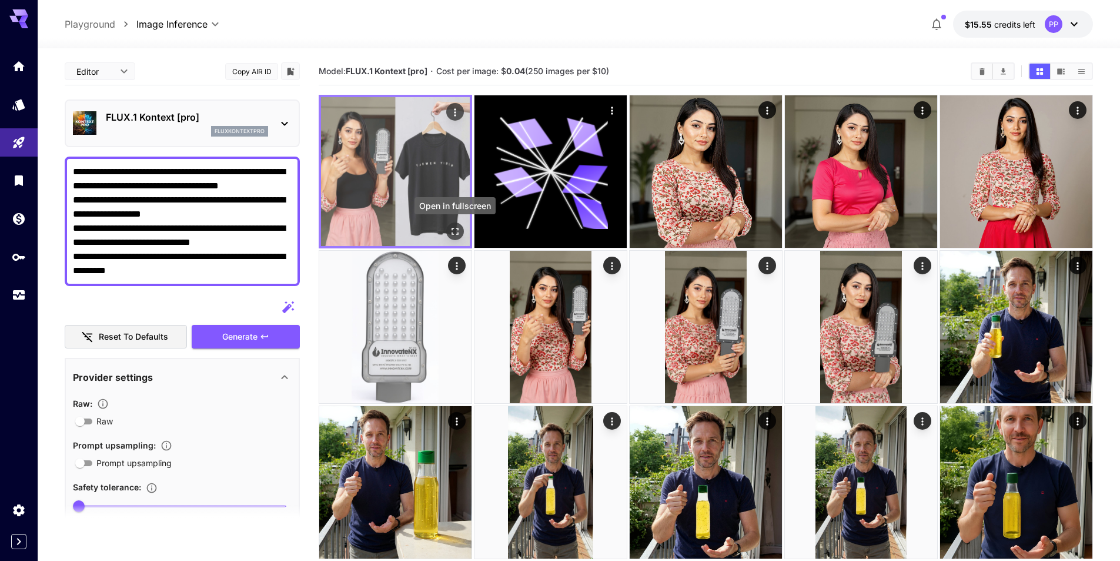
click at [459, 232] on icon "Open in fullscreen" at bounding box center [455, 231] width 12 height 12
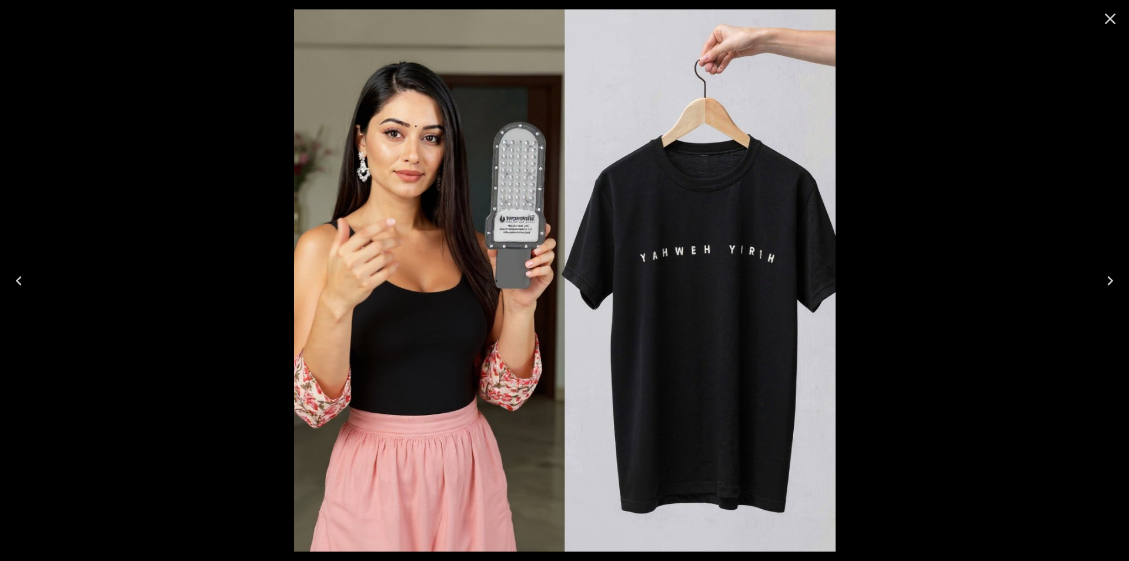
click at [1109, 24] on icon "Close" at bounding box center [1110, 18] width 19 height 19
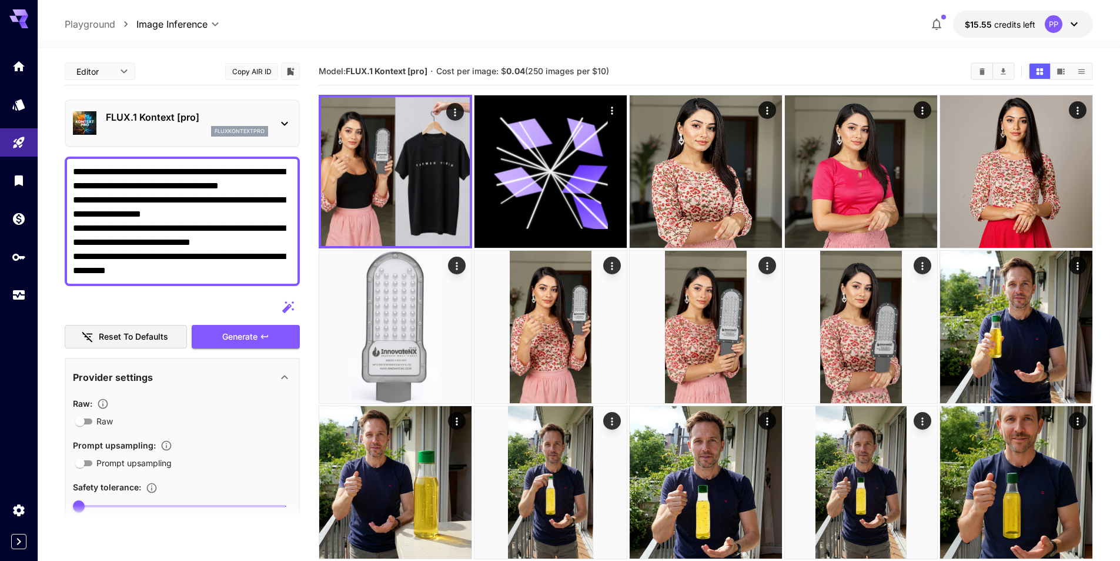
click at [286, 121] on icon at bounding box center [285, 123] width 14 height 14
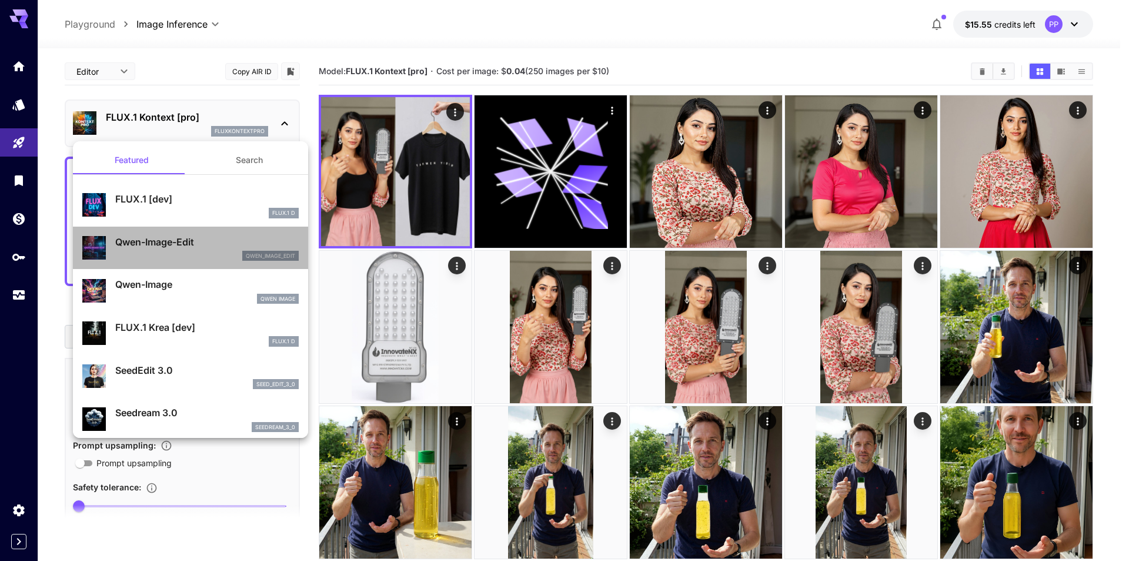
click at [204, 239] on p "Qwen-Image-Edit" at bounding box center [207, 242] width 184 height 14
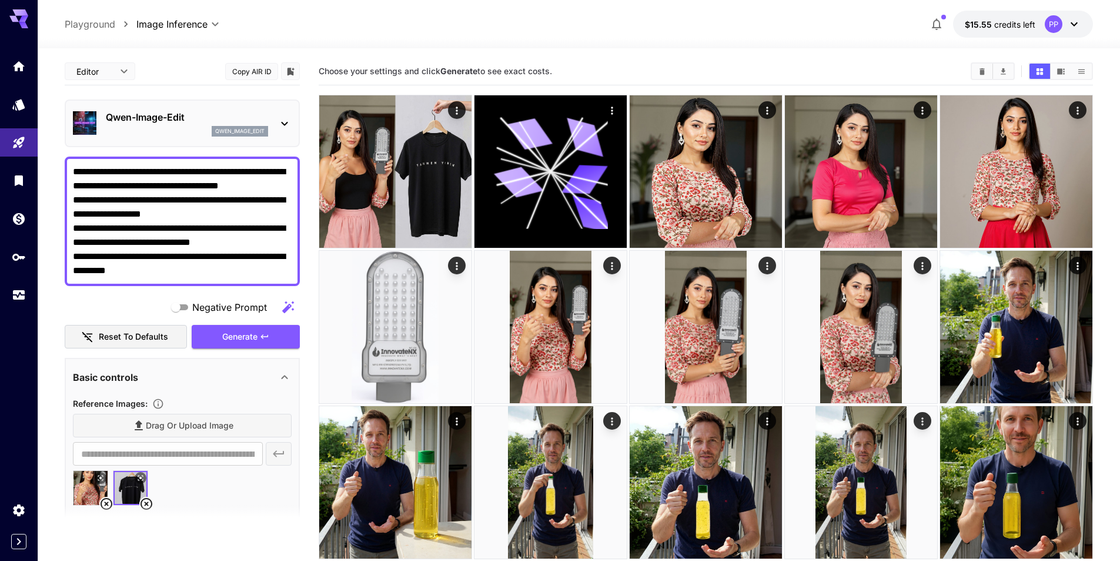
click at [110, 501] on icon at bounding box center [107, 504] width 12 height 12
click at [240, 266] on textarea "**********" at bounding box center [182, 221] width 219 height 113
paste textarea "**********"
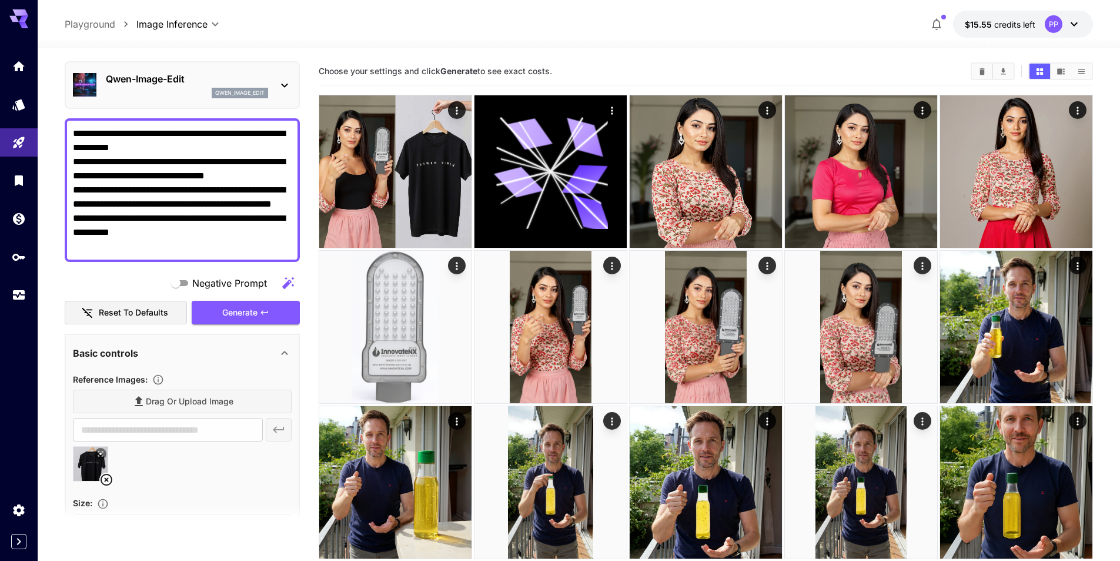
scroll to position [59, 0]
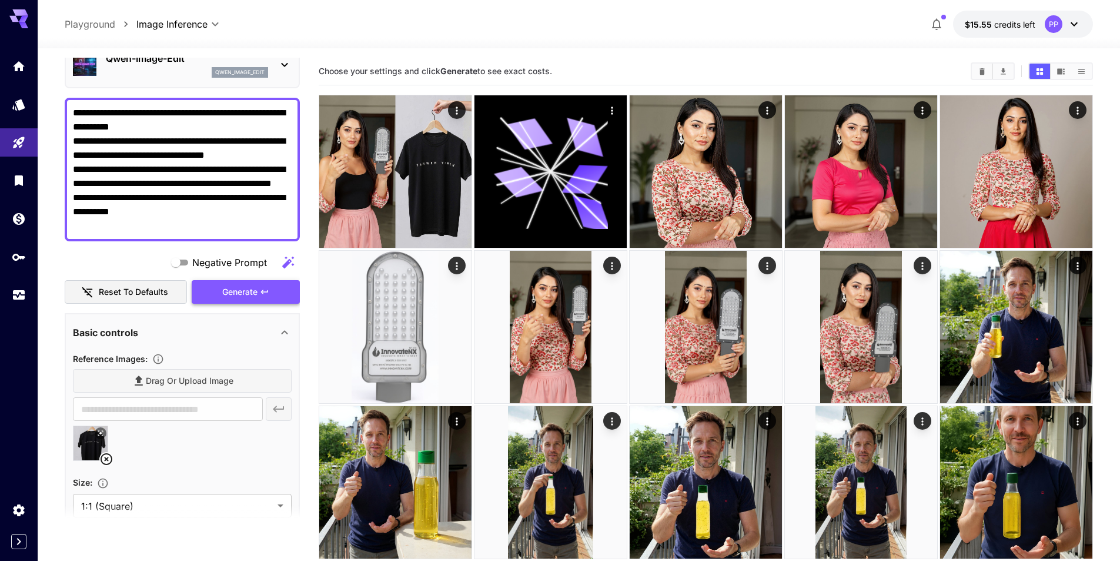
type textarea "**********"
click at [254, 293] on span "Generate" at bounding box center [239, 292] width 35 height 15
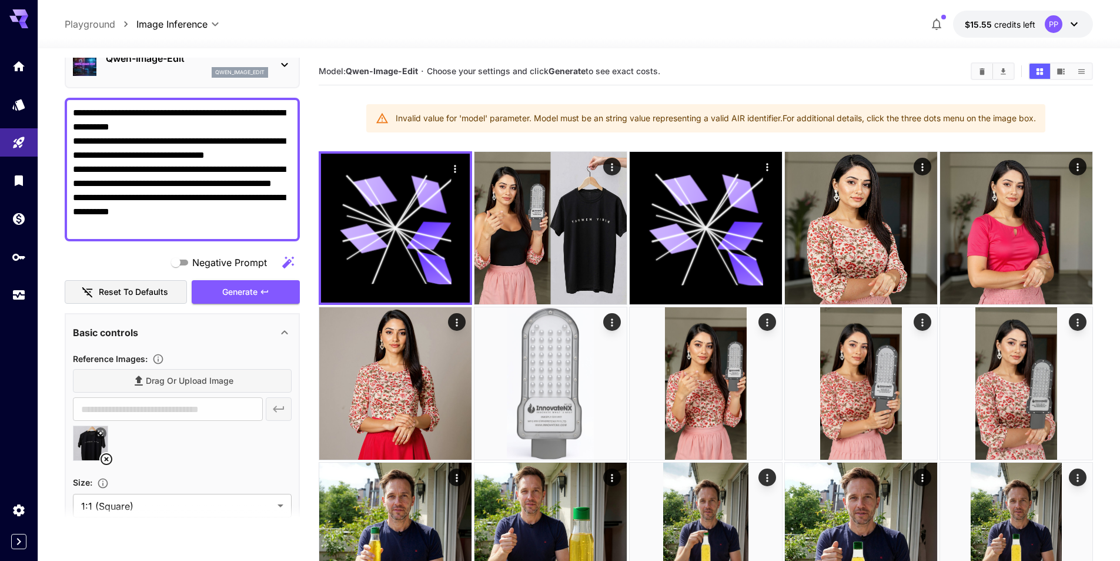
click at [102, 461] on icon at bounding box center [107, 459] width 12 height 12
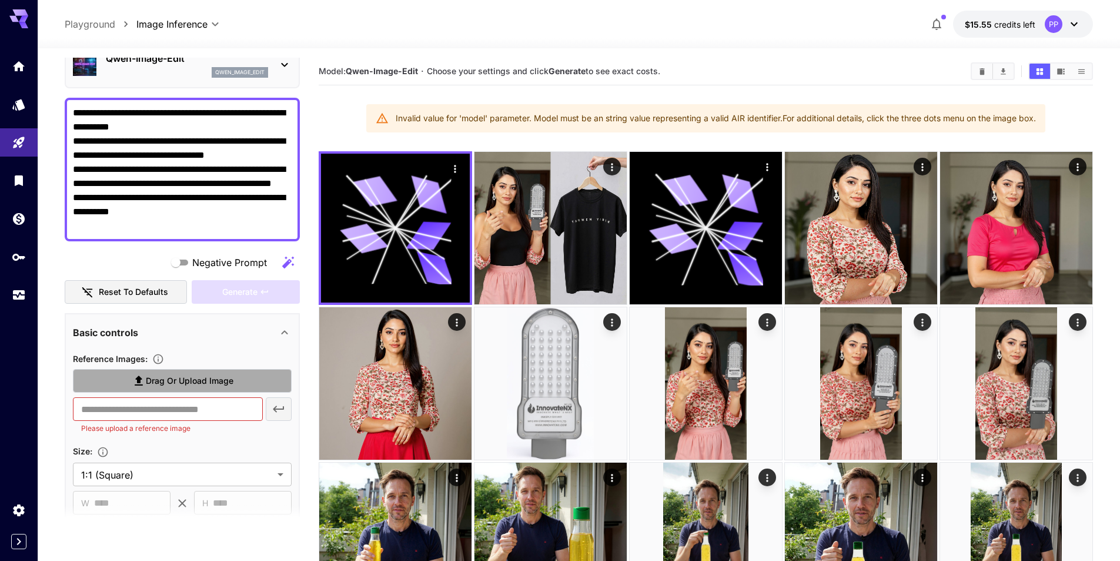
click at [148, 381] on span "Drag or upload image" at bounding box center [190, 380] width 88 height 15
click at [0, 0] on input "Drag or upload image" at bounding box center [0, 0] width 0 height 0
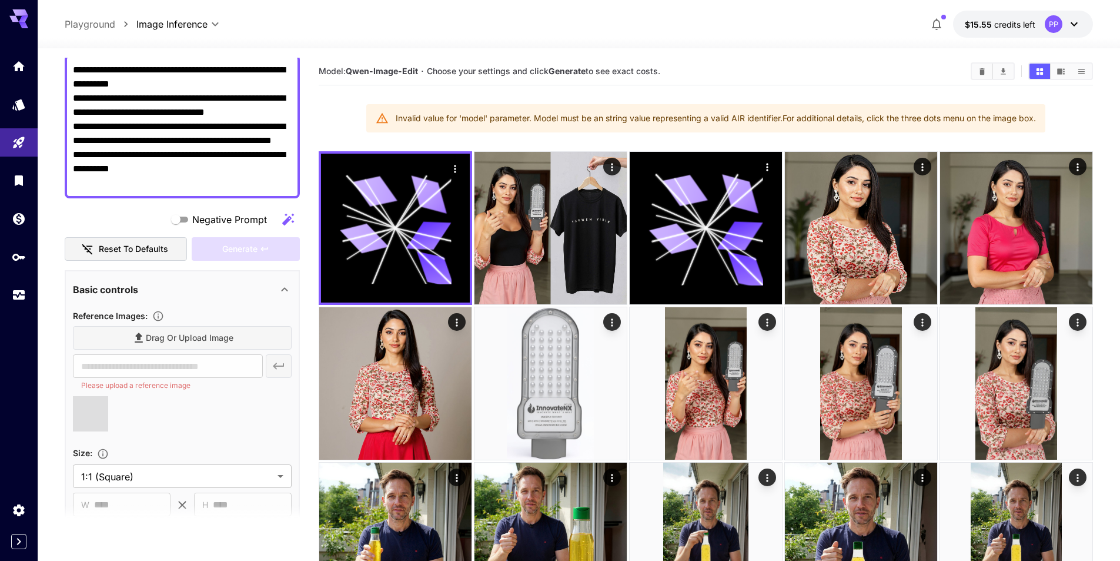
scroll to position [176, 0]
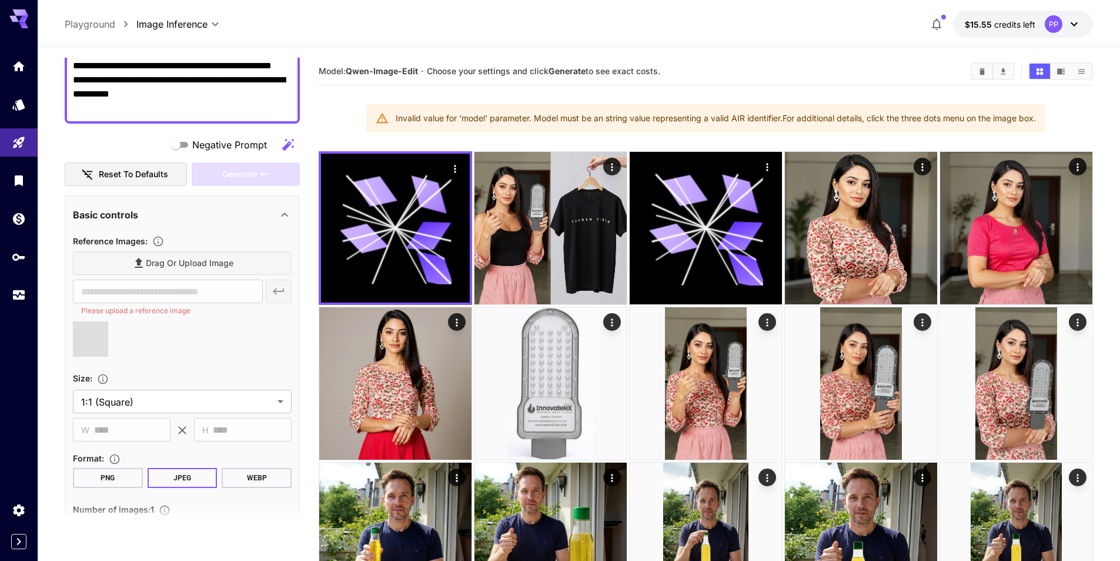
type input "**********"
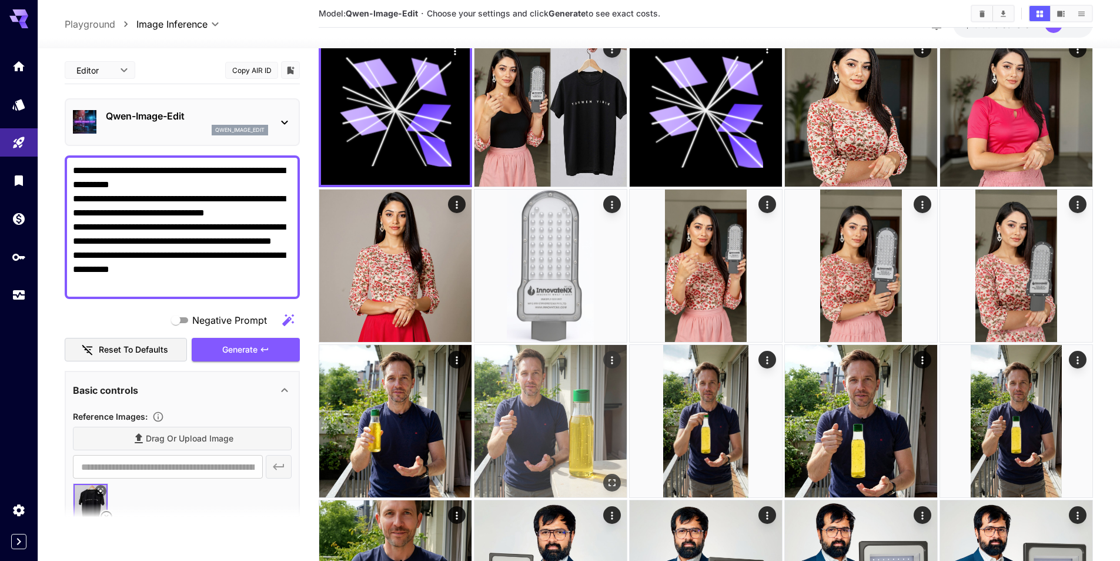
scroll to position [0, 0]
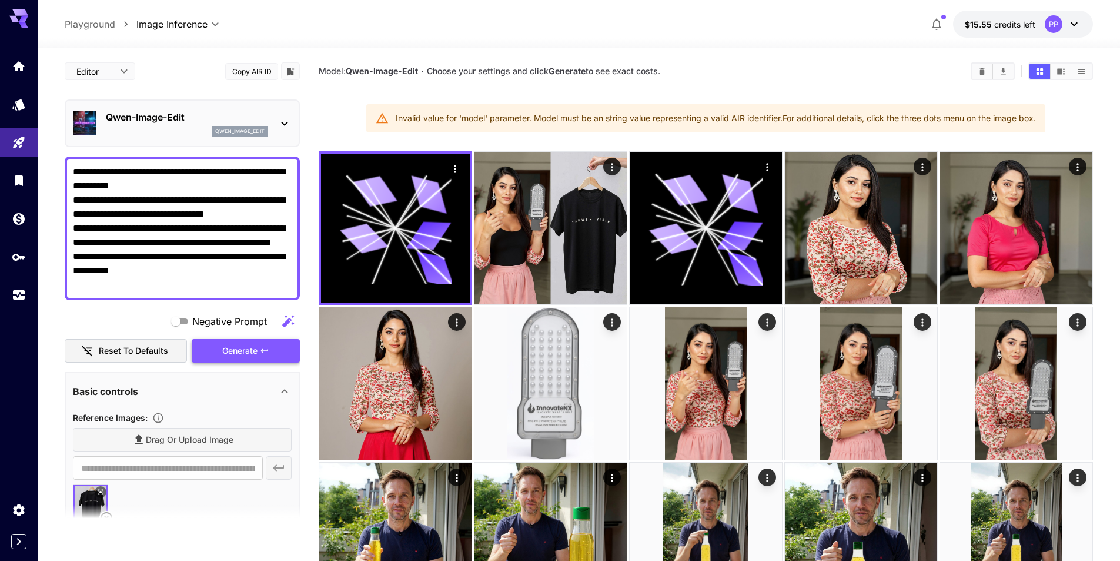
click at [247, 351] on span "Generate" at bounding box center [239, 350] width 35 height 15
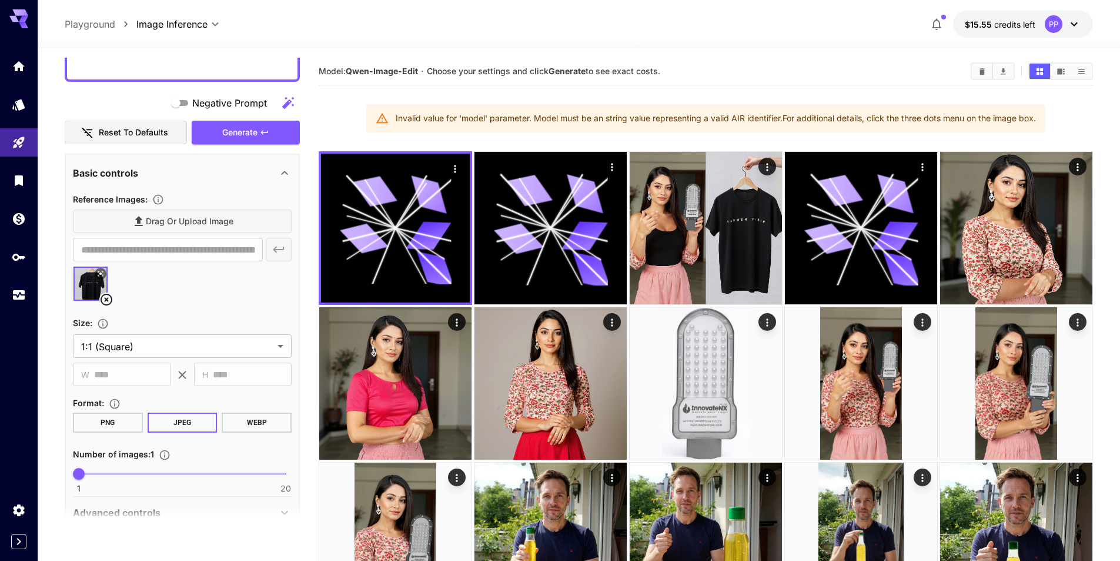
scroll to position [235, 0]
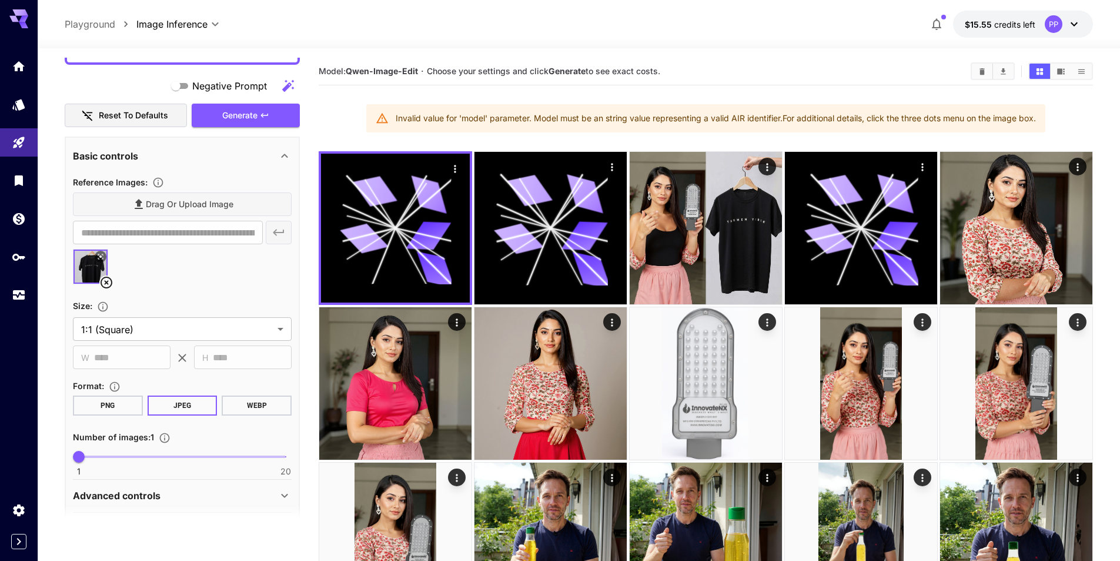
click at [112, 282] on icon at bounding box center [107, 282] width 12 height 12
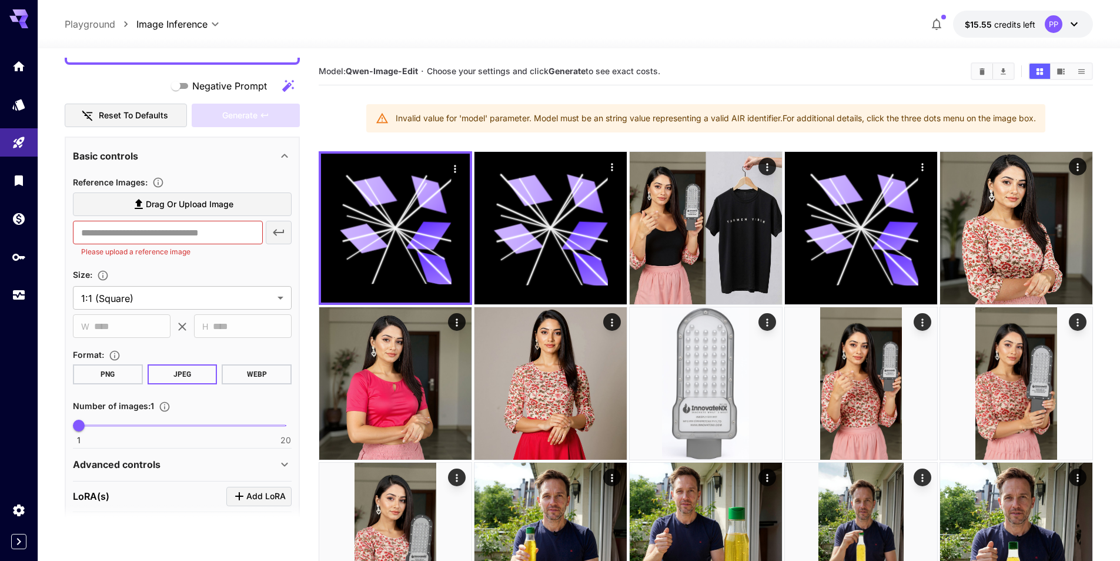
click at [231, 274] on div "Size :" at bounding box center [182, 274] width 219 height 14
click at [206, 200] on span "Drag or upload image" at bounding box center [190, 204] width 88 height 15
click at [0, 0] on input "Drag or upload image" at bounding box center [0, 0] width 0 height 0
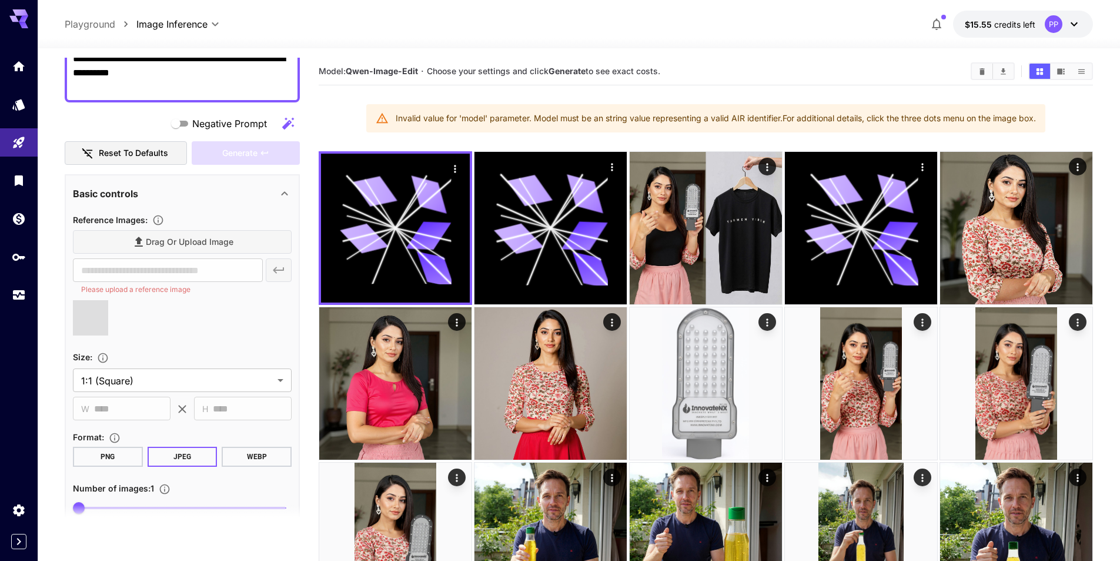
type input "**********"
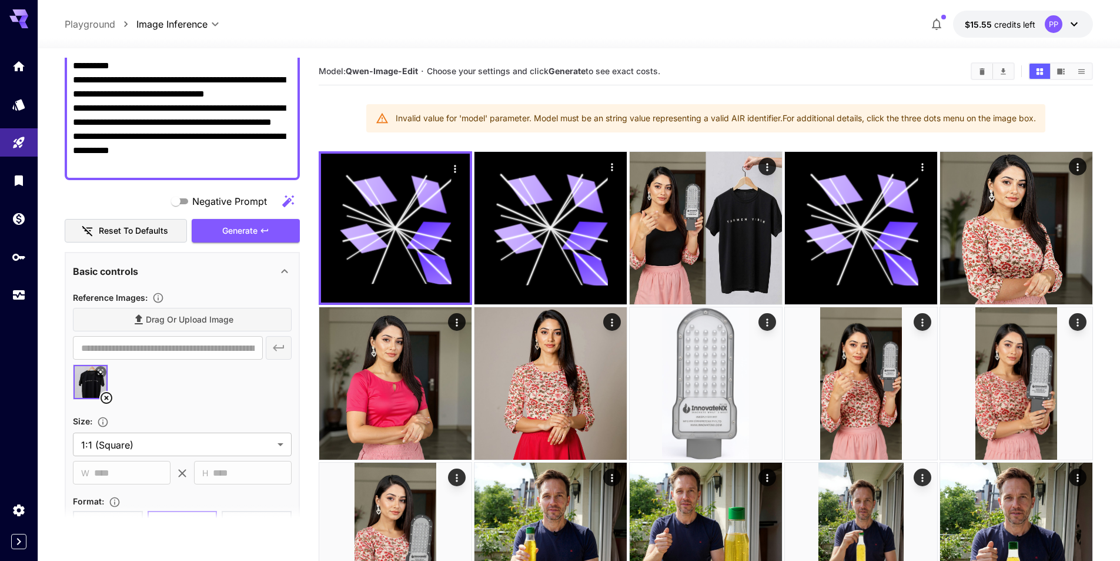
scroll to position [118, 0]
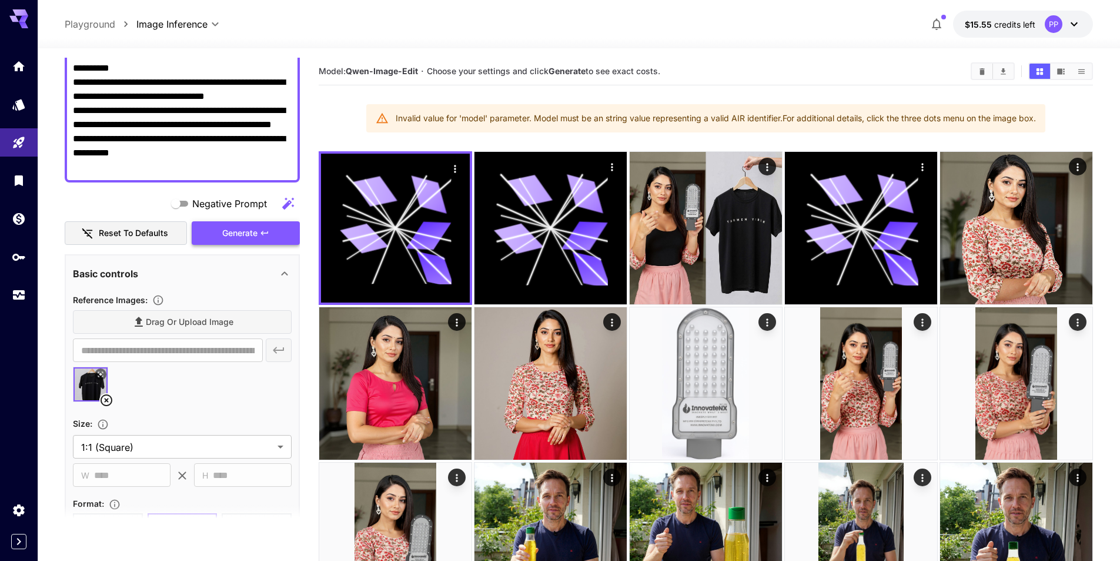
click at [269, 229] on icon "button" at bounding box center [264, 232] width 9 height 9
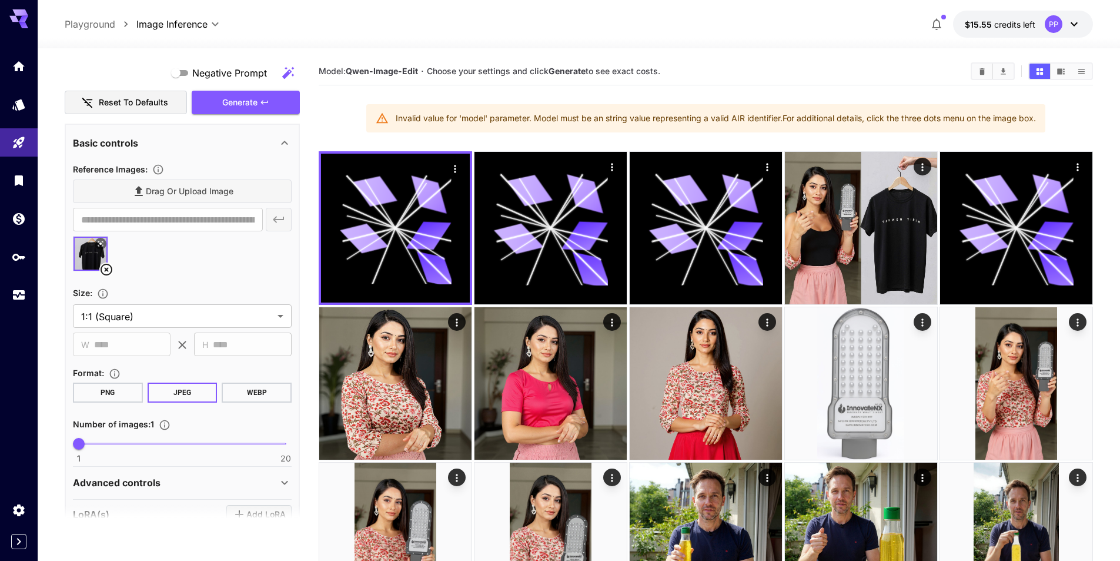
scroll to position [0, 0]
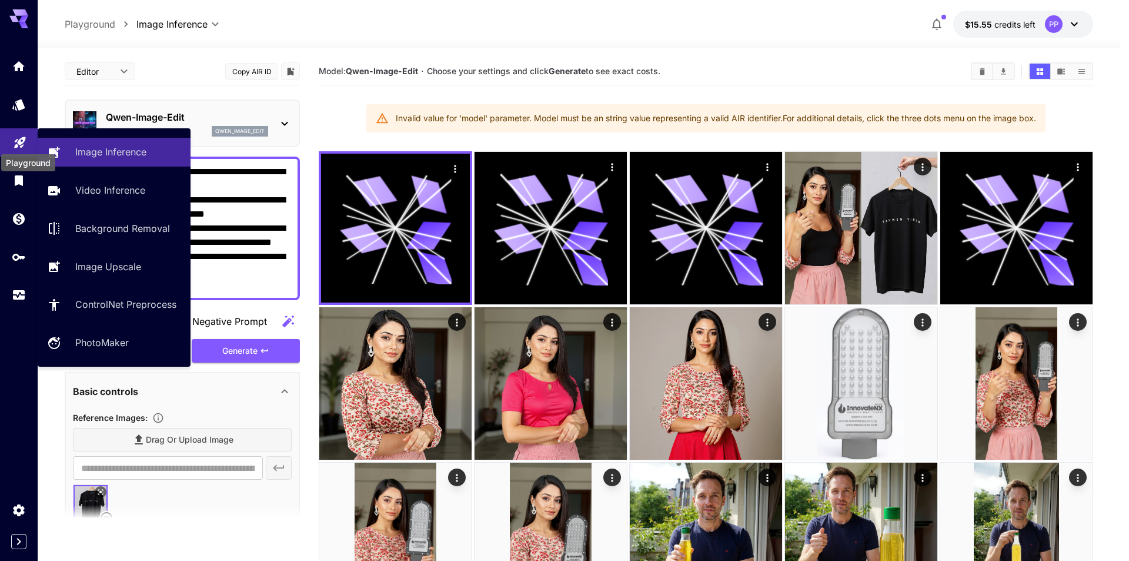
click at [14, 145] on icon "Playground" at bounding box center [20, 139] width 14 height 14
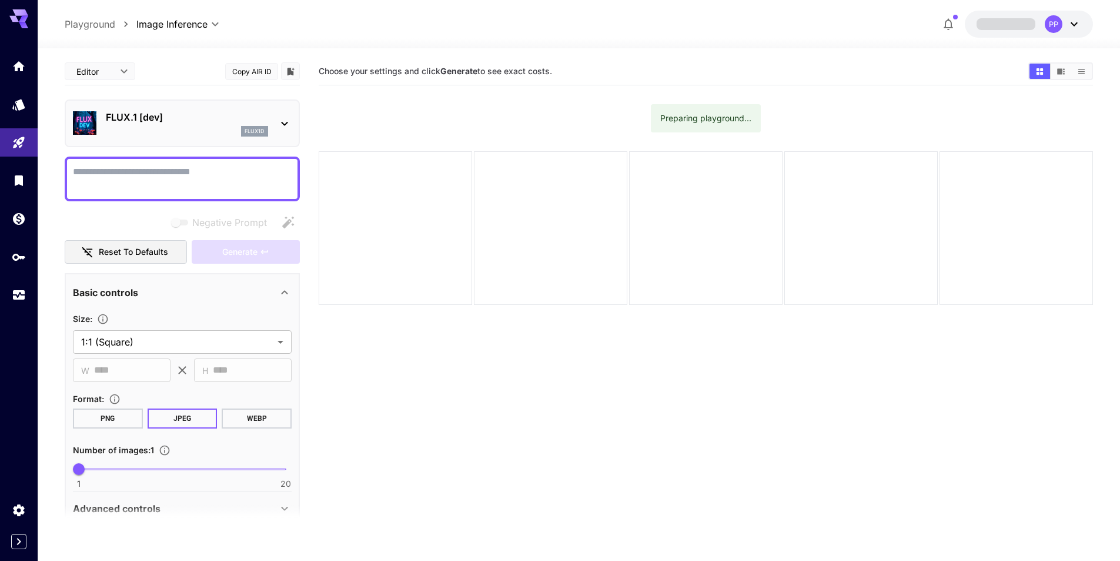
click at [284, 123] on icon at bounding box center [285, 123] width 14 height 14
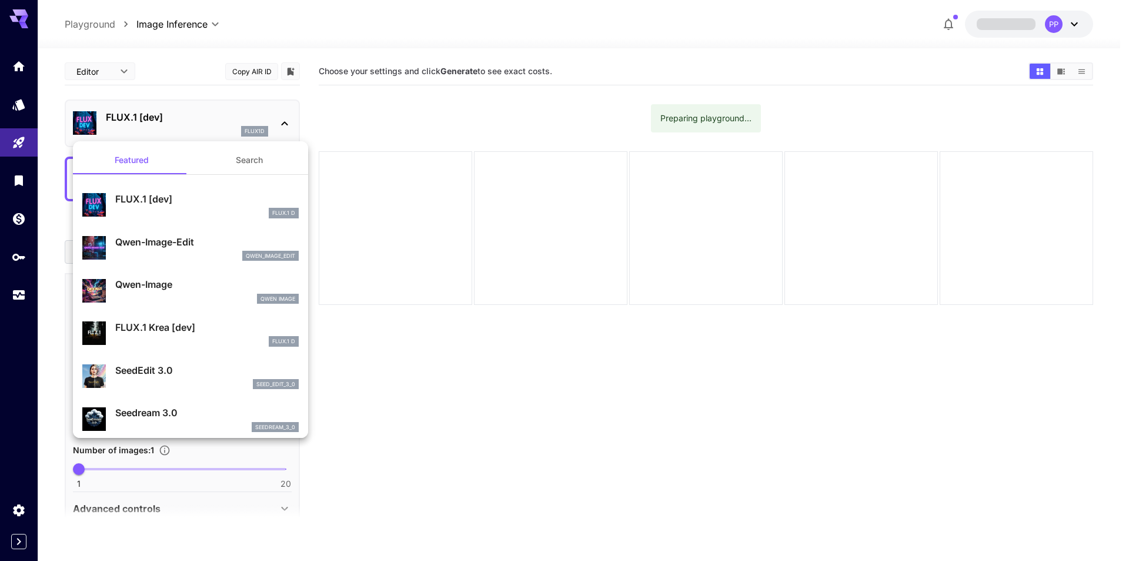
click at [188, 251] on div "qwen_image_edit" at bounding box center [207, 256] width 184 height 11
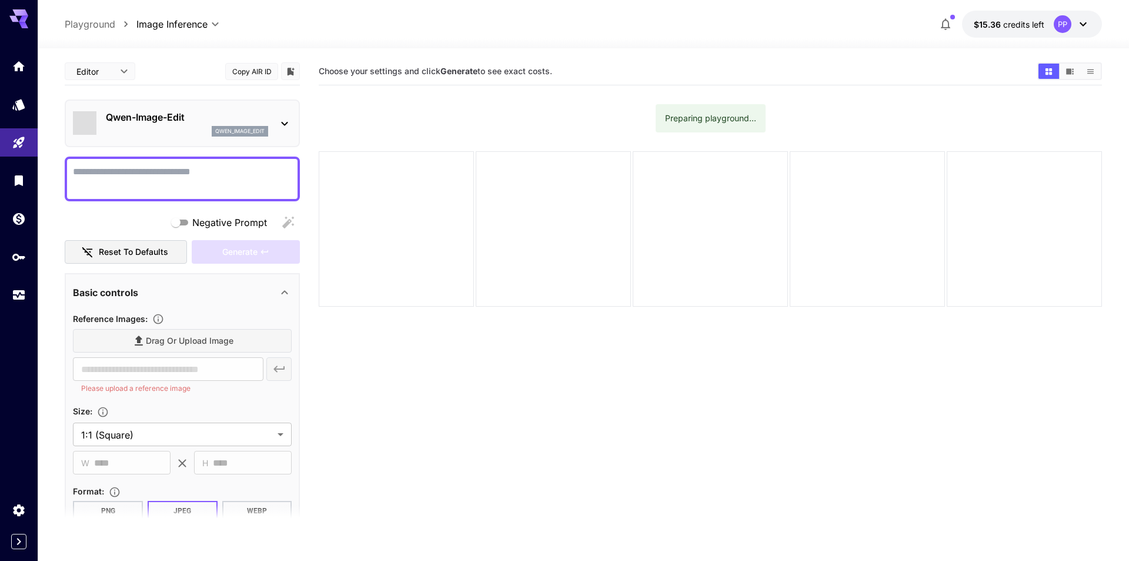
type input "*"
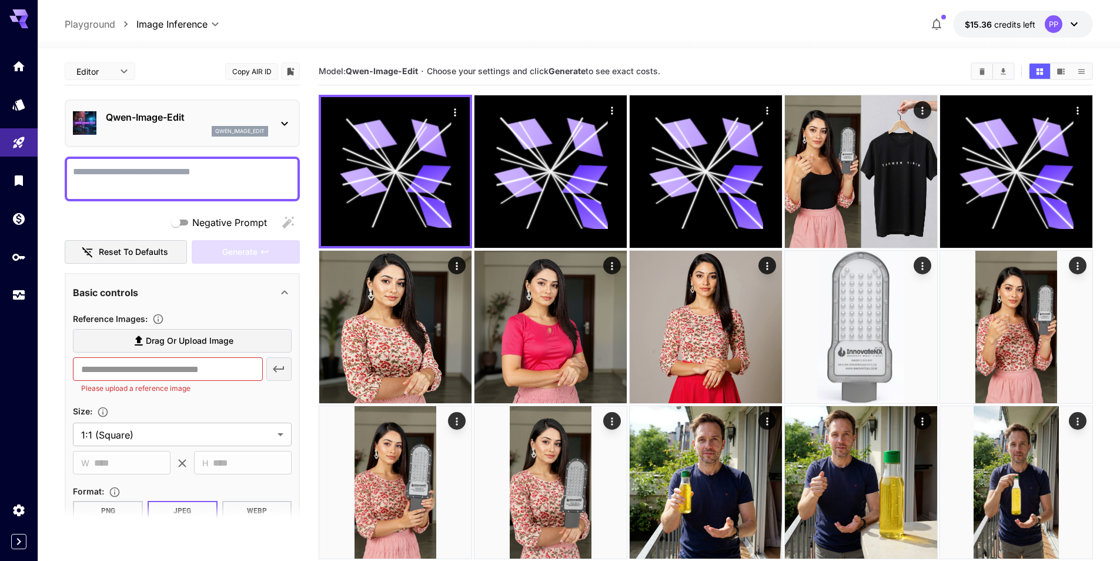
click at [148, 186] on textarea "Negative Prompt" at bounding box center [182, 179] width 219 height 28
paste textarea "**********"
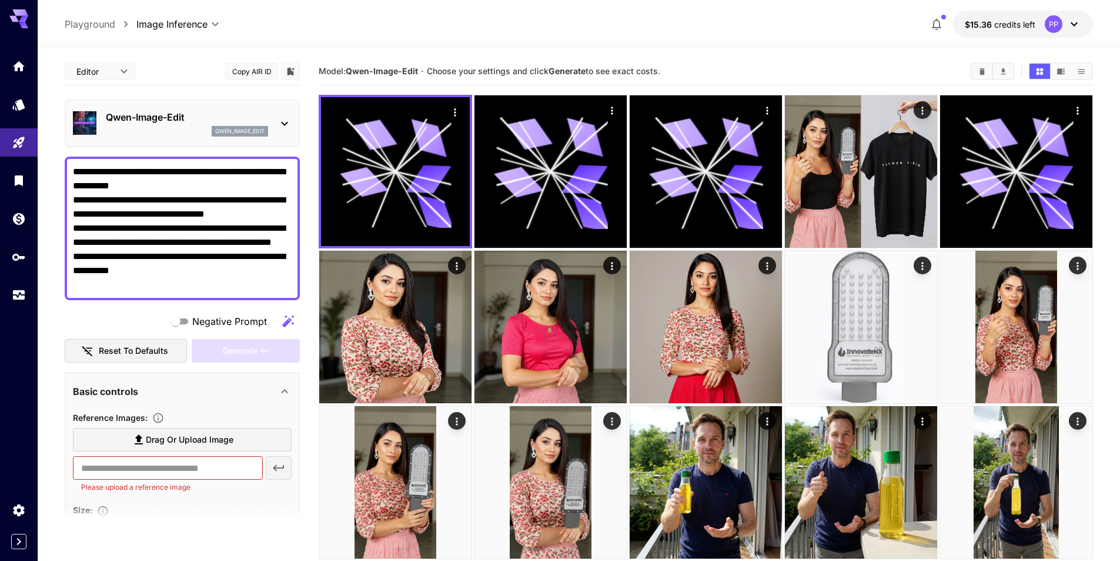
type textarea "**********"
click at [162, 439] on span "Drag or upload image" at bounding box center [190, 439] width 88 height 15
click at [0, 0] on input "Drag or upload image" at bounding box center [0, 0] width 0 height 0
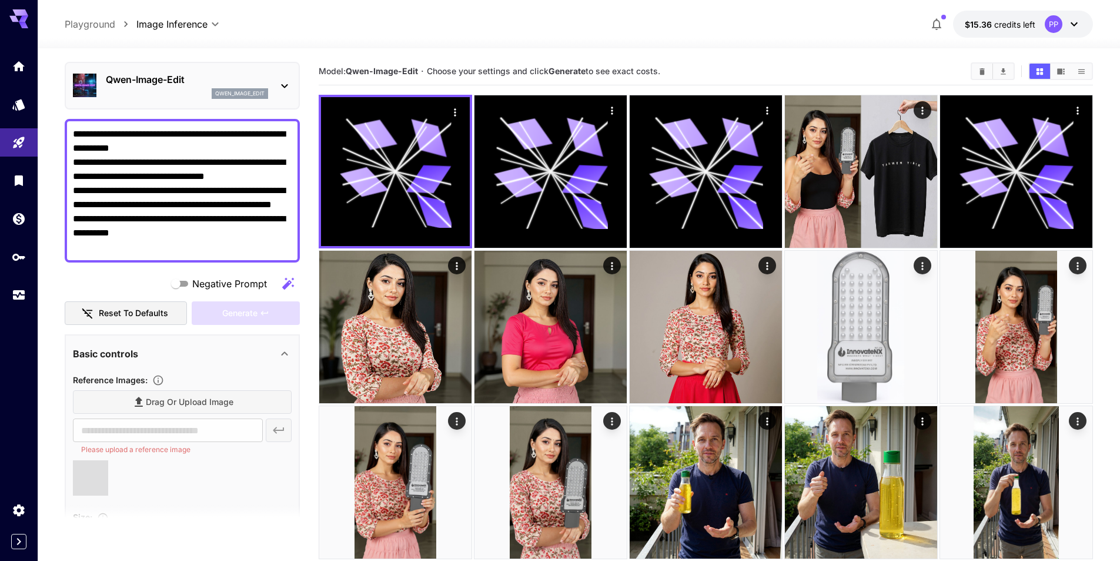
scroll to position [118, 0]
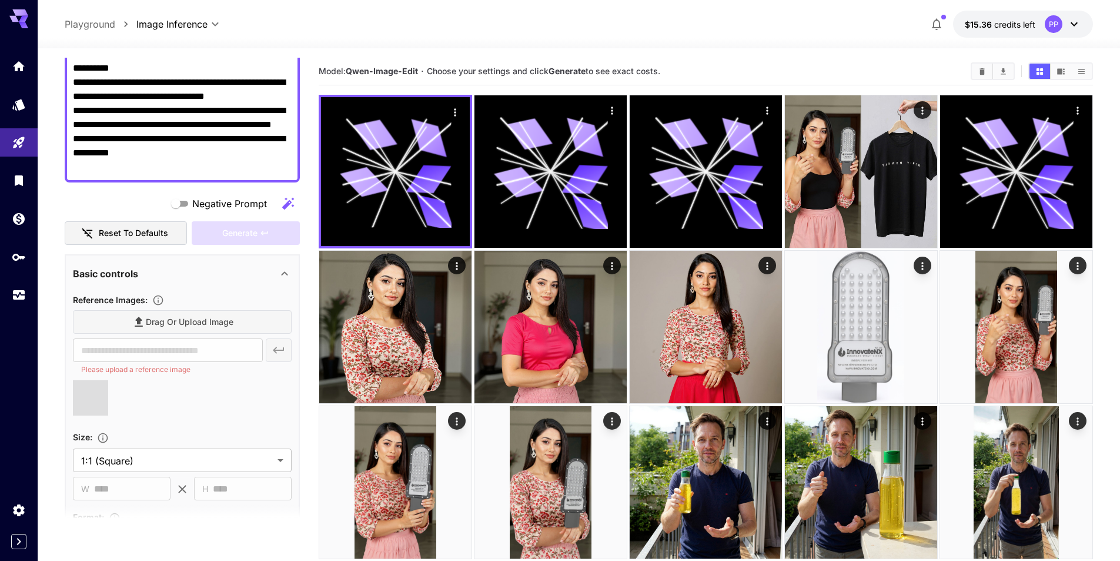
type input "**********"
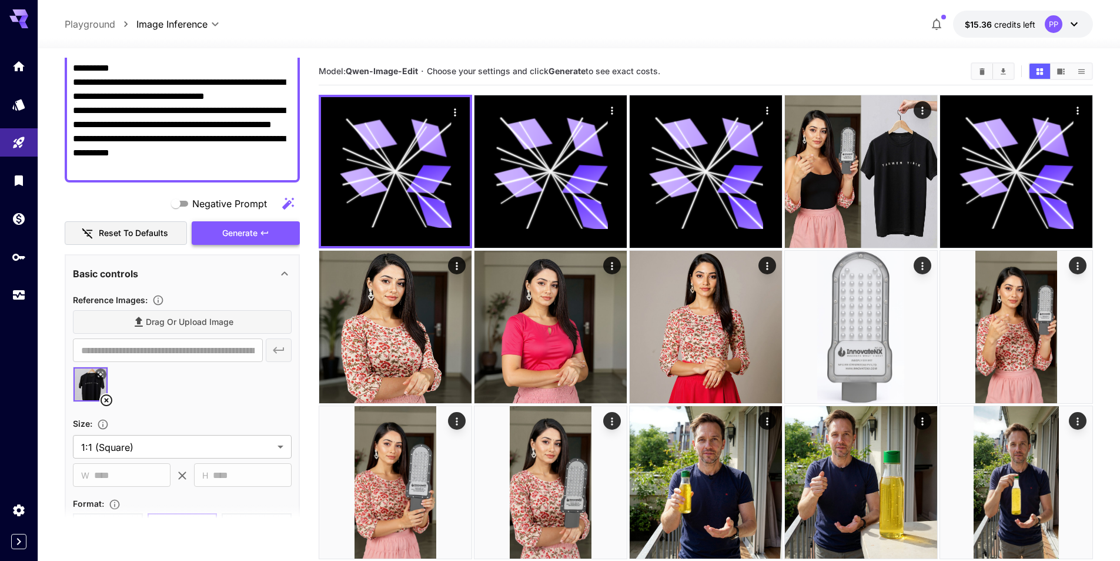
click at [255, 231] on span "Generate" at bounding box center [239, 233] width 35 height 15
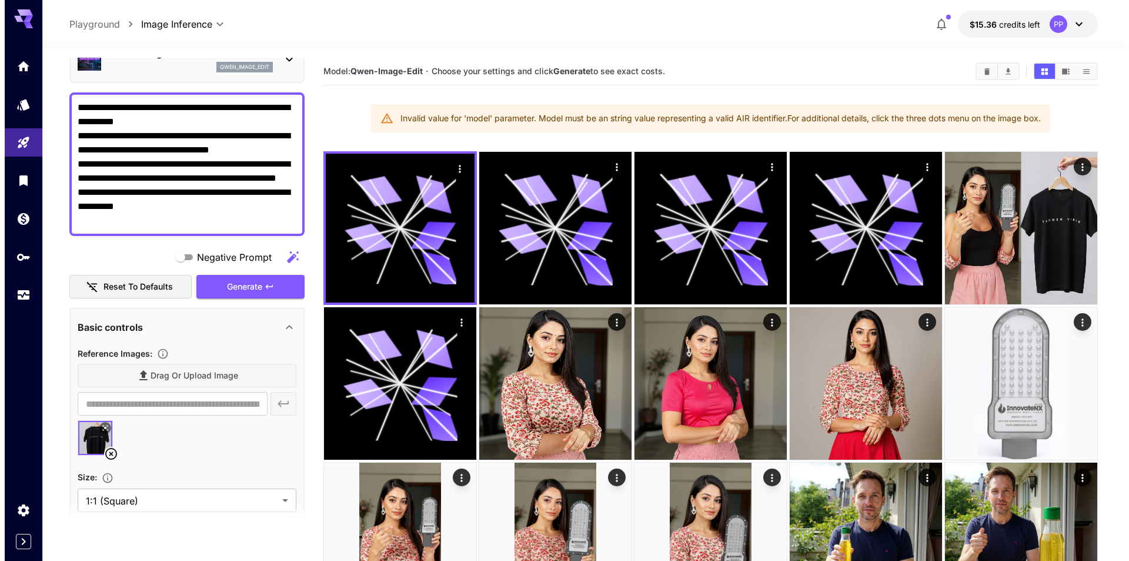
scroll to position [0, 0]
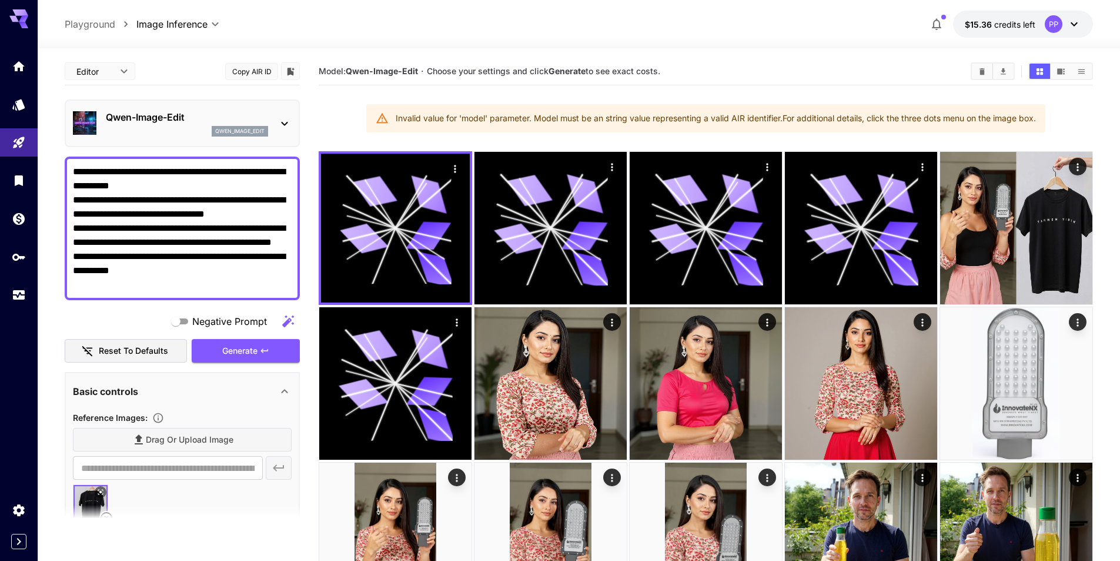
click at [286, 125] on icon at bounding box center [285, 123] width 14 height 14
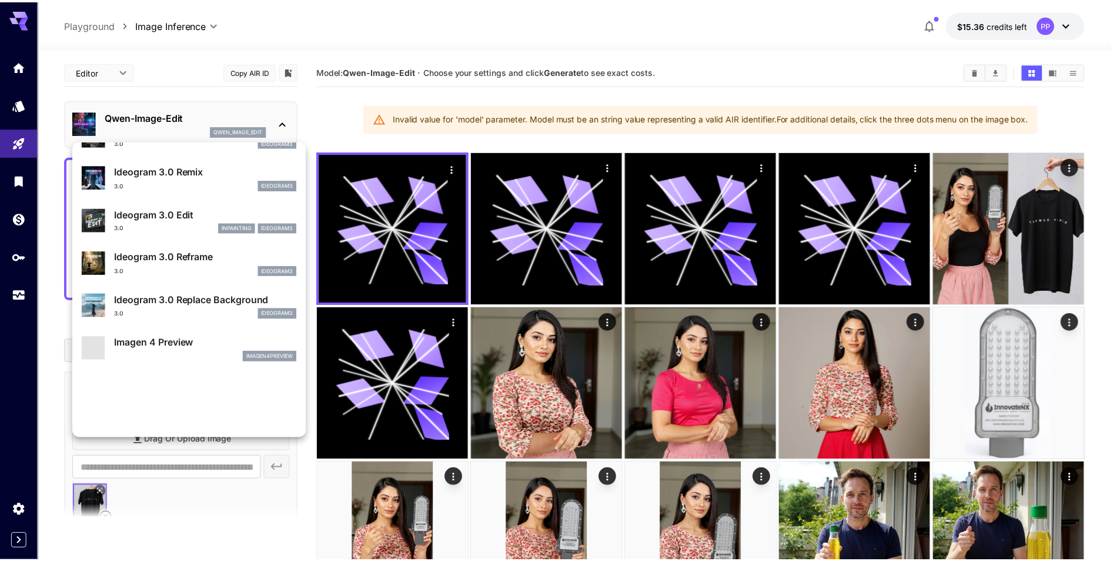
scroll to position [353, 0]
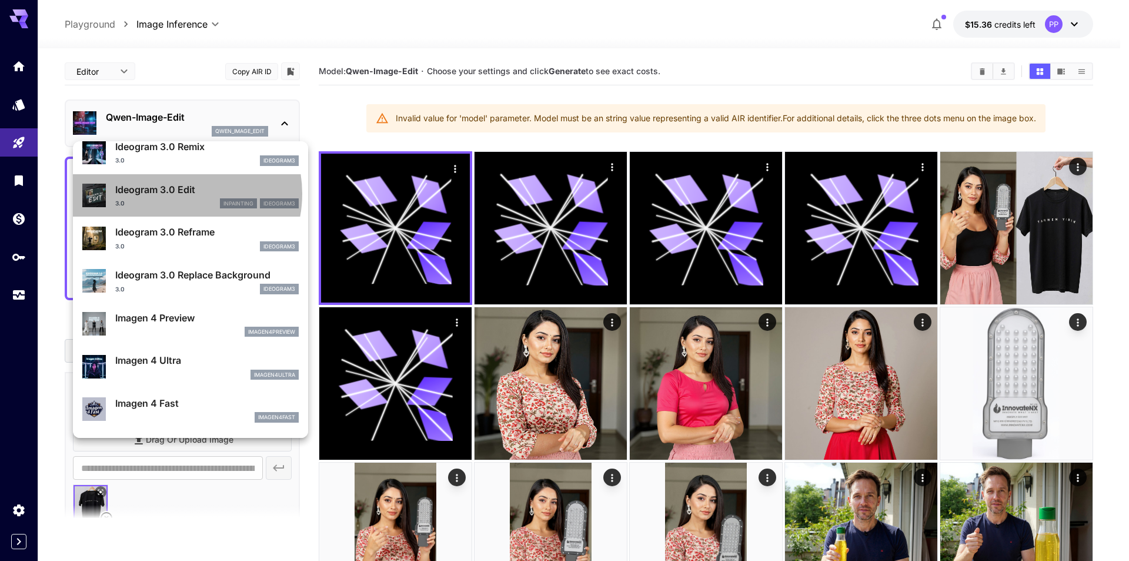
click at [177, 194] on p "Ideogram 3.0 Edit" at bounding box center [207, 189] width 184 height 14
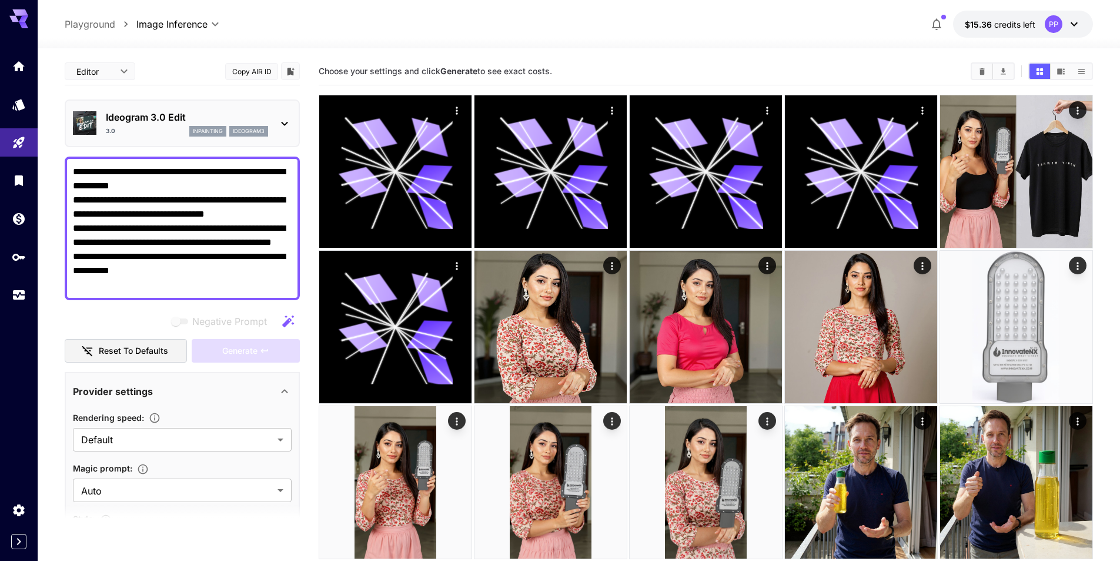
click at [288, 134] on div "Ideogram 3.0 Edit 3.0 inpainting ideogram3" at bounding box center [182, 123] width 219 height 36
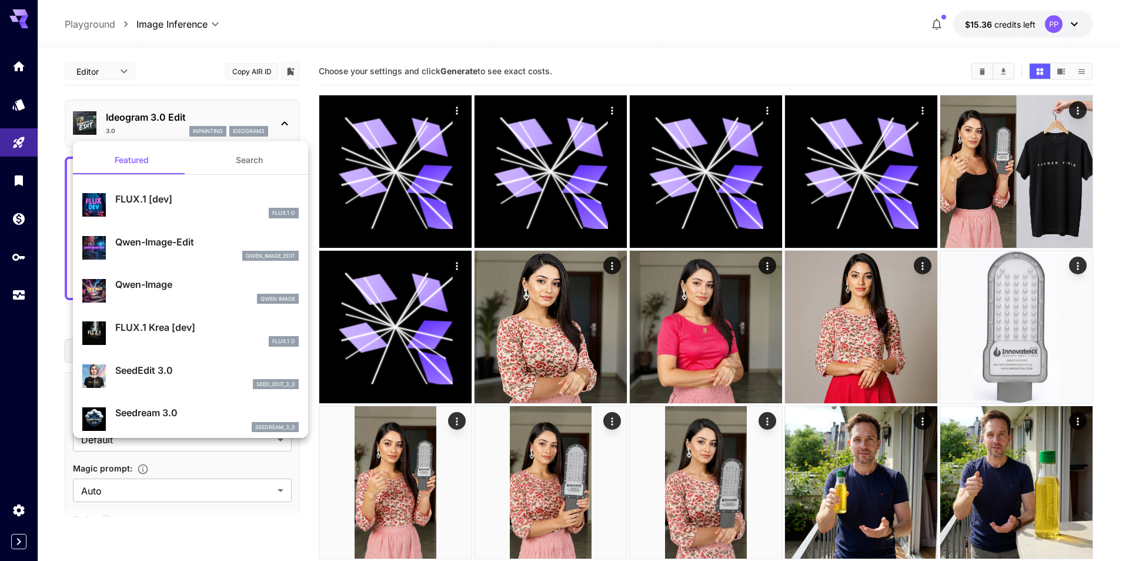
click at [198, 202] on p "FLUX.1 [dev]" at bounding box center [207, 199] width 184 height 14
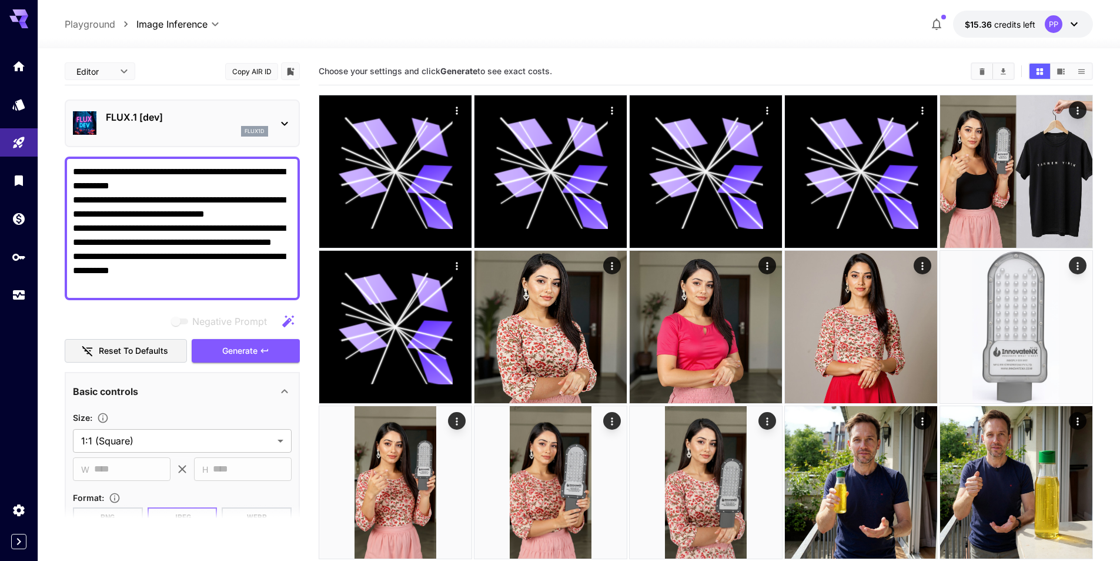
click at [288, 119] on icon at bounding box center [285, 123] width 14 height 14
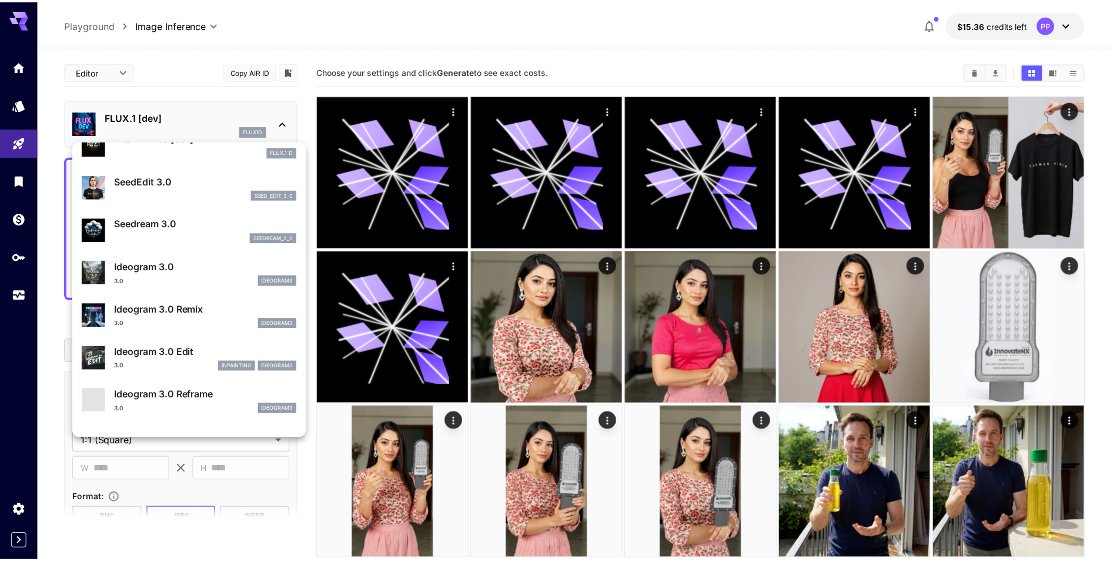
scroll to position [295, 0]
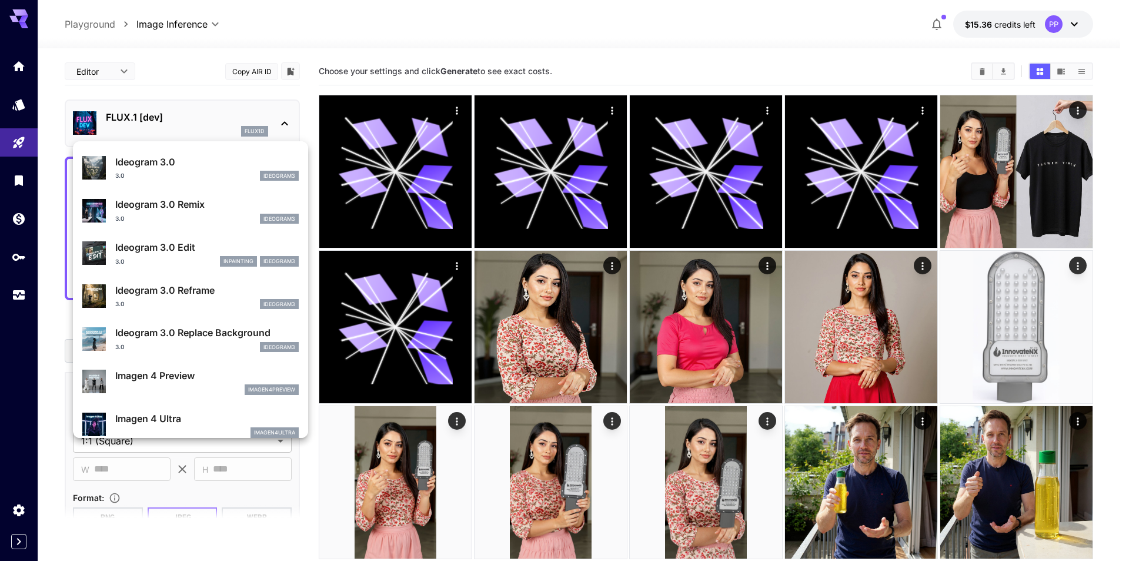
click at [178, 261] on div "3.0 inpainting ideogram3" at bounding box center [207, 261] width 184 height 11
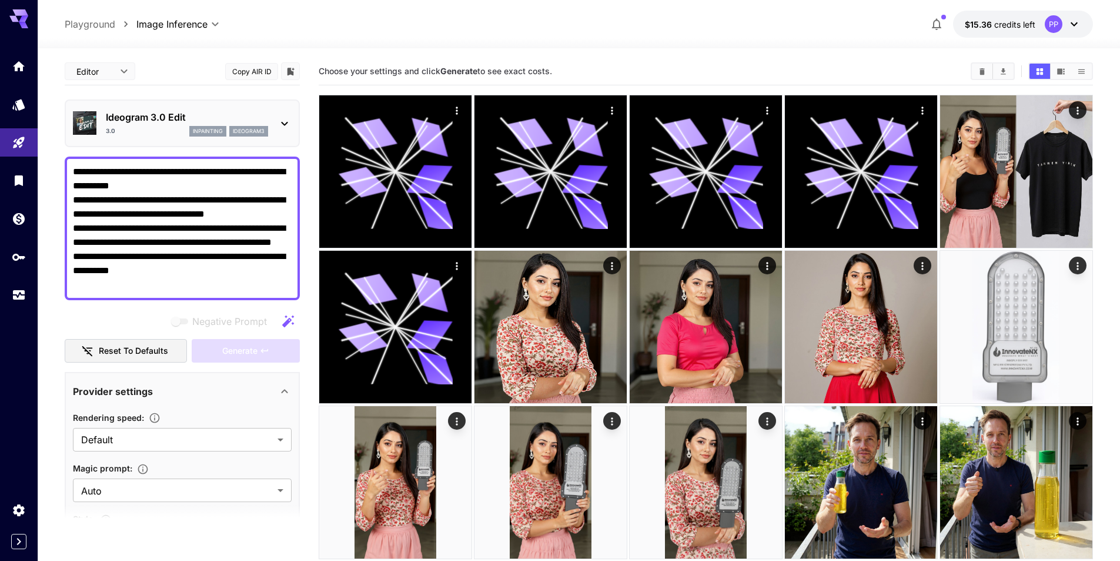
click at [288, 120] on icon at bounding box center [285, 123] width 14 height 14
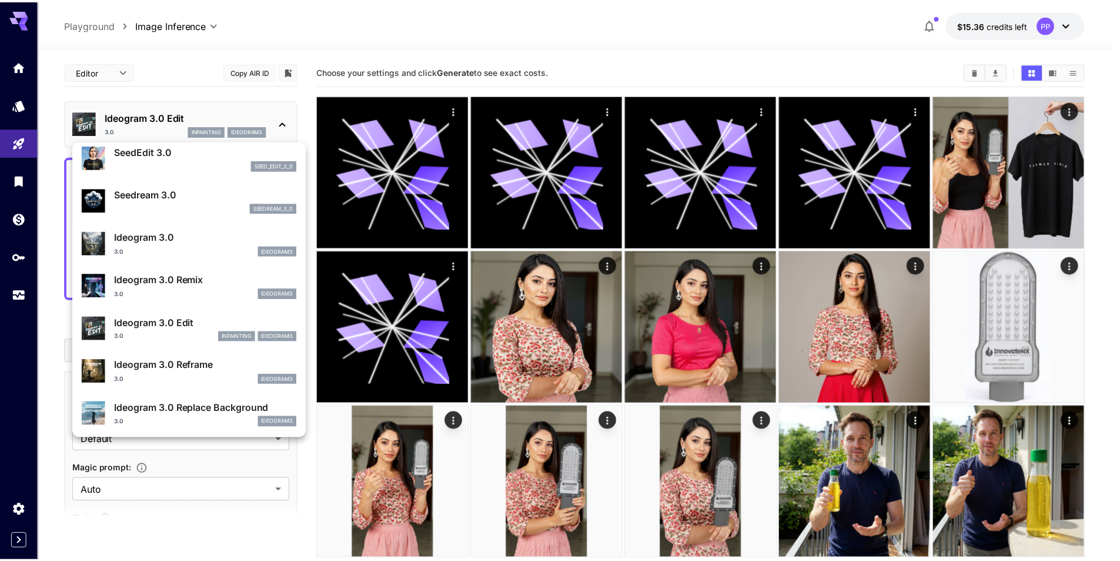
scroll to position [235, 0]
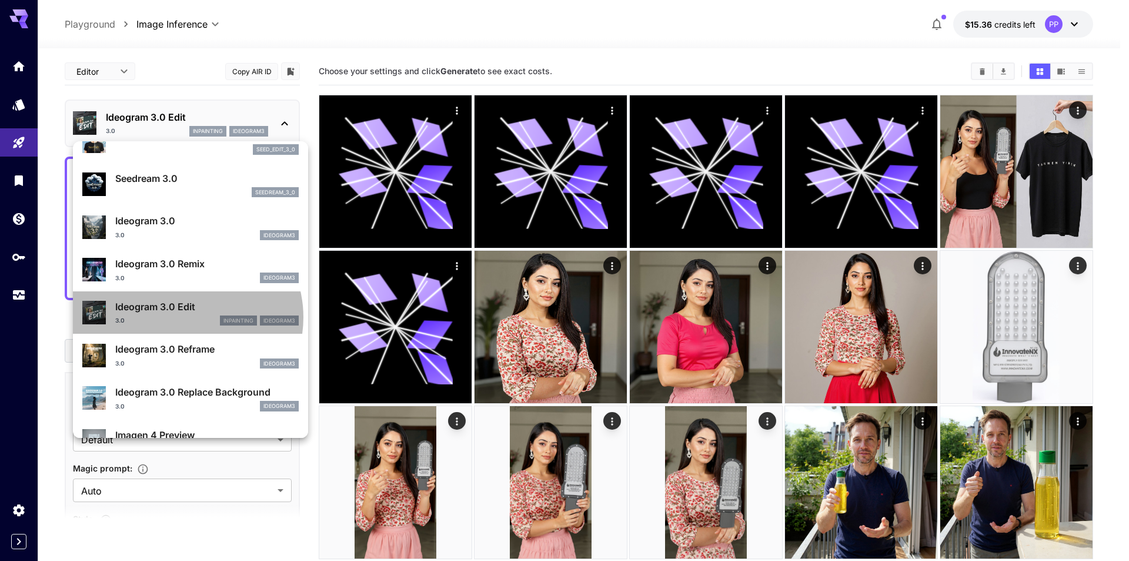
click at [186, 317] on div "3.0 inpainting ideogram3" at bounding box center [207, 320] width 184 height 11
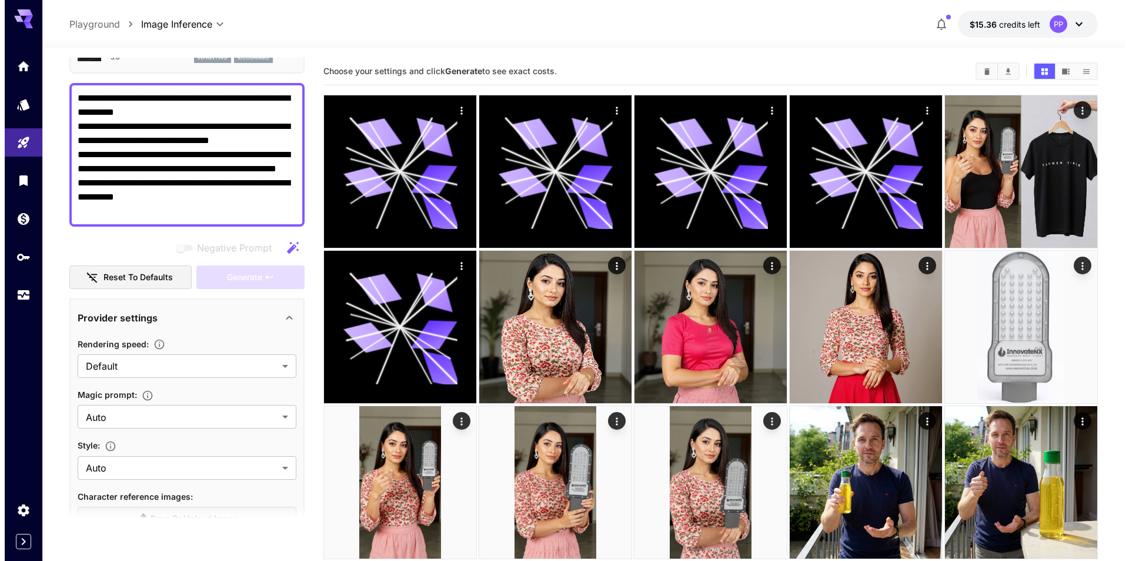
scroll to position [0, 0]
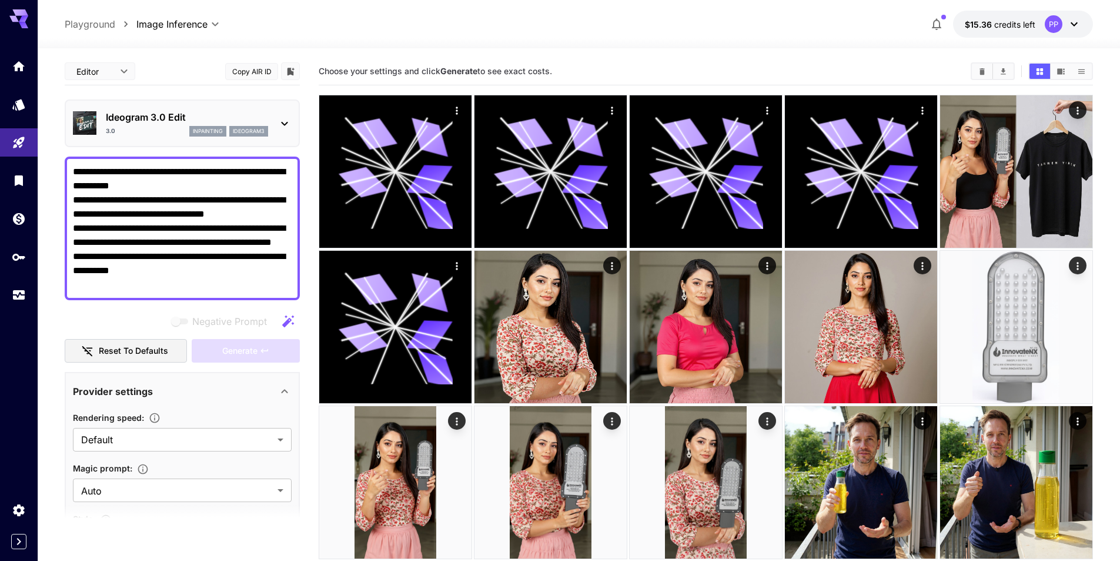
click at [287, 126] on icon at bounding box center [285, 123] width 14 height 14
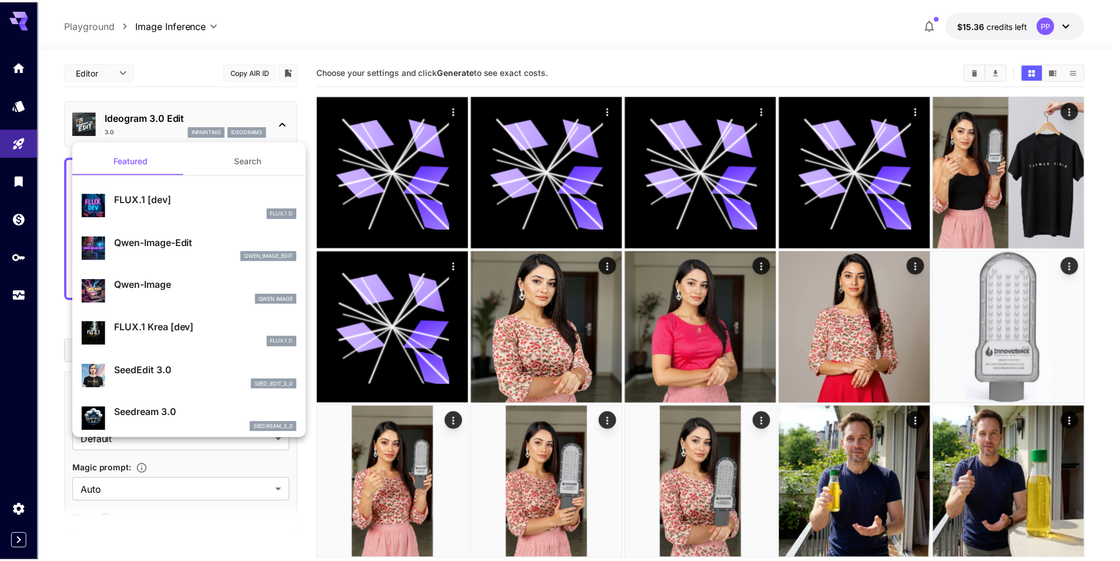
scroll to position [59, 0]
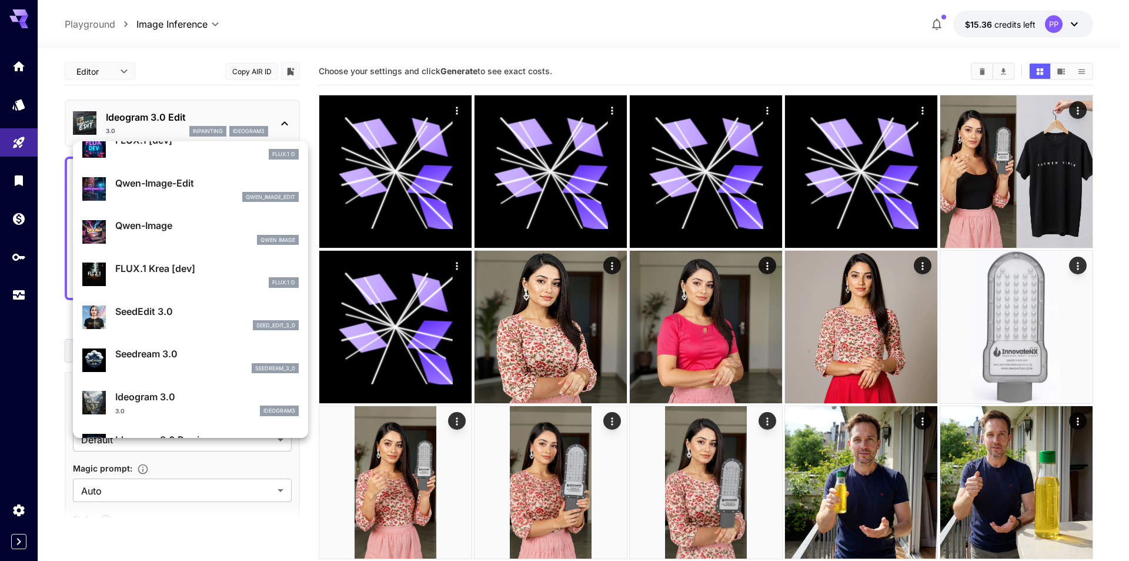
click at [208, 327] on div "seed_edit_3_0" at bounding box center [207, 325] width 184 height 11
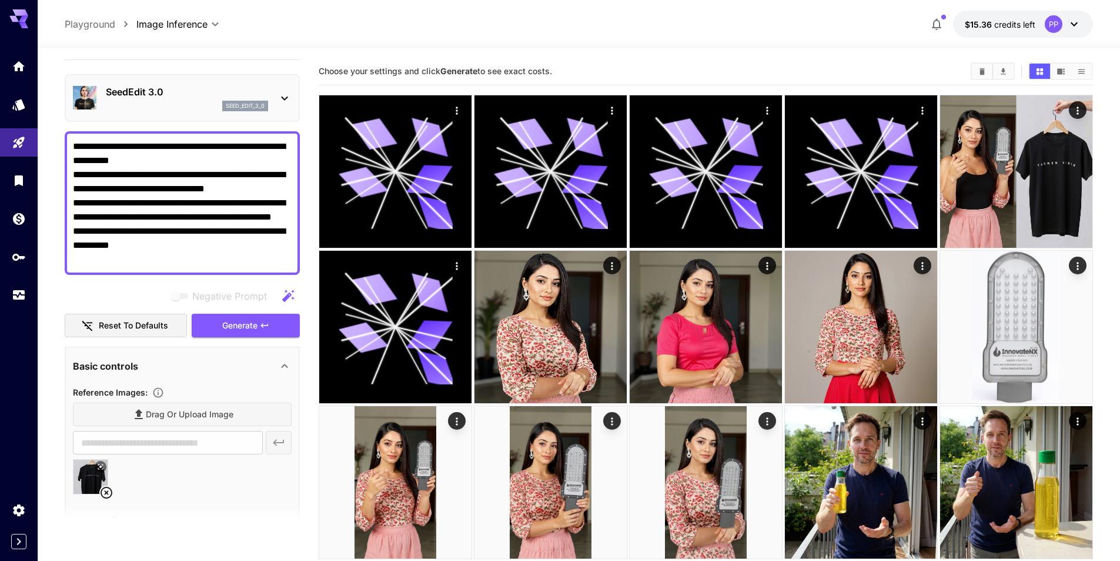
scroll to position [24, 0]
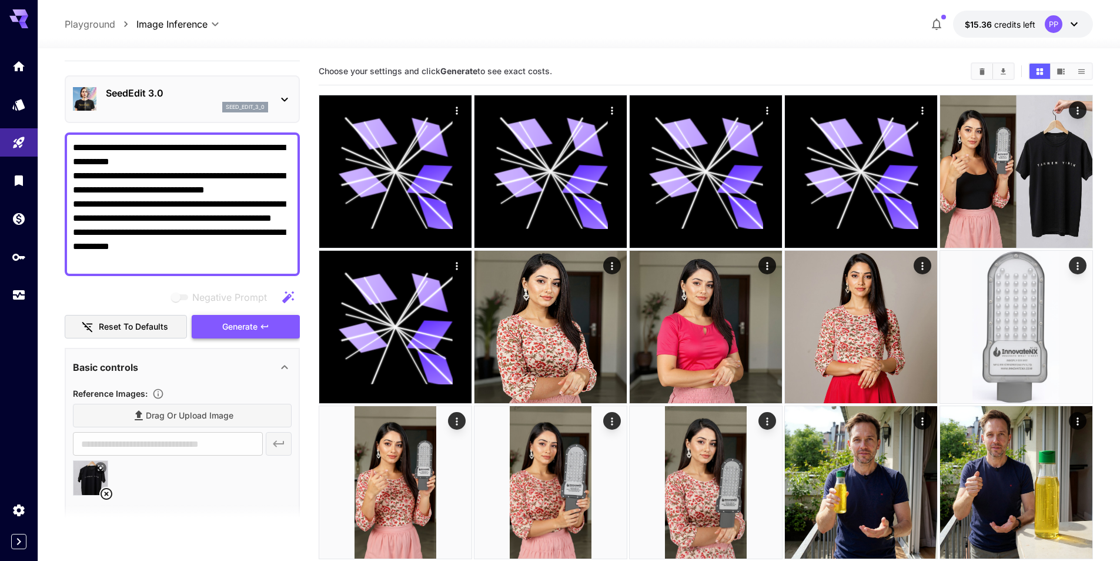
click at [241, 331] on span "Generate" at bounding box center [239, 326] width 35 height 15
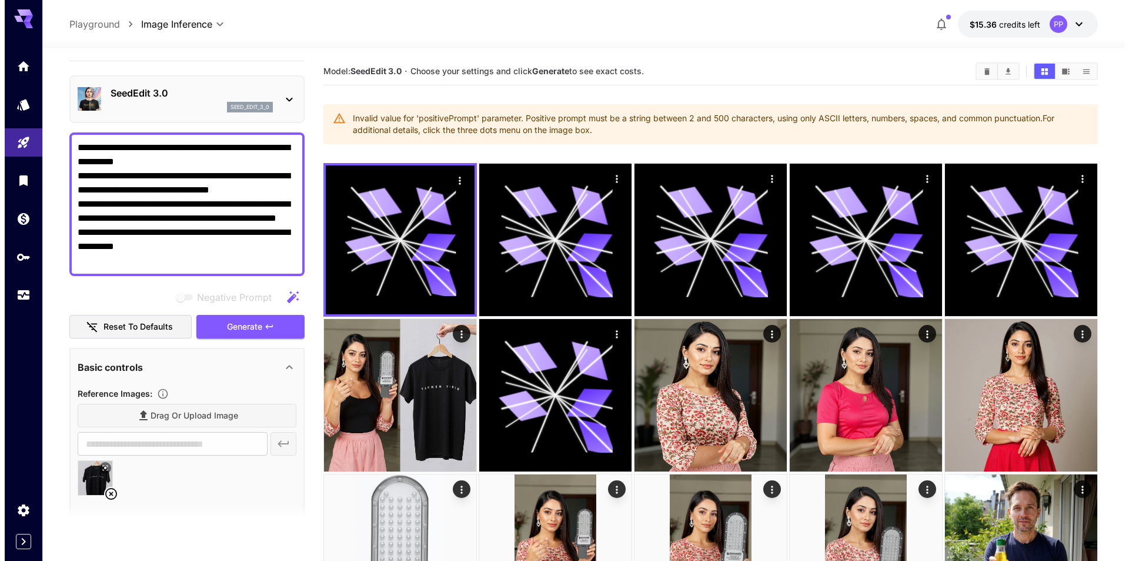
scroll to position [0, 0]
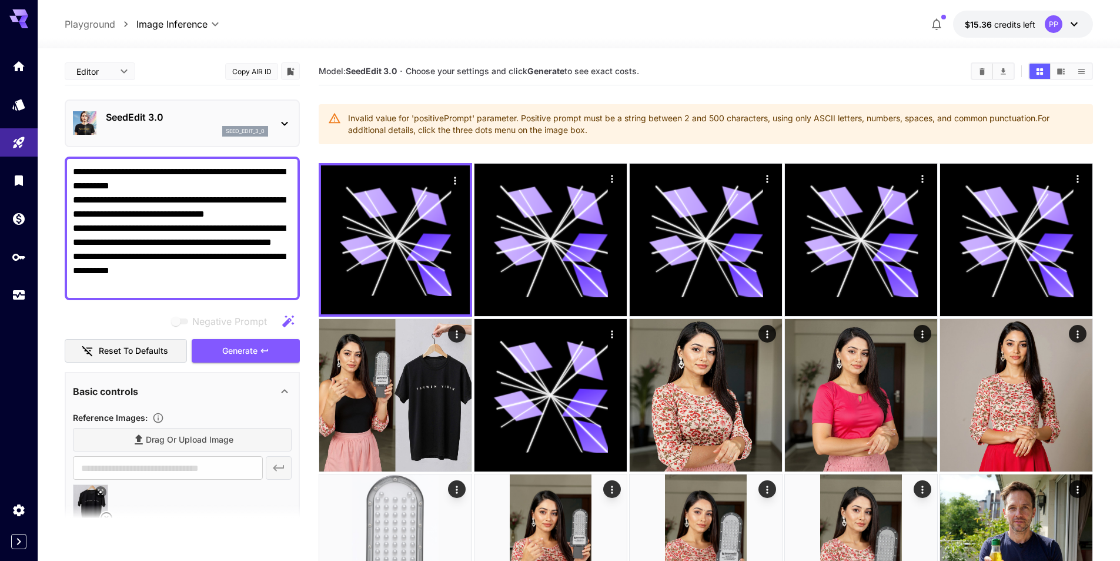
click at [187, 282] on textarea "**********" at bounding box center [182, 228] width 219 height 127
drag, startPoint x: 191, startPoint y: 283, endPoint x: 55, endPoint y: 158, distance: 184.4
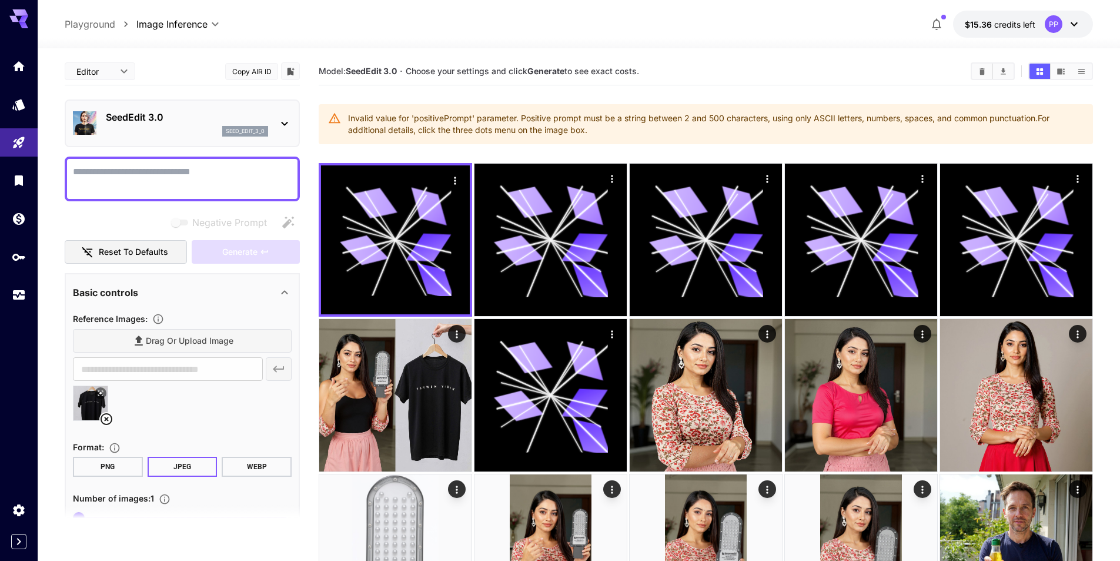
click at [174, 181] on textarea "Negative Prompt" at bounding box center [182, 179] width 219 height 28
click at [96, 211] on div "Negative Prompt" at bounding box center [182, 223] width 235 height 24
click at [120, 181] on textarea "Negative Prompt" at bounding box center [182, 179] width 219 height 28
paste textarea "**********"
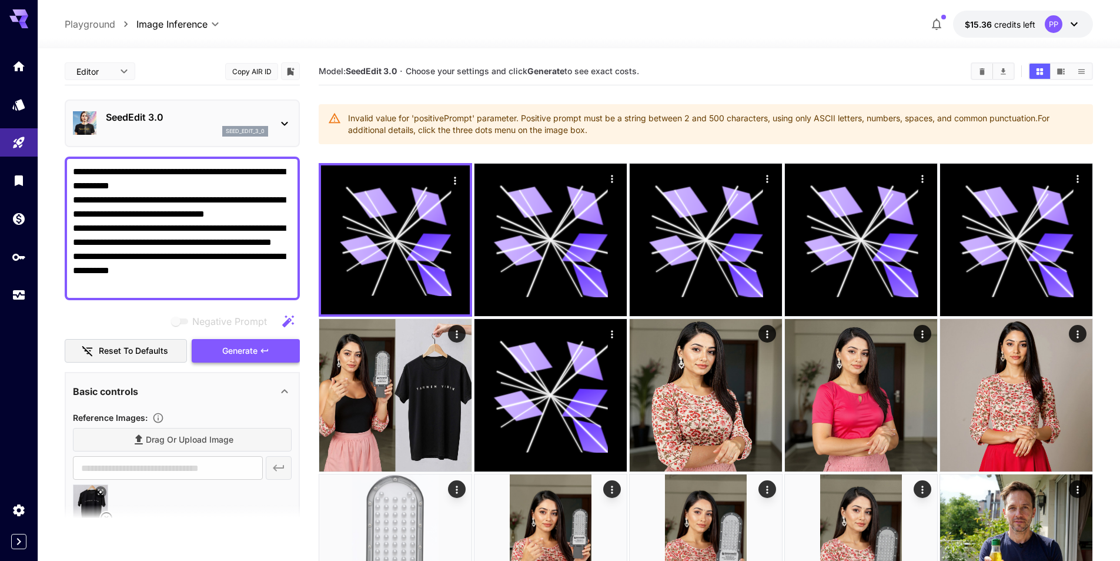
type textarea "**********"
click at [248, 357] on span "Generate" at bounding box center [239, 350] width 35 height 15
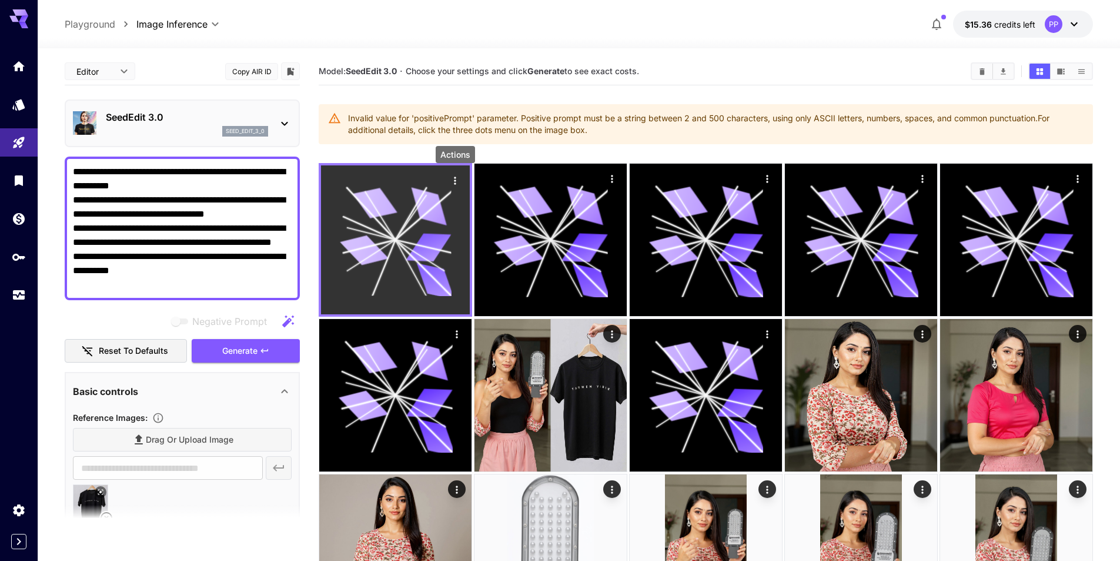
click at [453, 182] on icon "Actions" at bounding box center [455, 181] width 12 height 12
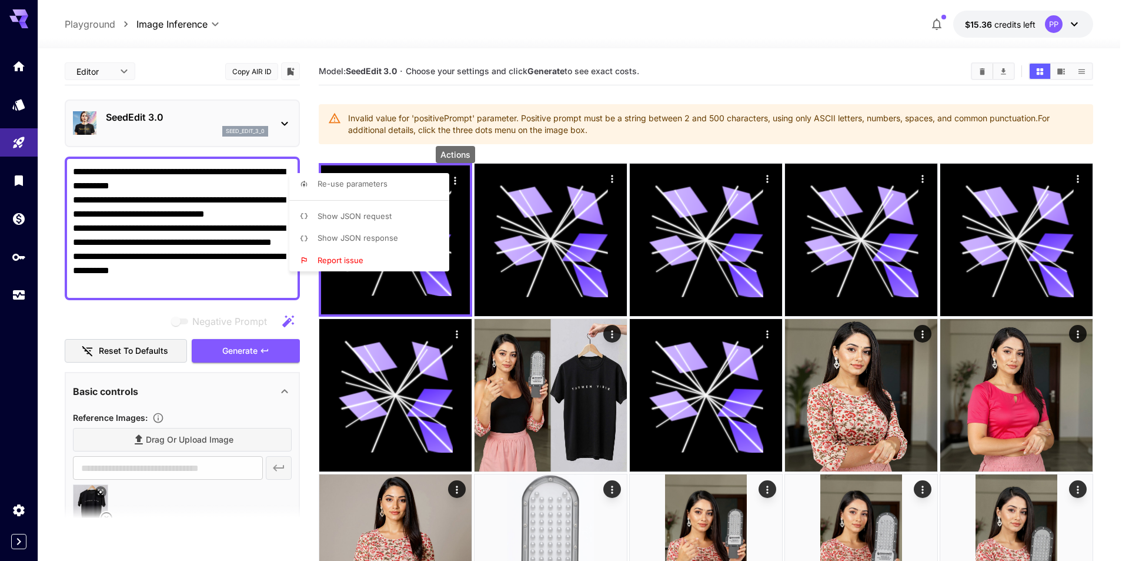
click at [779, 53] on div at bounding box center [564, 280] width 1129 height 561
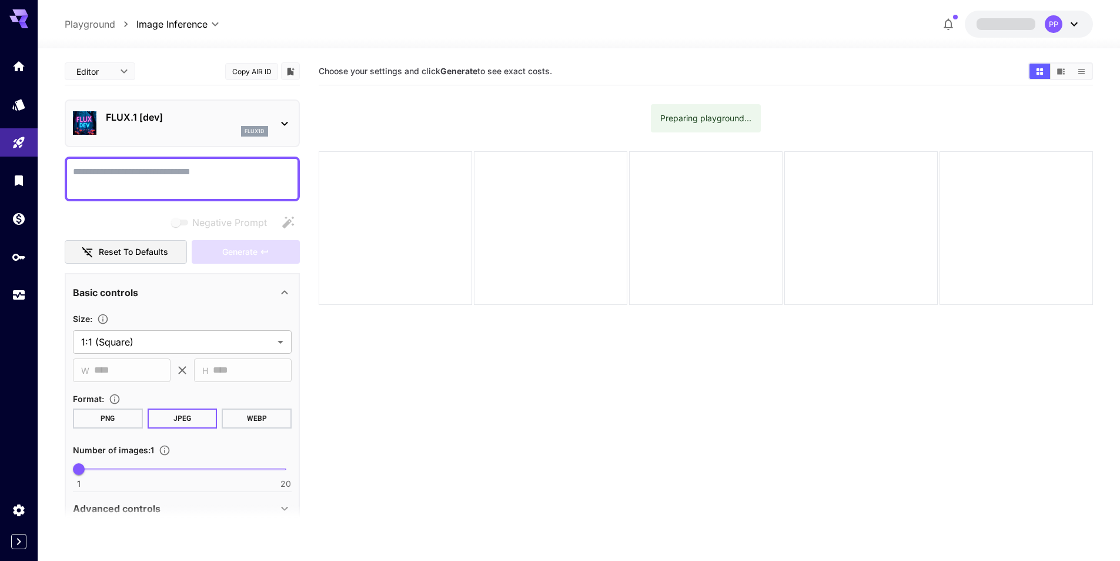
click at [286, 130] on icon at bounding box center [285, 123] width 14 height 14
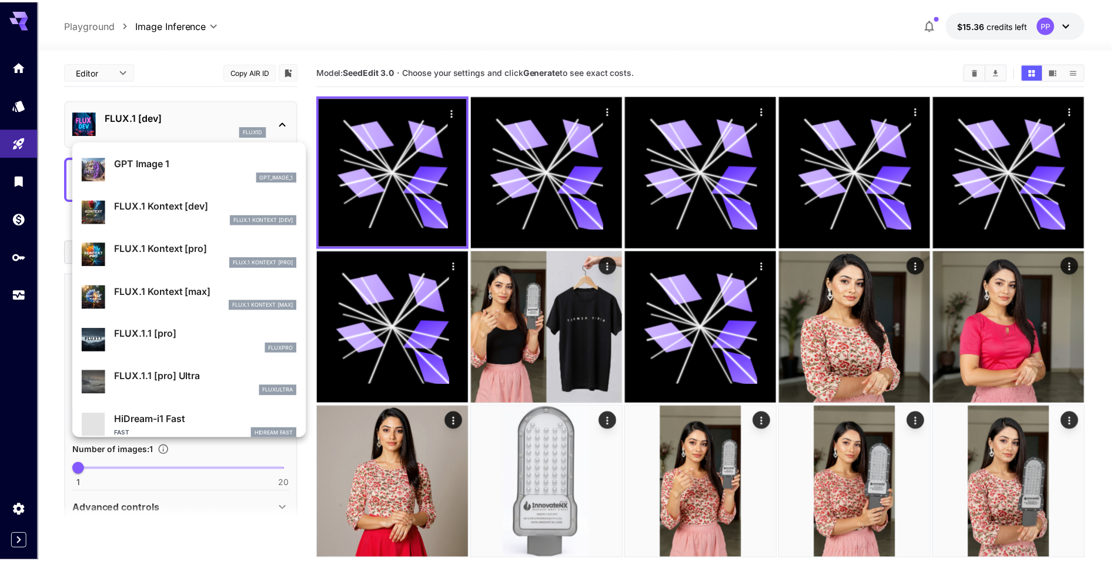
scroll to position [647, 0]
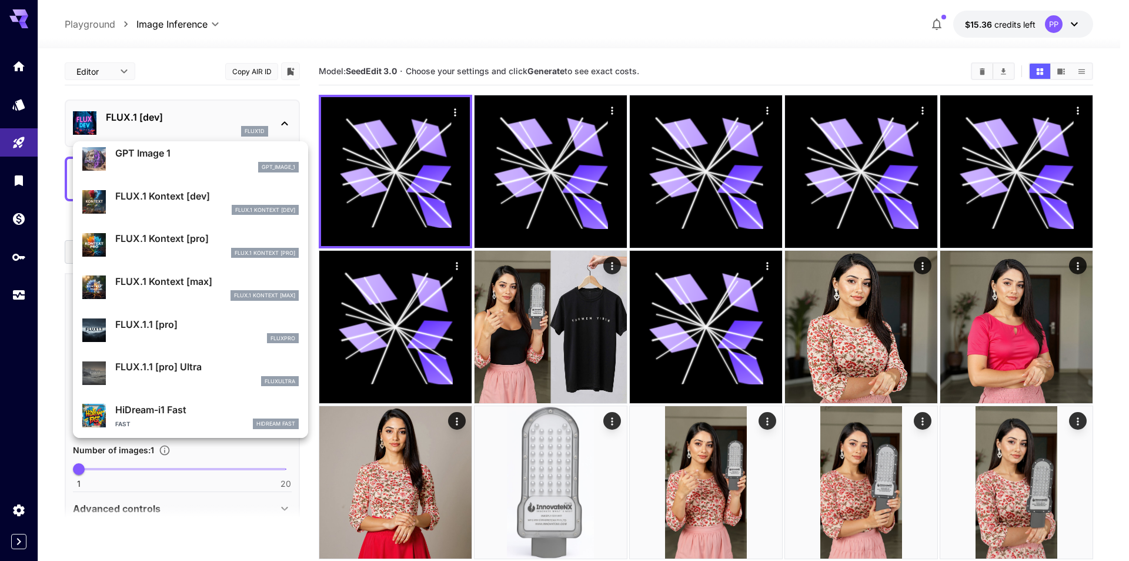
click at [205, 239] on p "FLUX.1 Kontext [pro]" at bounding box center [207, 238] width 184 height 14
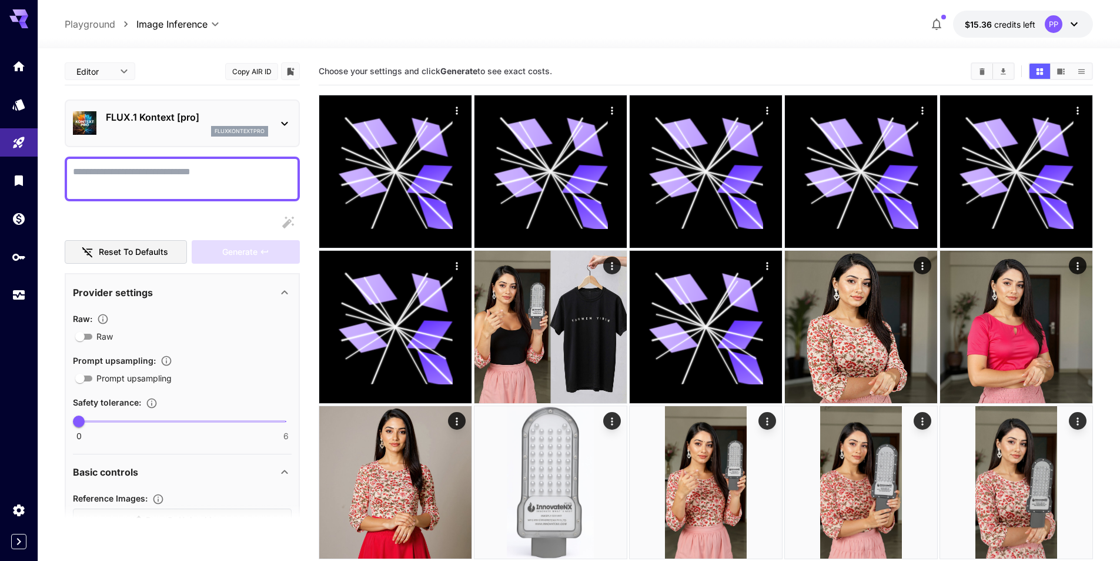
click at [135, 173] on textarea "Raw" at bounding box center [182, 179] width 219 height 28
paste textarea "**********"
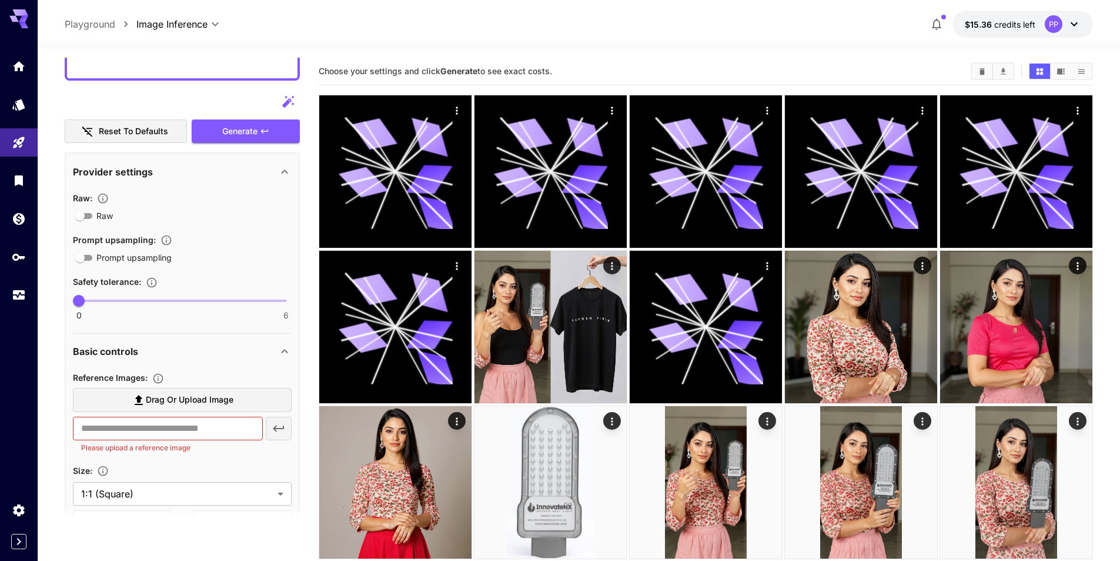
scroll to position [294, 0]
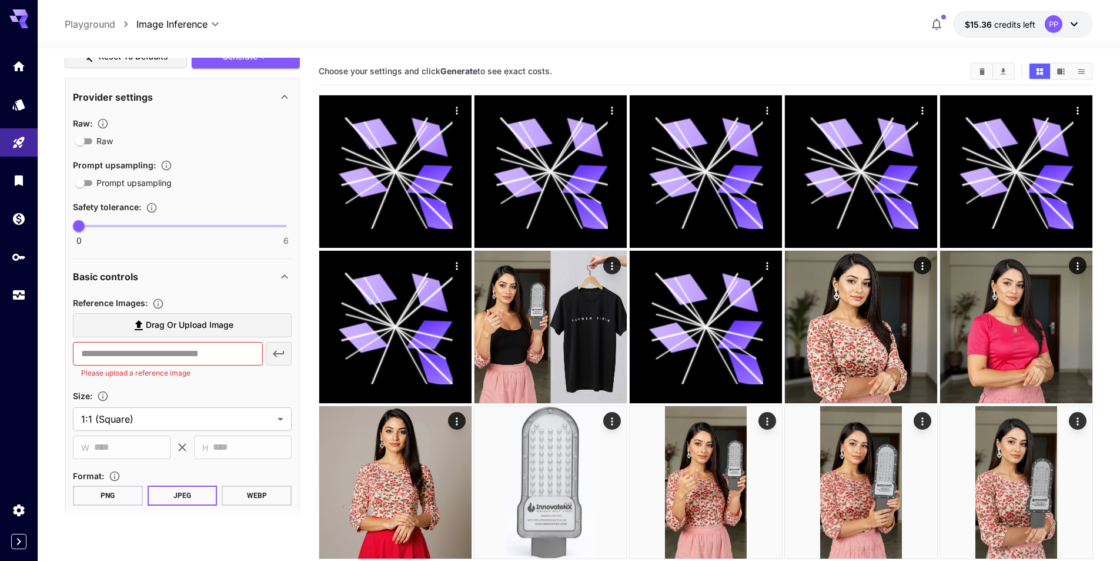
type textarea "**********"
click at [152, 329] on span "Drag or upload image" at bounding box center [190, 325] width 88 height 15
click at [0, 0] on input "Drag or upload image" at bounding box center [0, 0] width 0 height 0
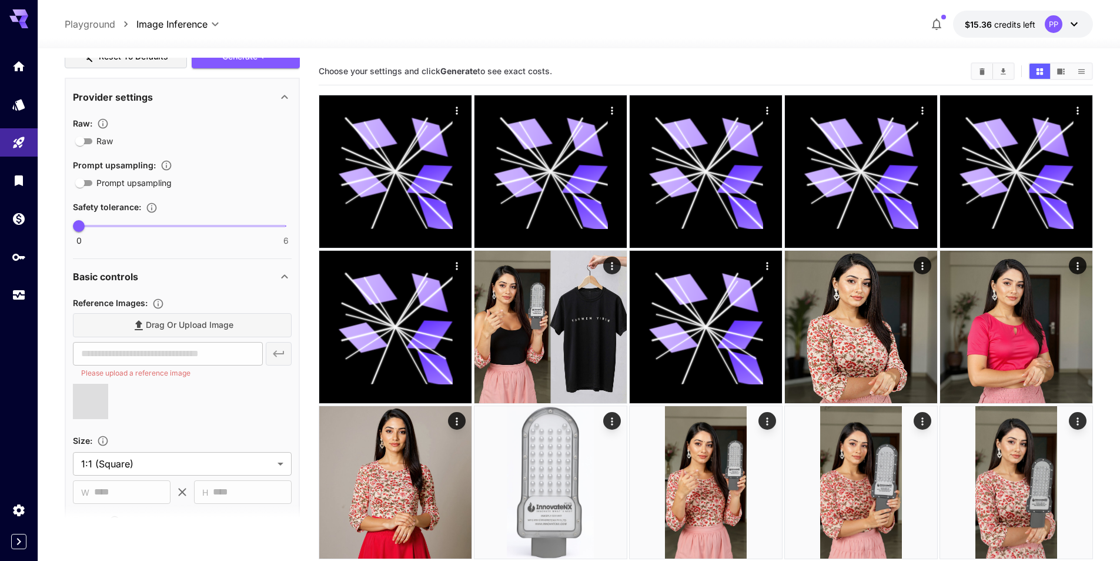
type input "**********"
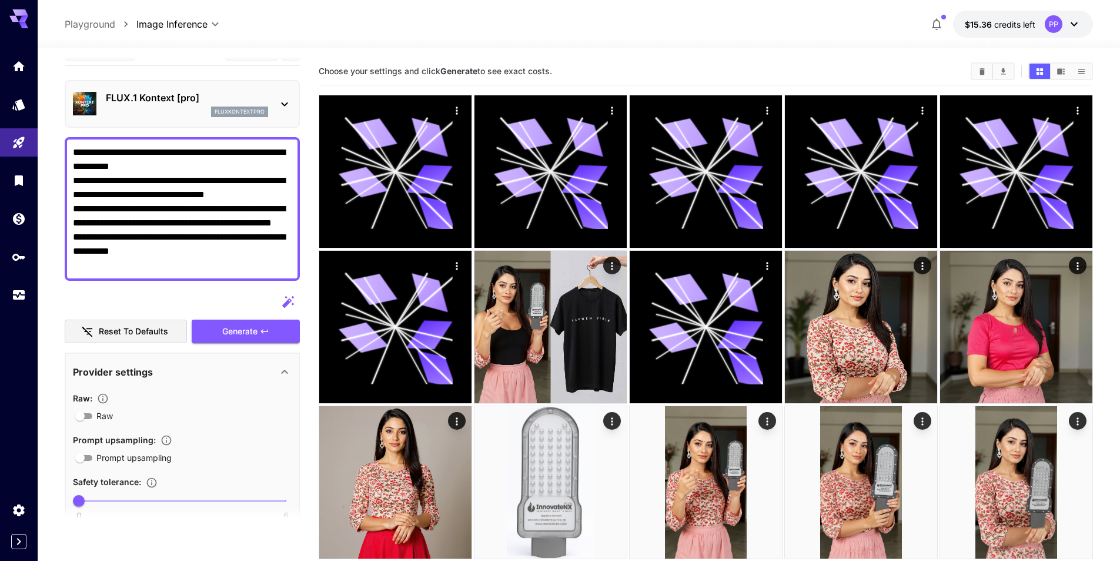
scroll to position [0, 0]
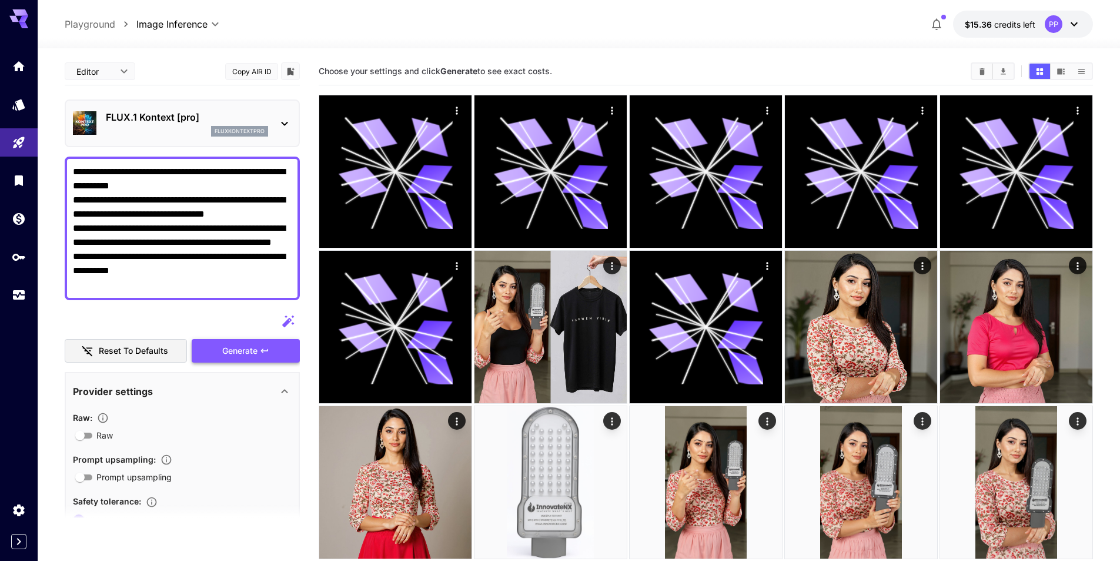
click at [247, 347] on span "Generate" at bounding box center [239, 350] width 35 height 15
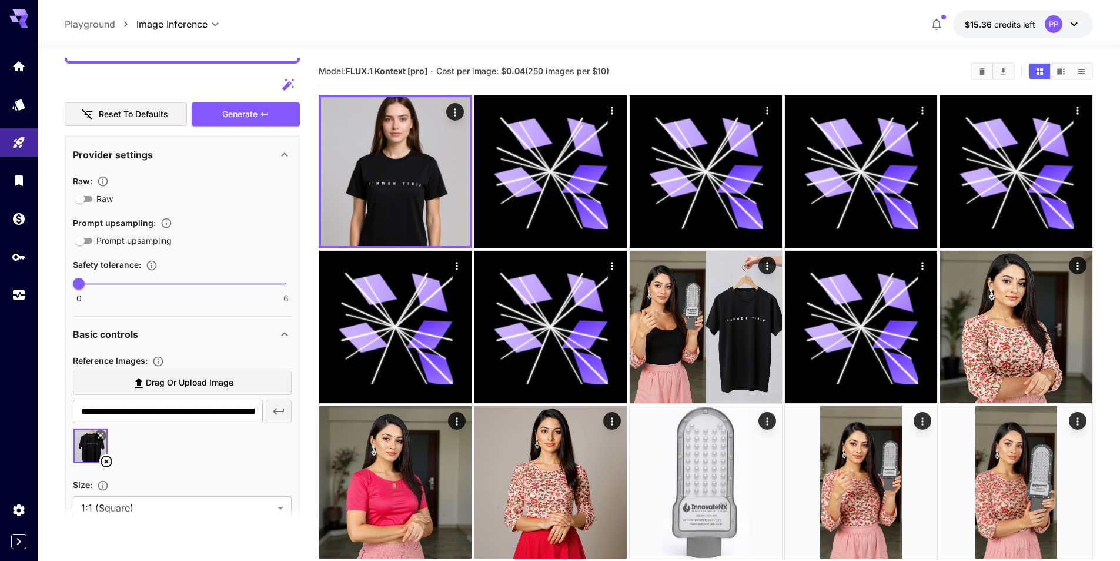
scroll to position [294, 0]
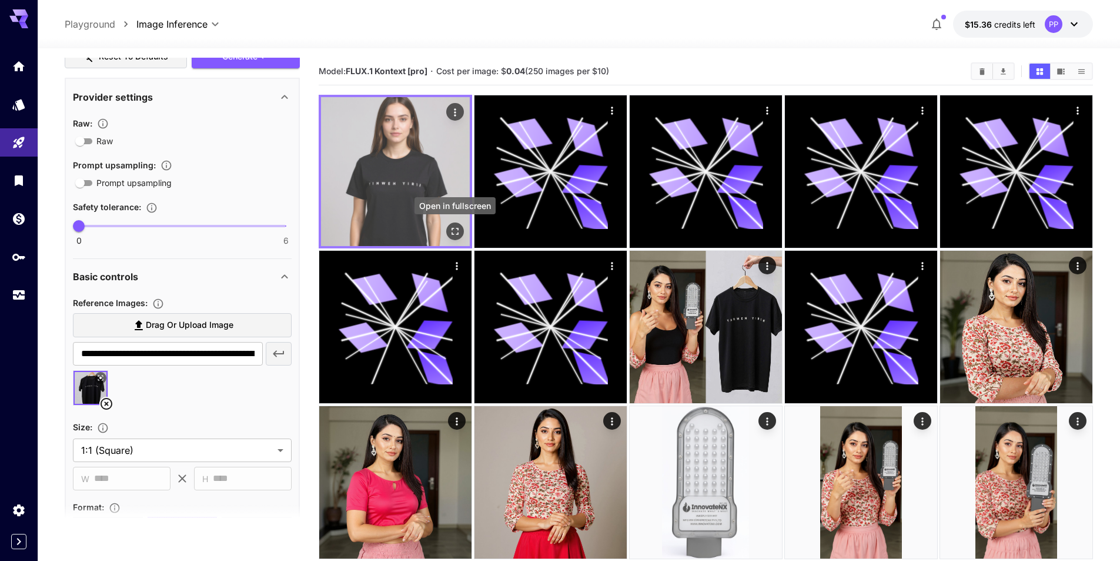
click at [459, 231] on icon "Open in fullscreen" at bounding box center [455, 231] width 12 height 12
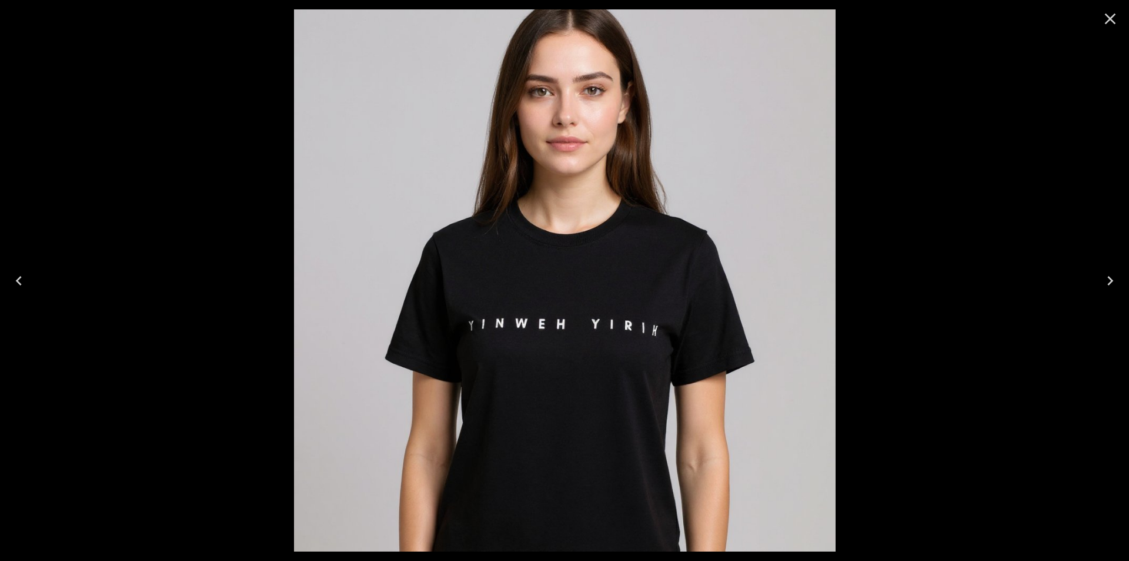
click at [958, 165] on div at bounding box center [564, 280] width 1129 height 561
click at [1120, 15] on div at bounding box center [1111, 19] width 38 height 38
click at [1108, 24] on icon "Close" at bounding box center [1110, 18] width 19 height 19
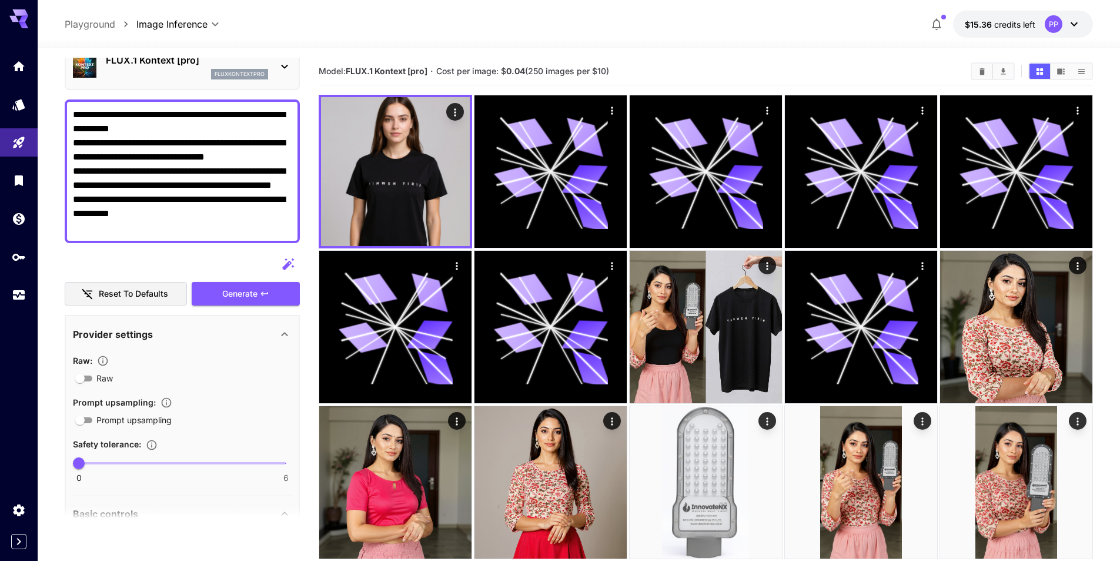
scroll to position [0, 0]
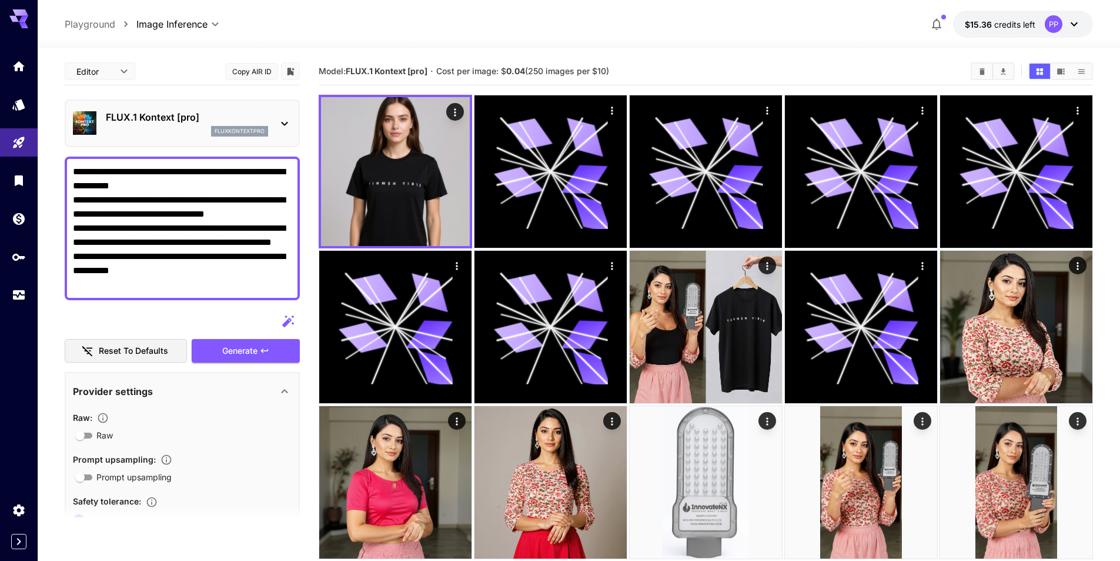
drag, startPoint x: 207, startPoint y: 290, endPoint x: 51, endPoint y: 166, distance: 198.9
paste textarea "**********"
click at [238, 358] on span "Generate" at bounding box center [239, 350] width 35 height 15
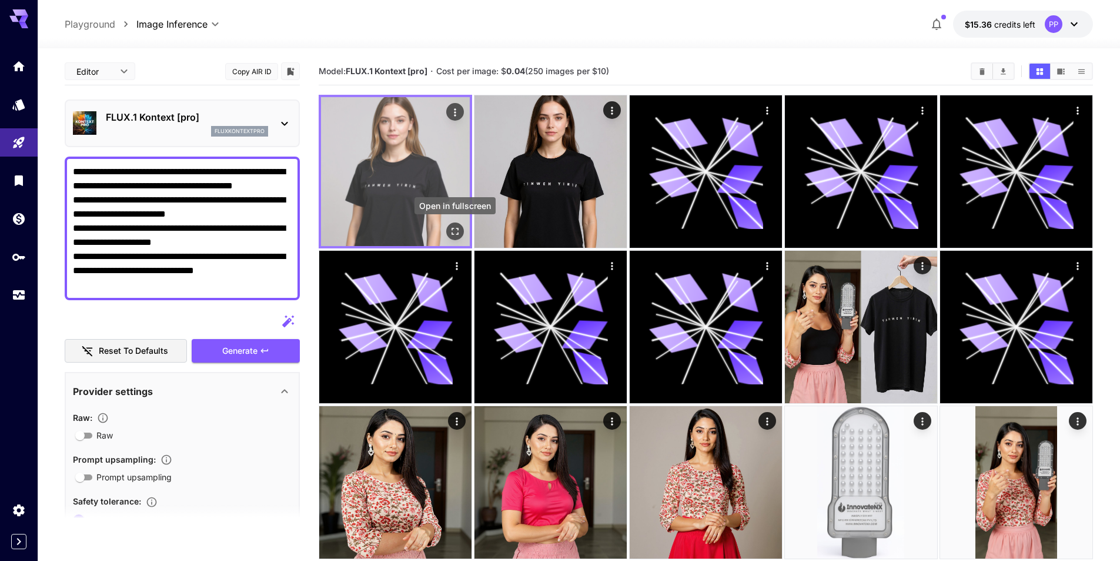
click at [455, 231] on icon "Open in fullscreen" at bounding box center [455, 231] width 12 height 12
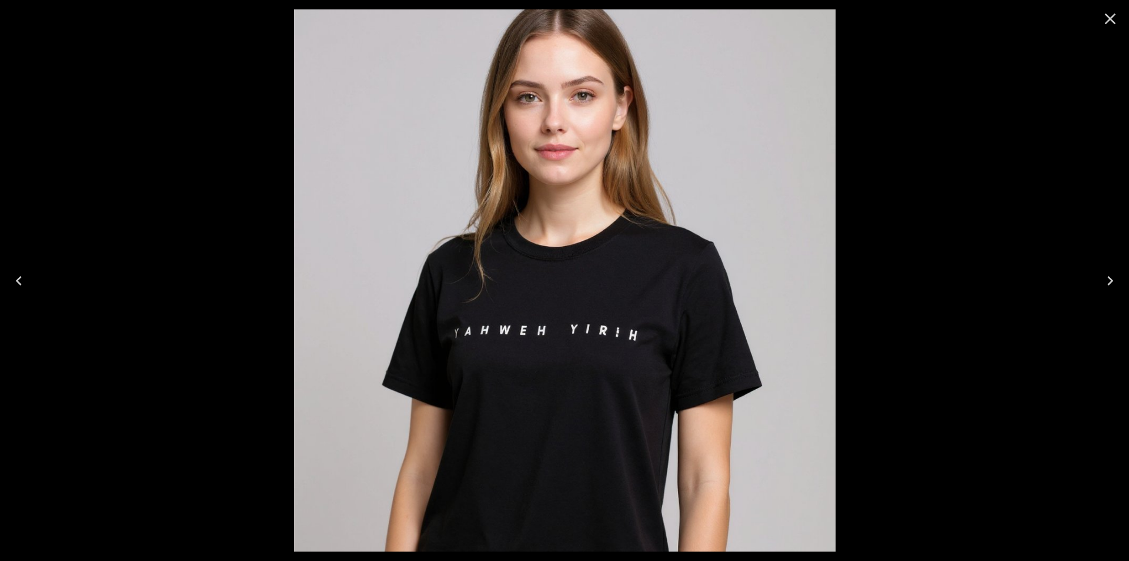
click at [1114, 28] on button "Close" at bounding box center [1110, 19] width 28 height 28
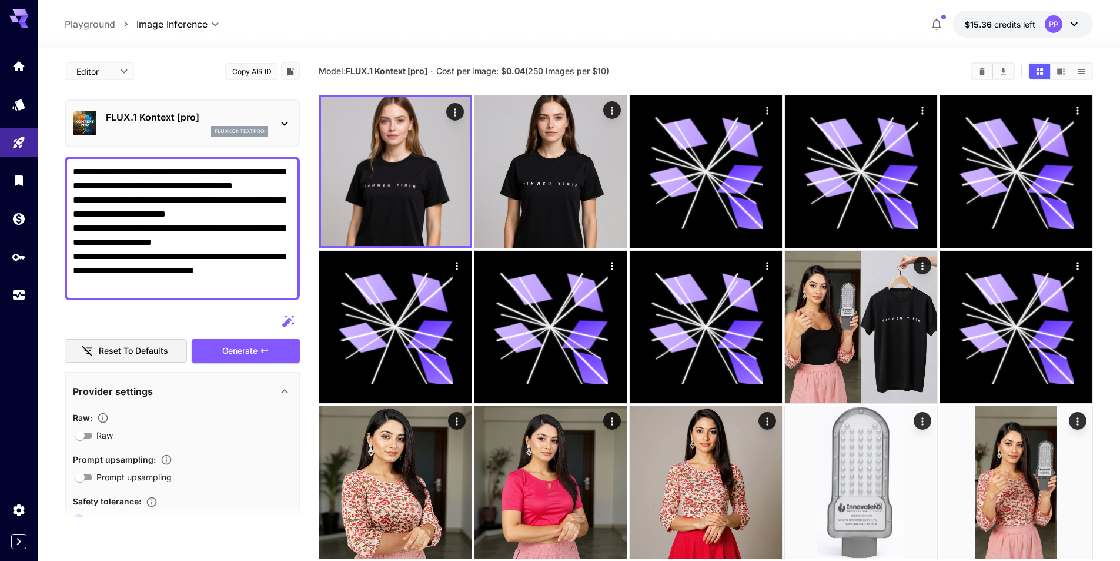
drag, startPoint x: 228, startPoint y: 170, endPoint x: 271, endPoint y: 172, distance: 42.4
click at [271, 172] on textarea "**********" at bounding box center [182, 228] width 219 height 127
click at [272, 172] on textarea "**********" at bounding box center [182, 228] width 219 height 127
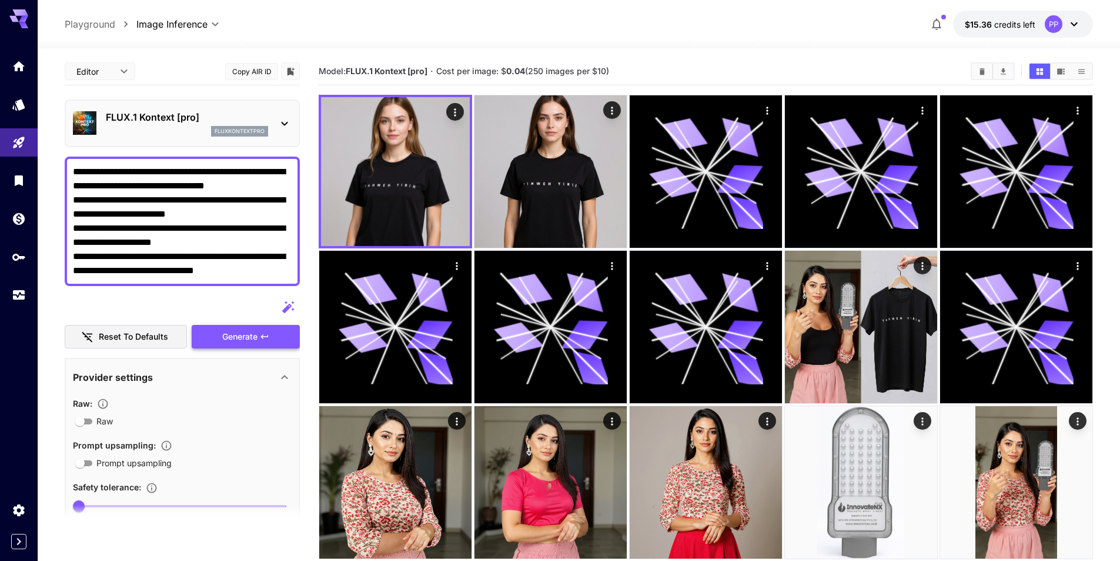
type textarea "**********"
click at [262, 336] on icon "button" at bounding box center [264, 336] width 7 height 4
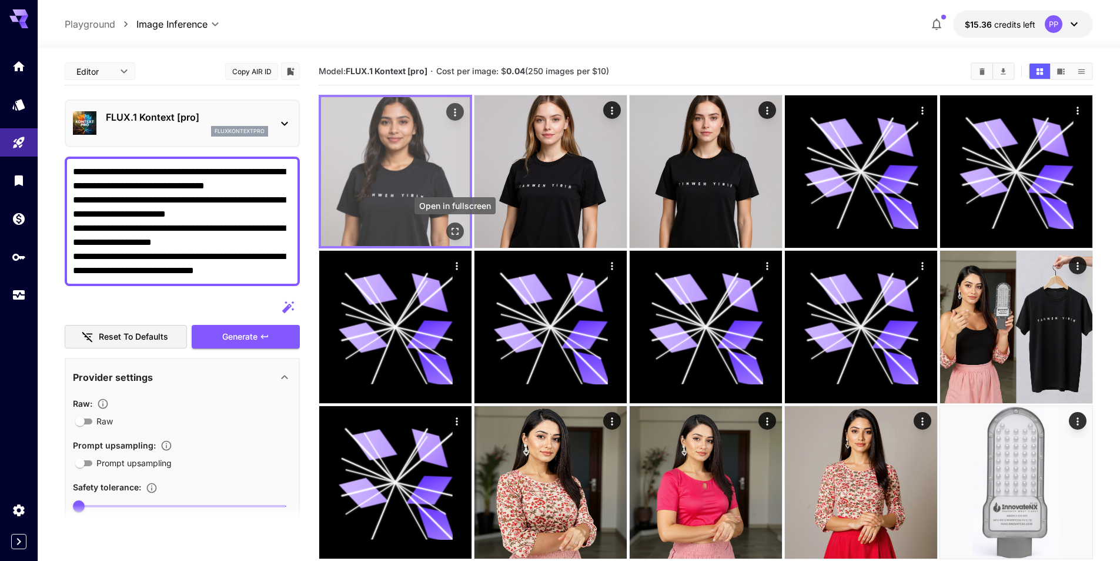
click at [461, 227] on icon "Open in fullscreen" at bounding box center [455, 231] width 12 height 12
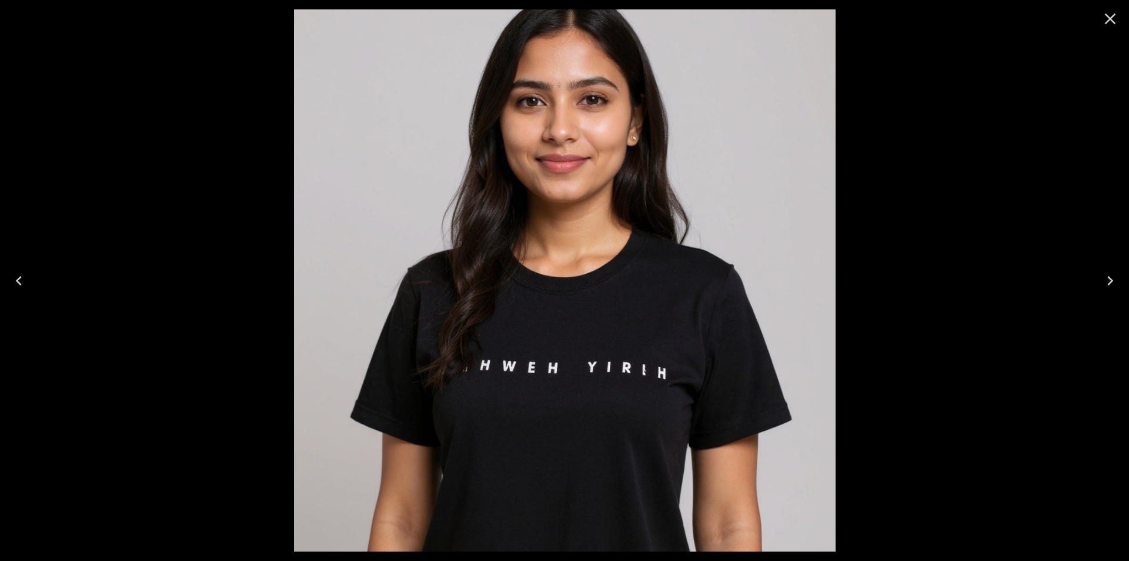
click at [1113, 25] on icon "Close" at bounding box center [1110, 18] width 19 height 19
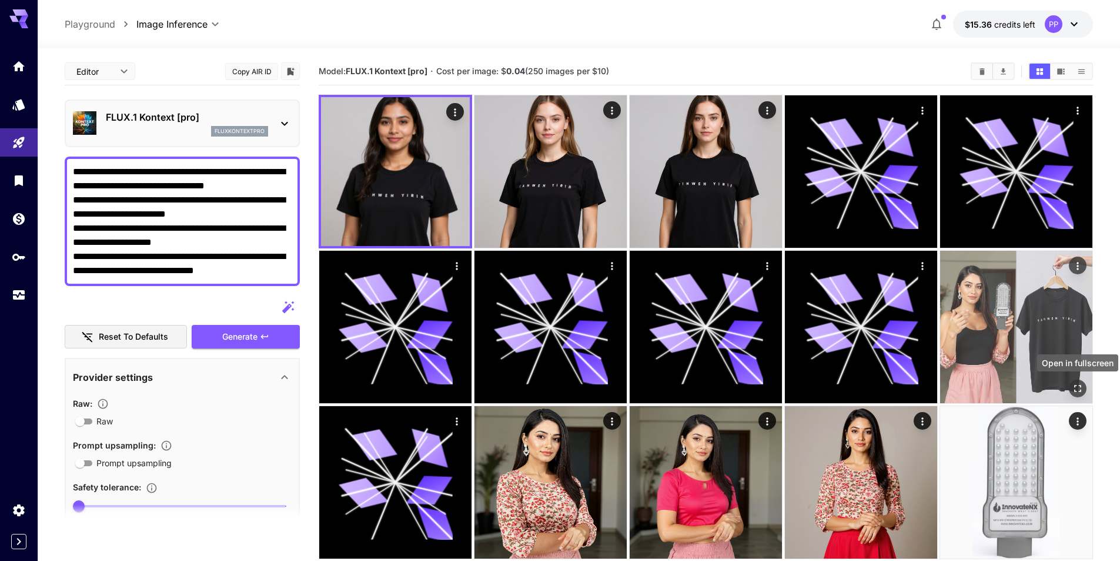
click at [1086, 383] on button "Open in fullscreen" at bounding box center [1078, 388] width 18 height 18
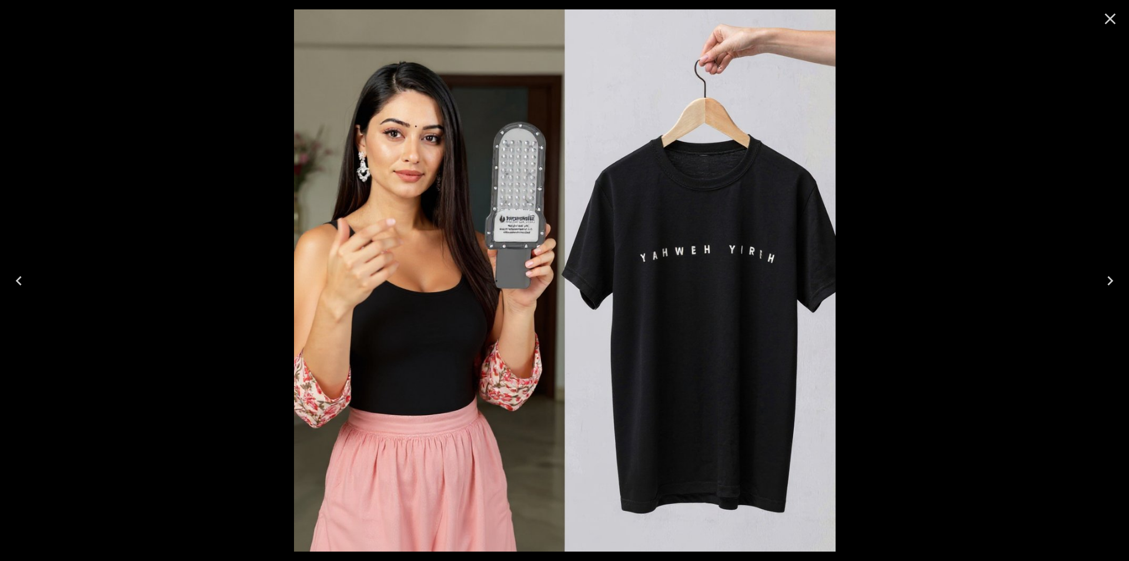
click at [1108, 17] on icon "Close" at bounding box center [1110, 19] width 11 height 11
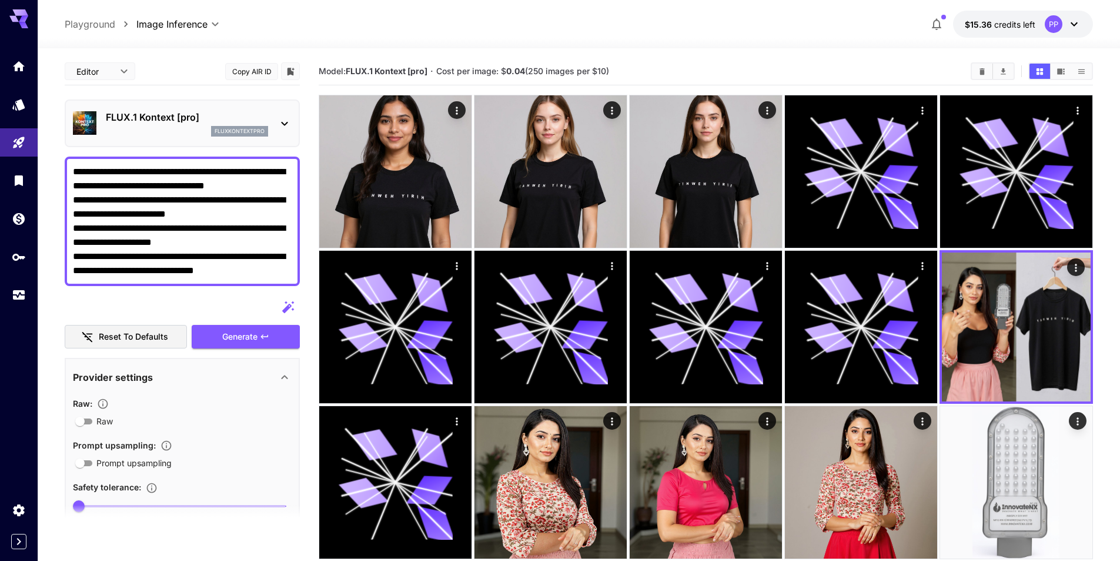
click at [174, 122] on p "FLUX.1 Kontext [pro]" at bounding box center [187, 117] width 162 height 14
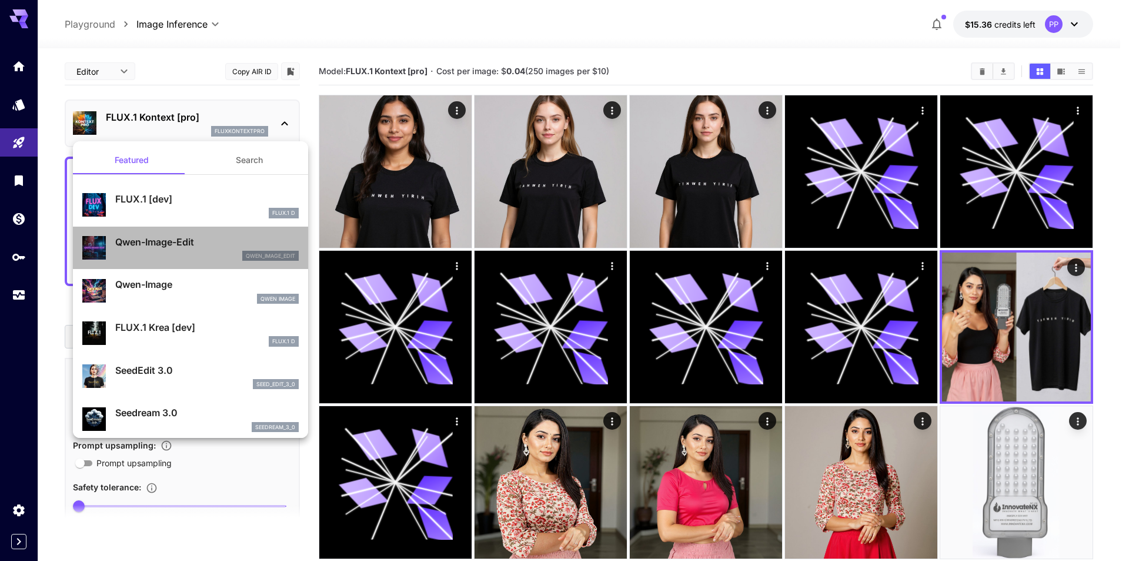
click at [206, 256] on div "qwen_image_edit" at bounding box center [207, 256] width 184 height 11
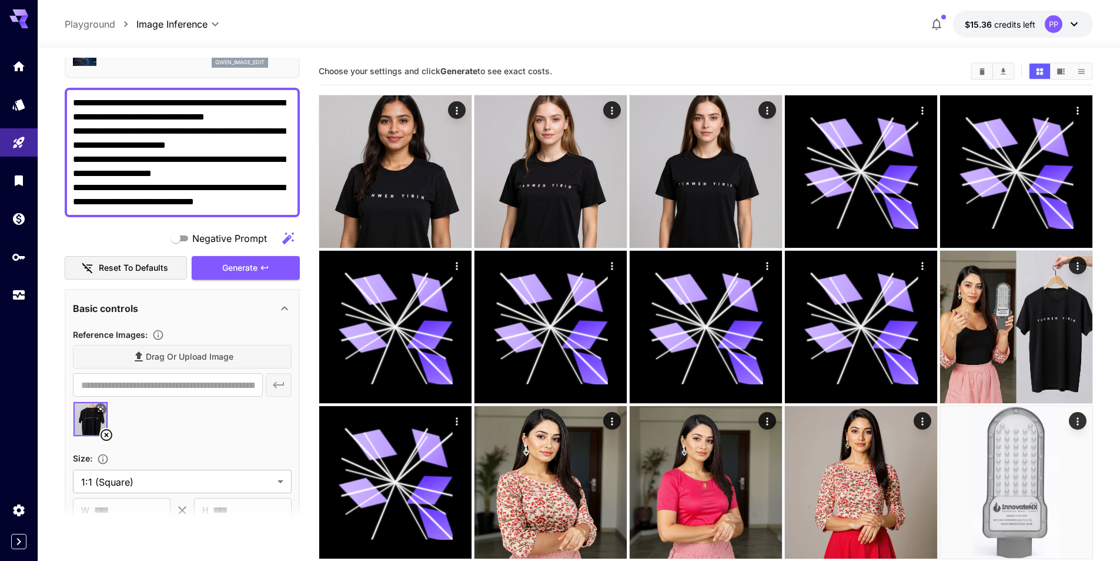
scroll to position [59, 0]
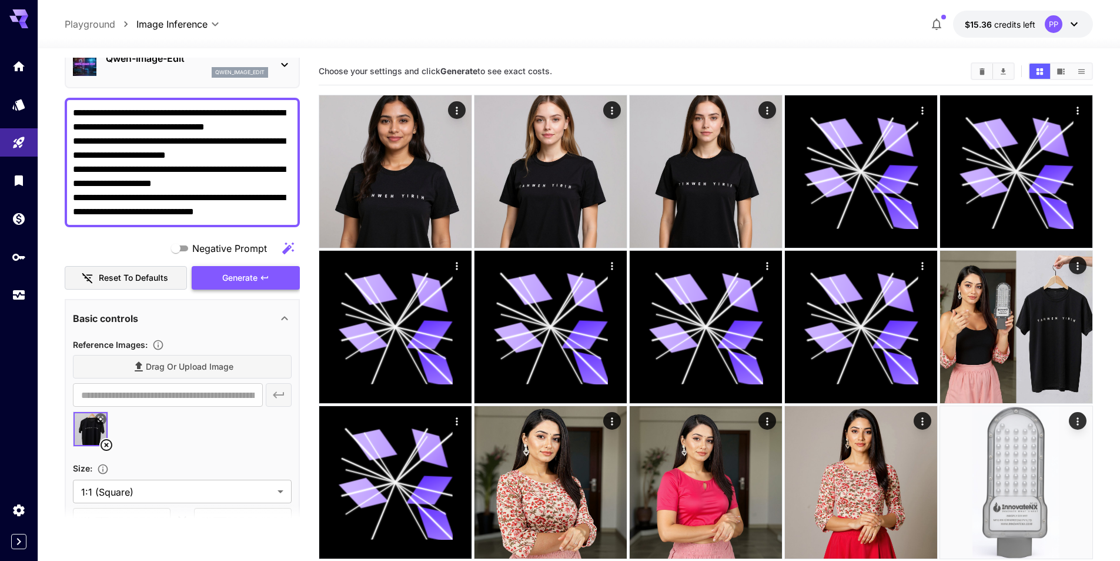
click at [257, 278] on span "Generate" at bounding box center [239, 278] width 35 height 15
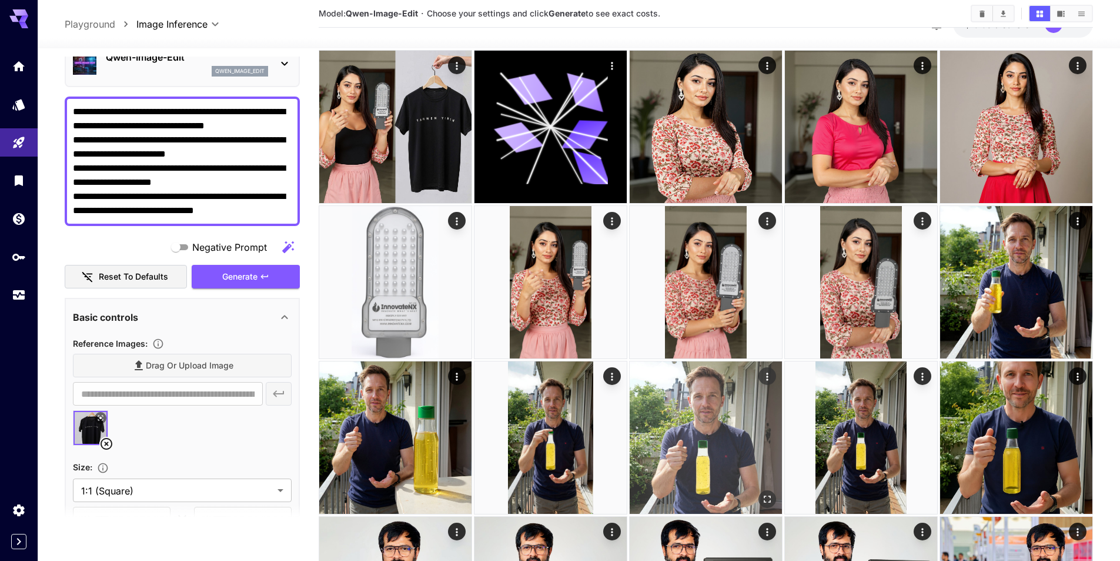
scroll to position [294, 0]
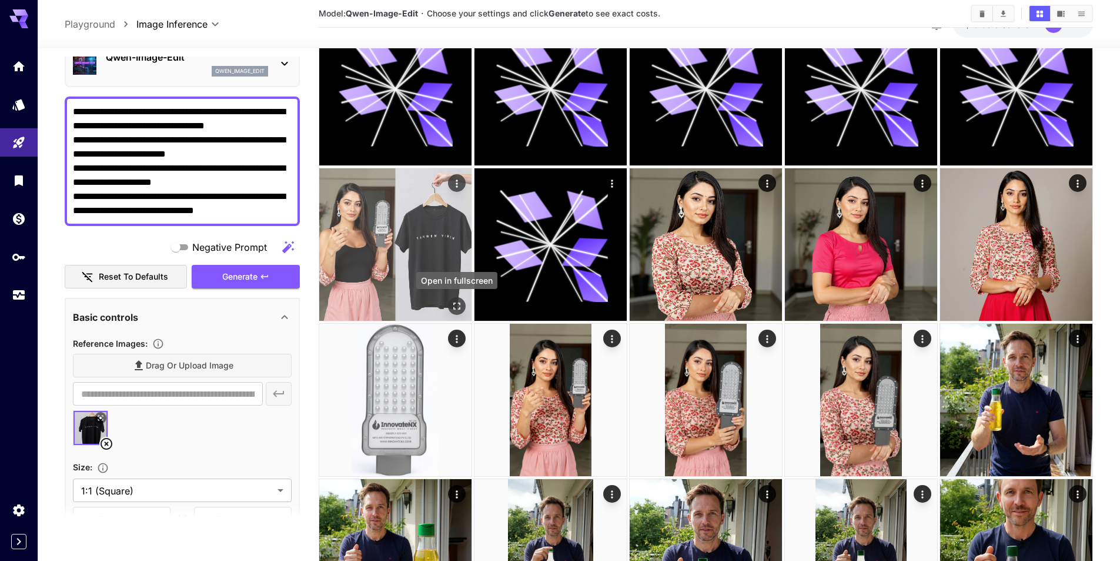
click at [453, 302] on icon "Open in fullscreen" at bounding box center [457, 306] width 12 height 12
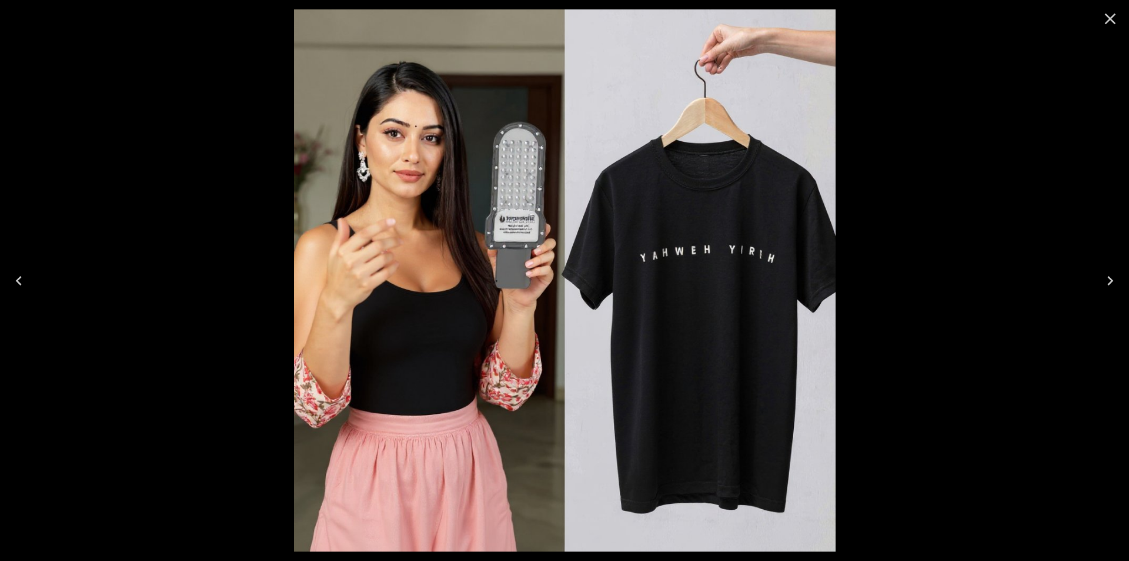
click at [1103, 22] on icon "Close" at bounding box center [1110, 18] width 19 height 19
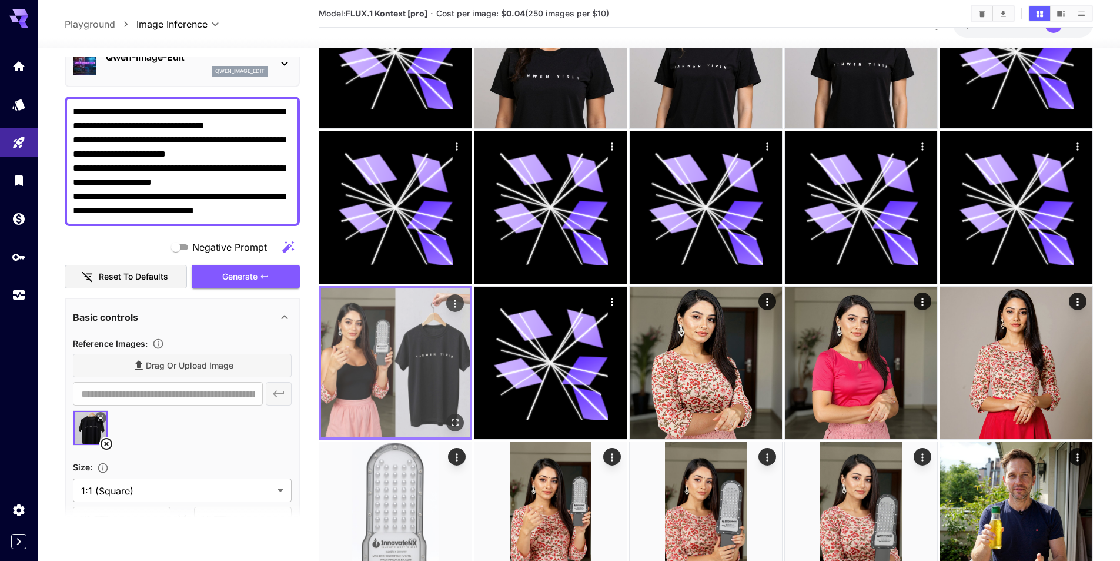
scroll to position [176, 0]
